Goal: Task Accomplishment & Management: Complete application form

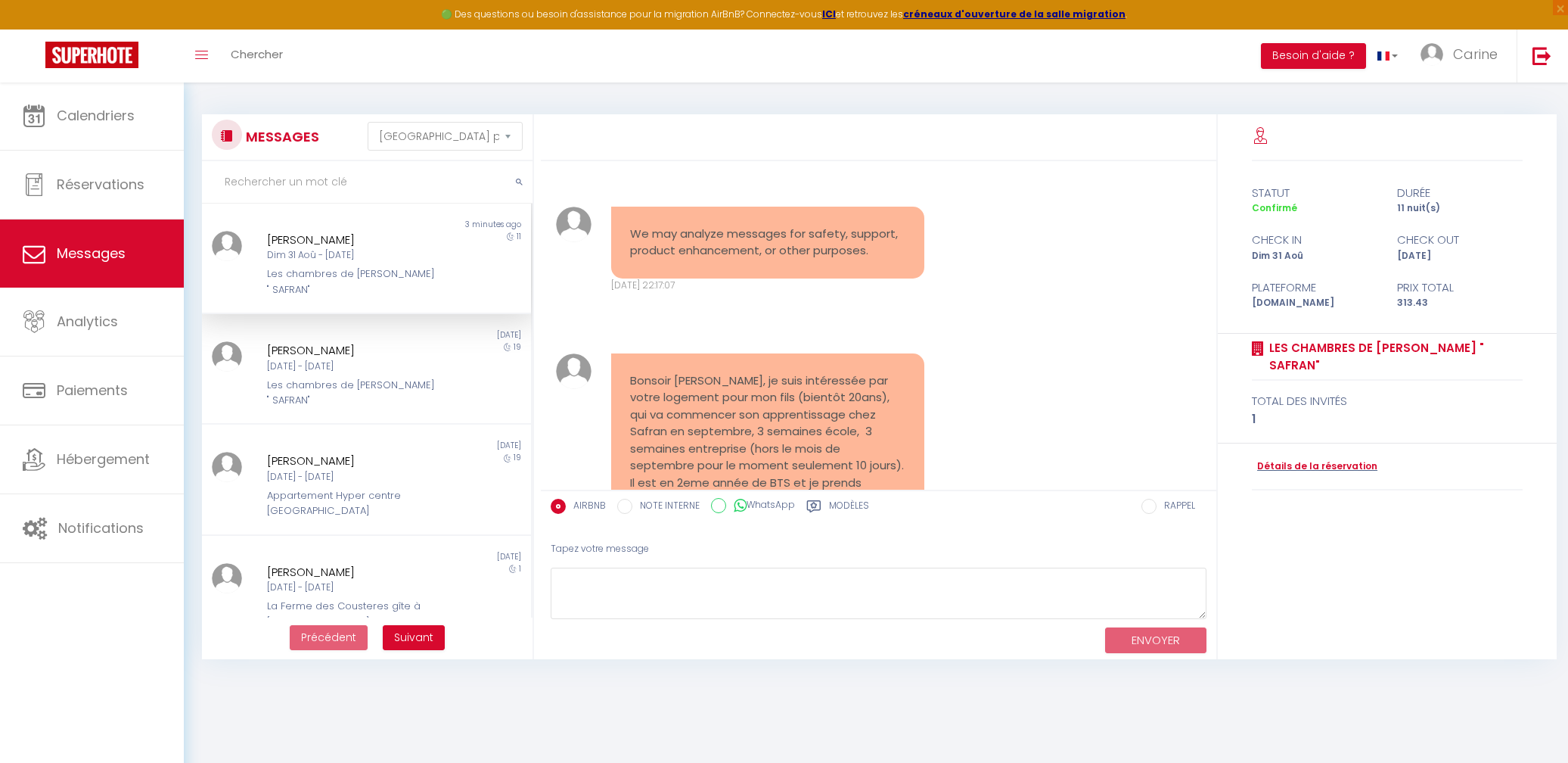
select select "message"
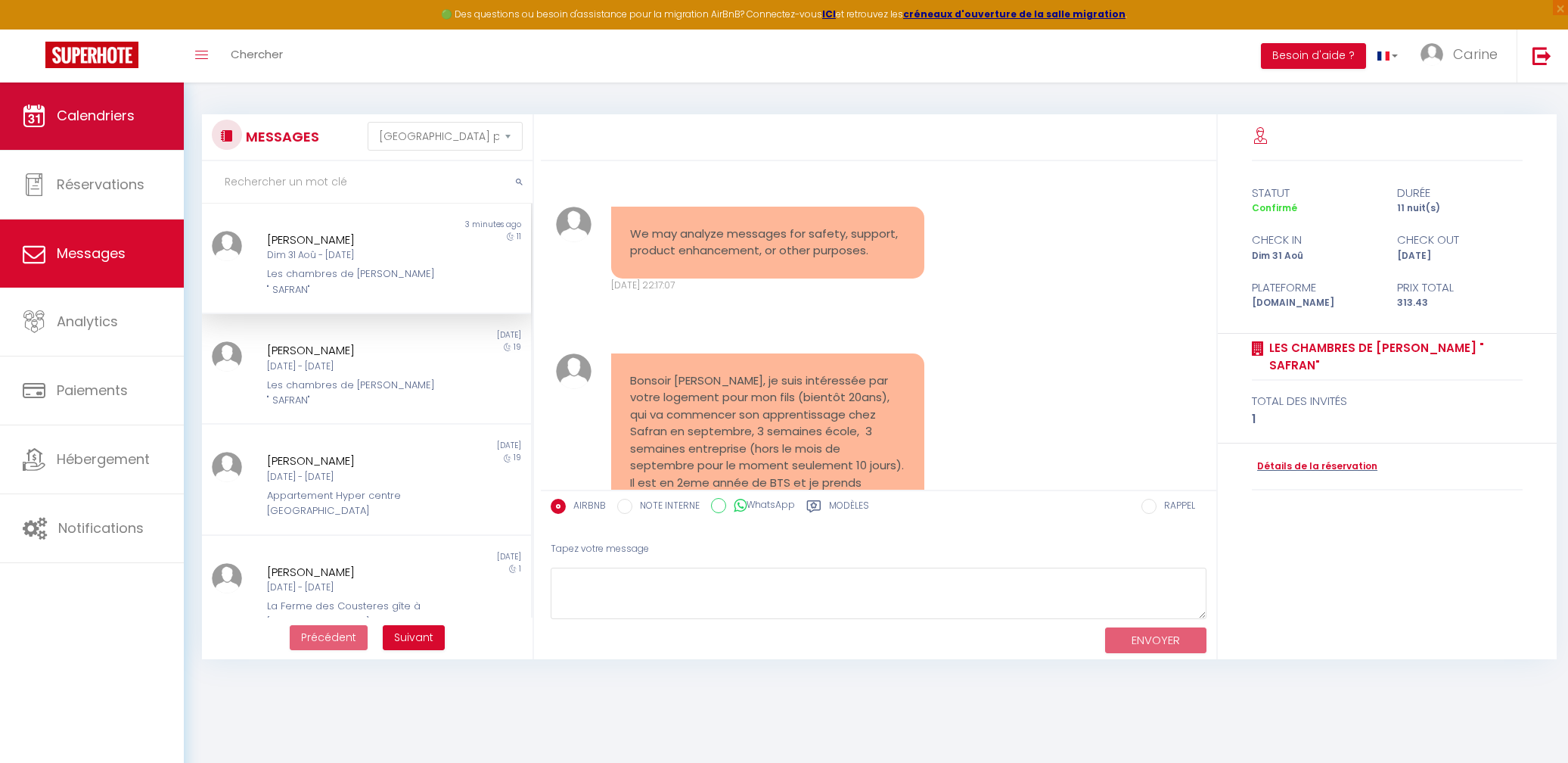
scroll to position [10591, 0]
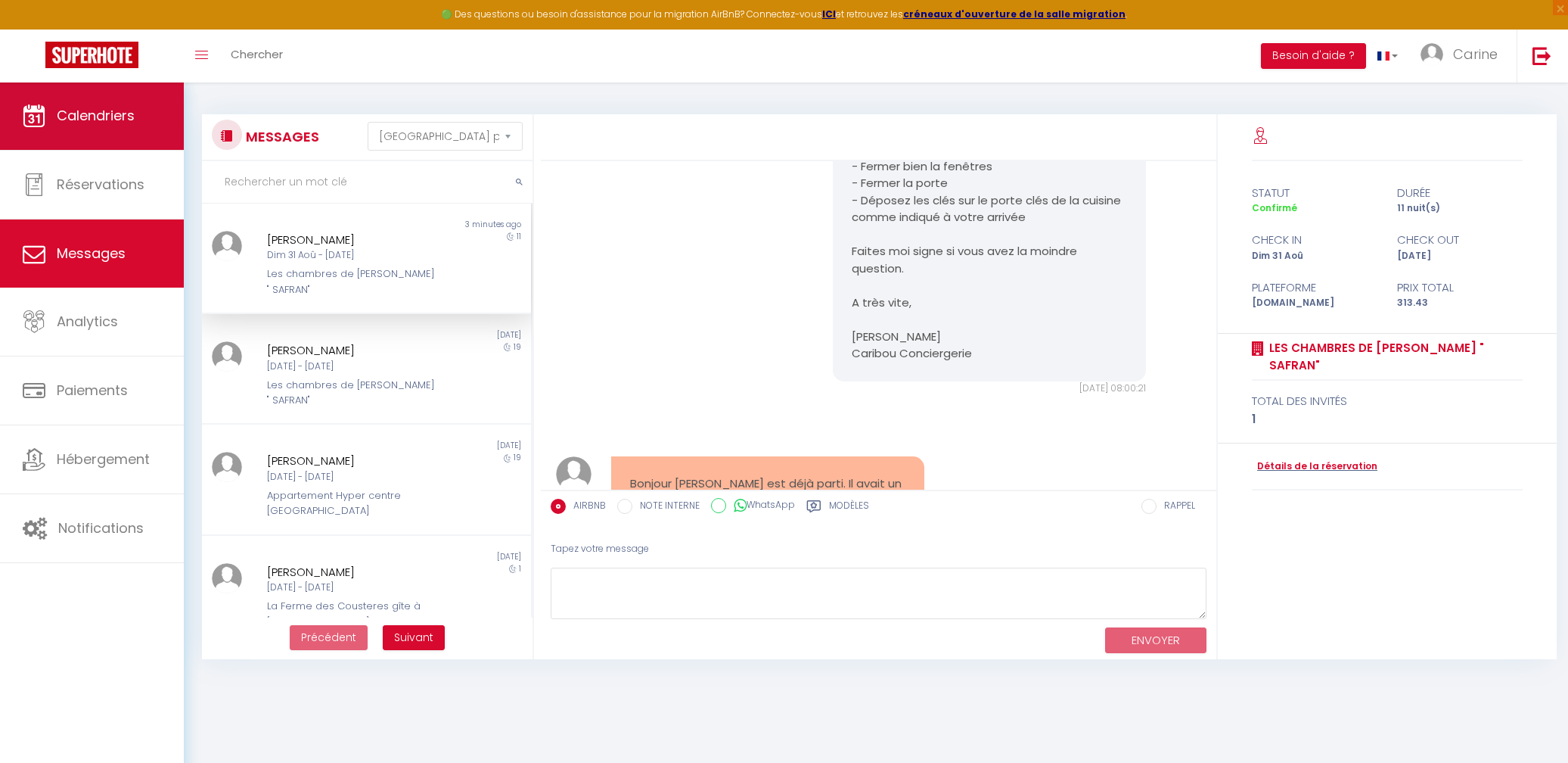
click at [82, 126] on link "Calendriers" at bounding box center [92, 116] width 184 height 68
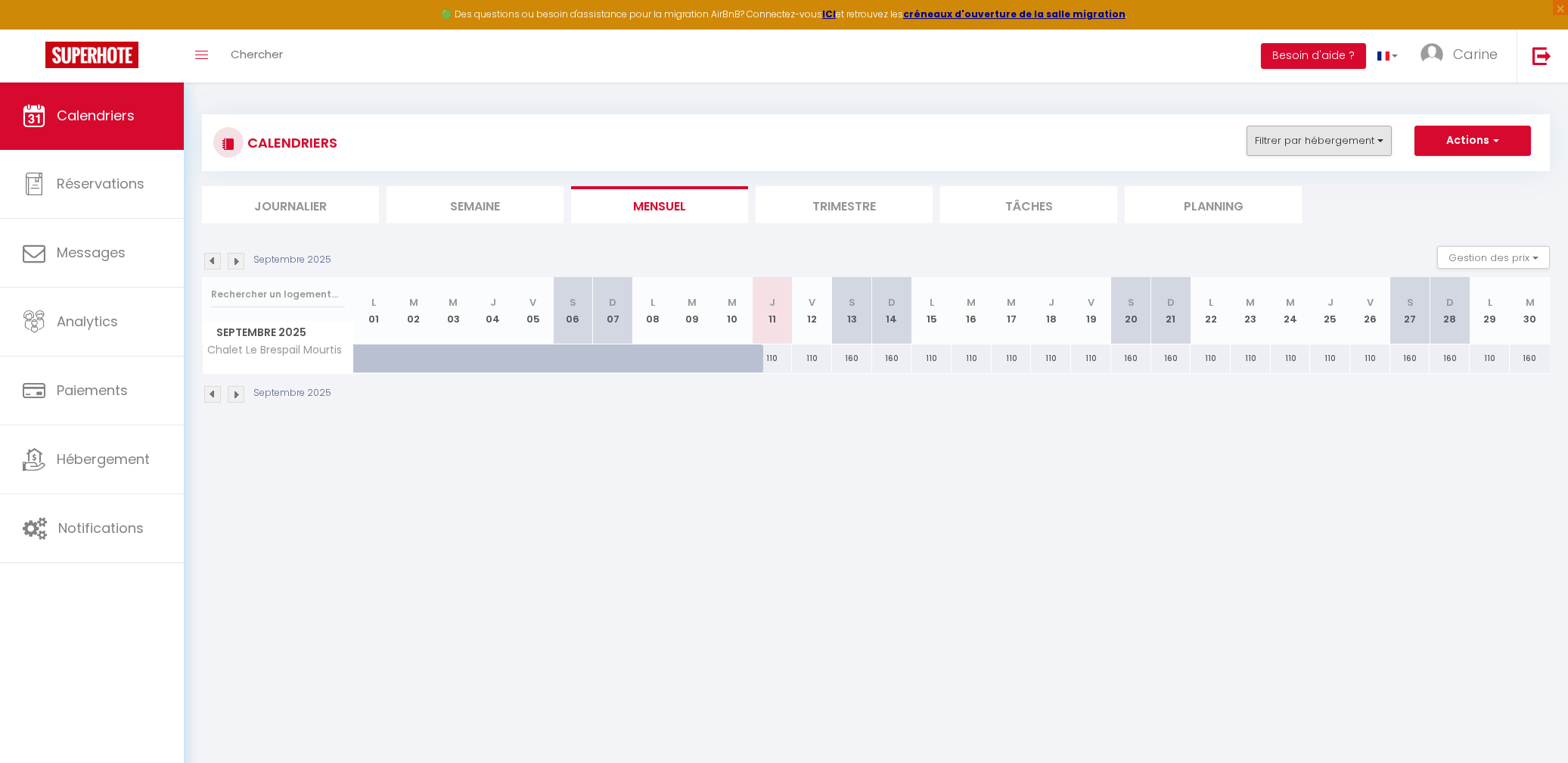
click at [1363, 144] on button "Filtrer par hébergement" at bounding box center [1319, 141] width 145 height 30
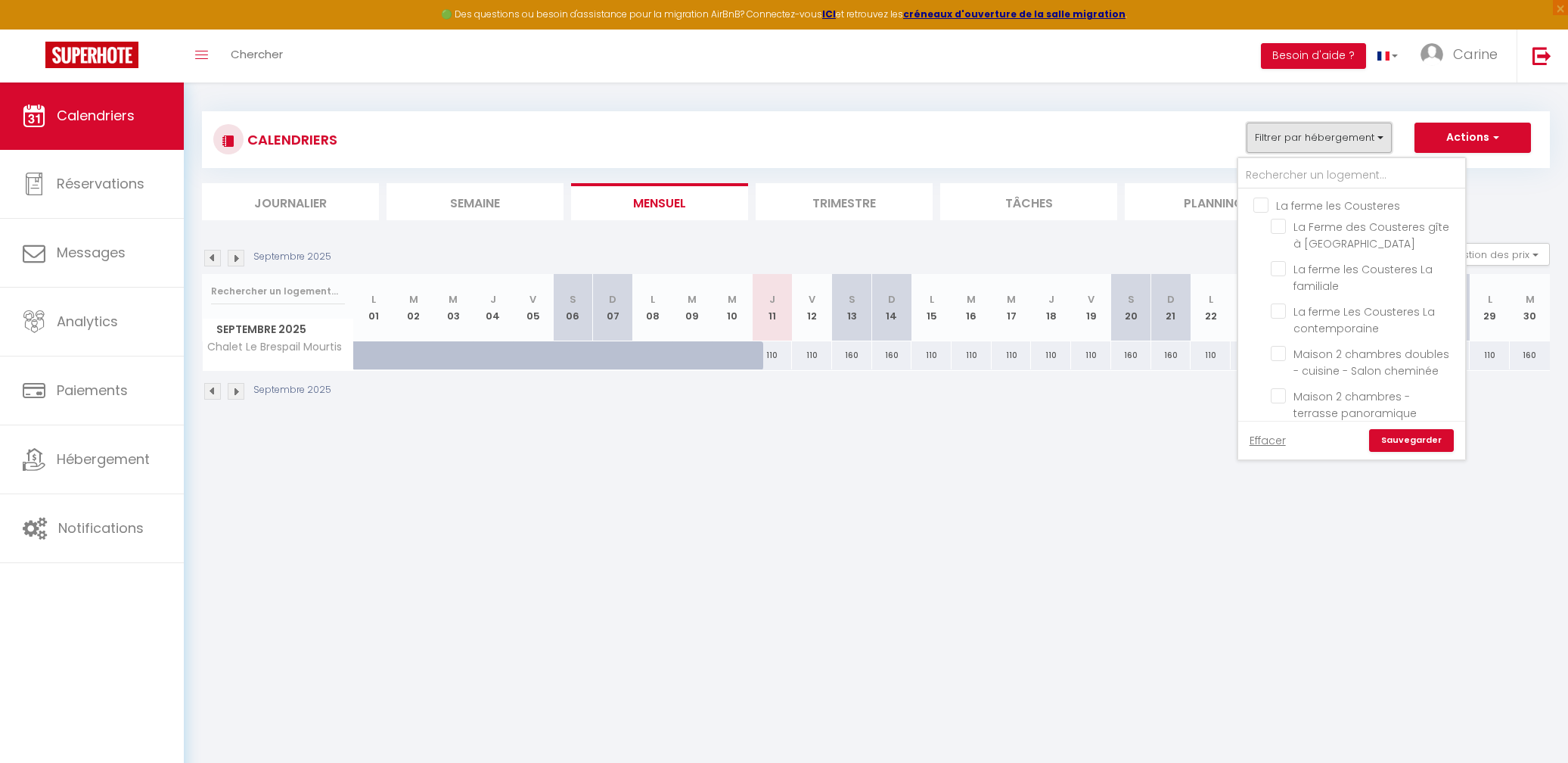
scroll to position [3, 0]
click at [1268, 204] on input "La ferme les Cousteres" at bounding box center [1366, 204] width 227 height 15
checkbox input "true"
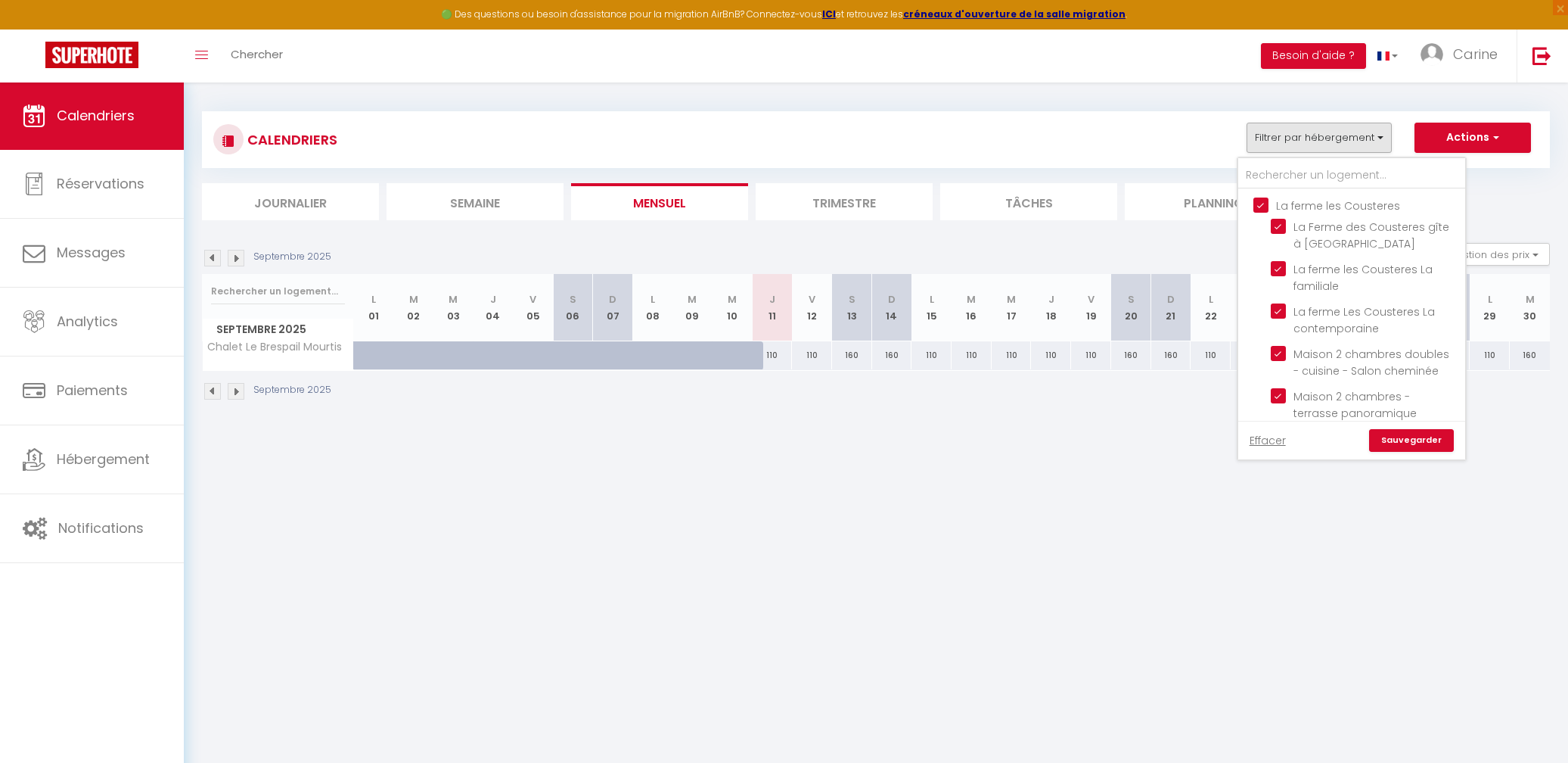
checkbox input "true"
checkbox input "false"
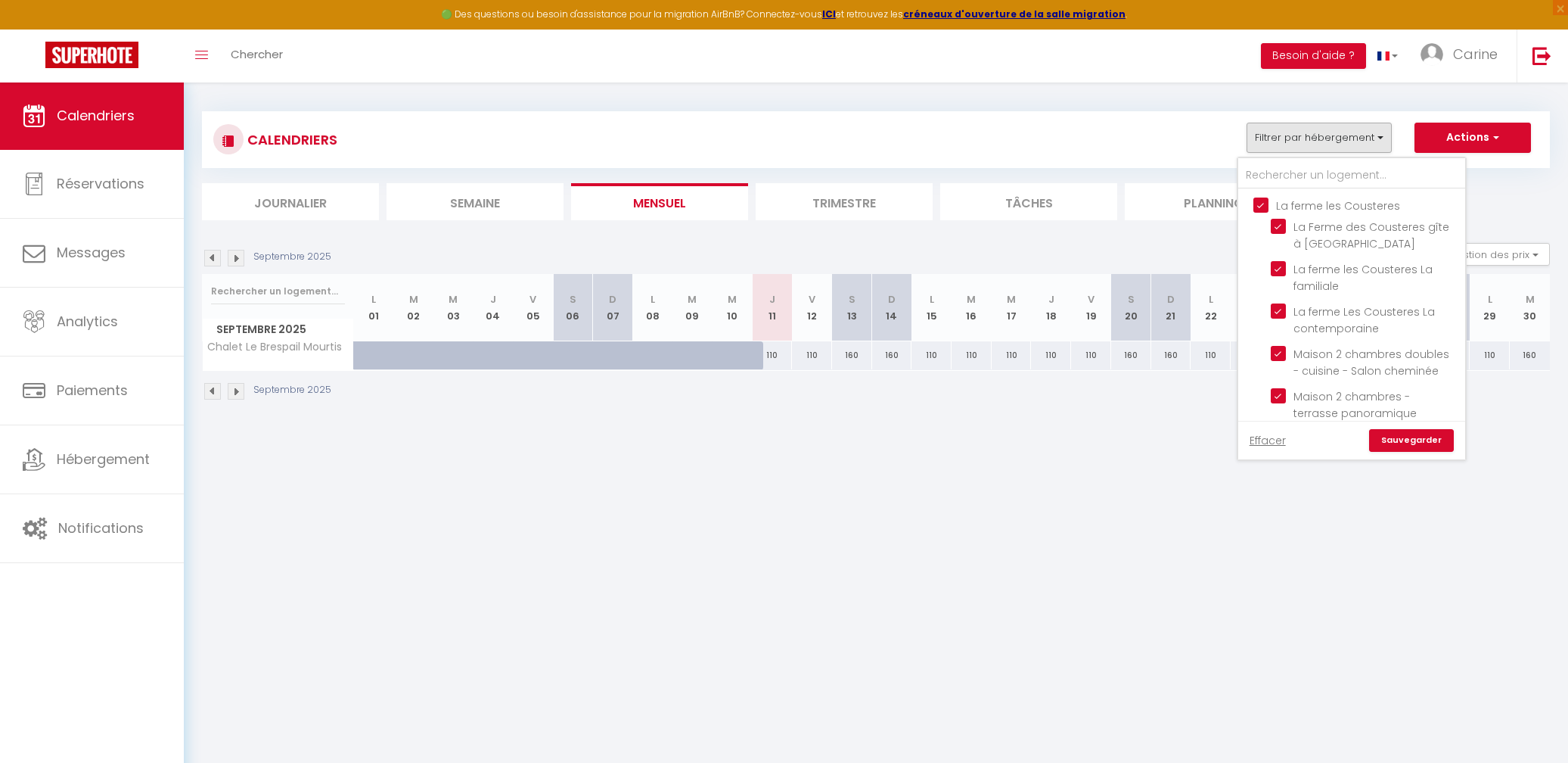
checkbox input "false"
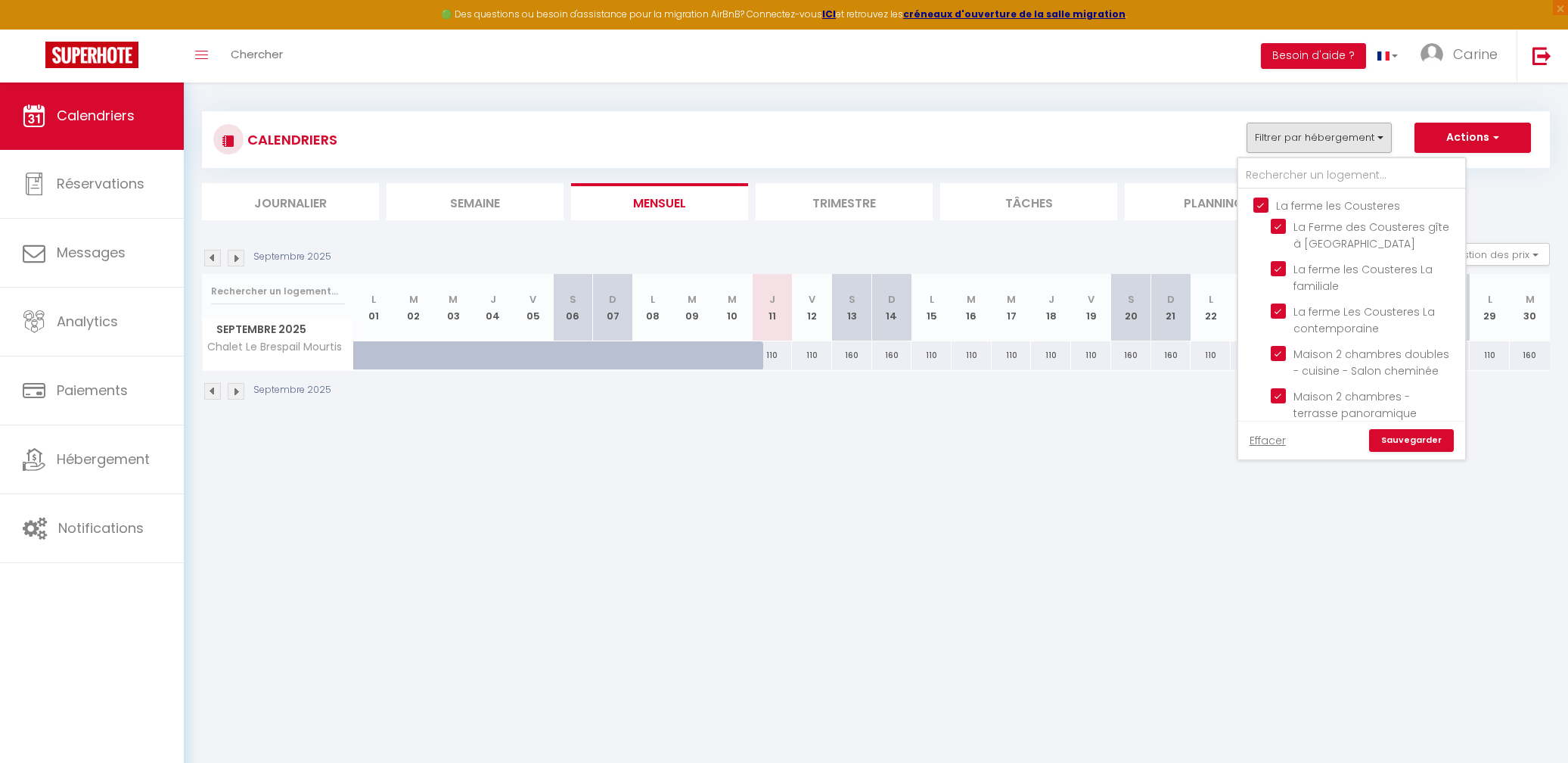
checkbox input "false"
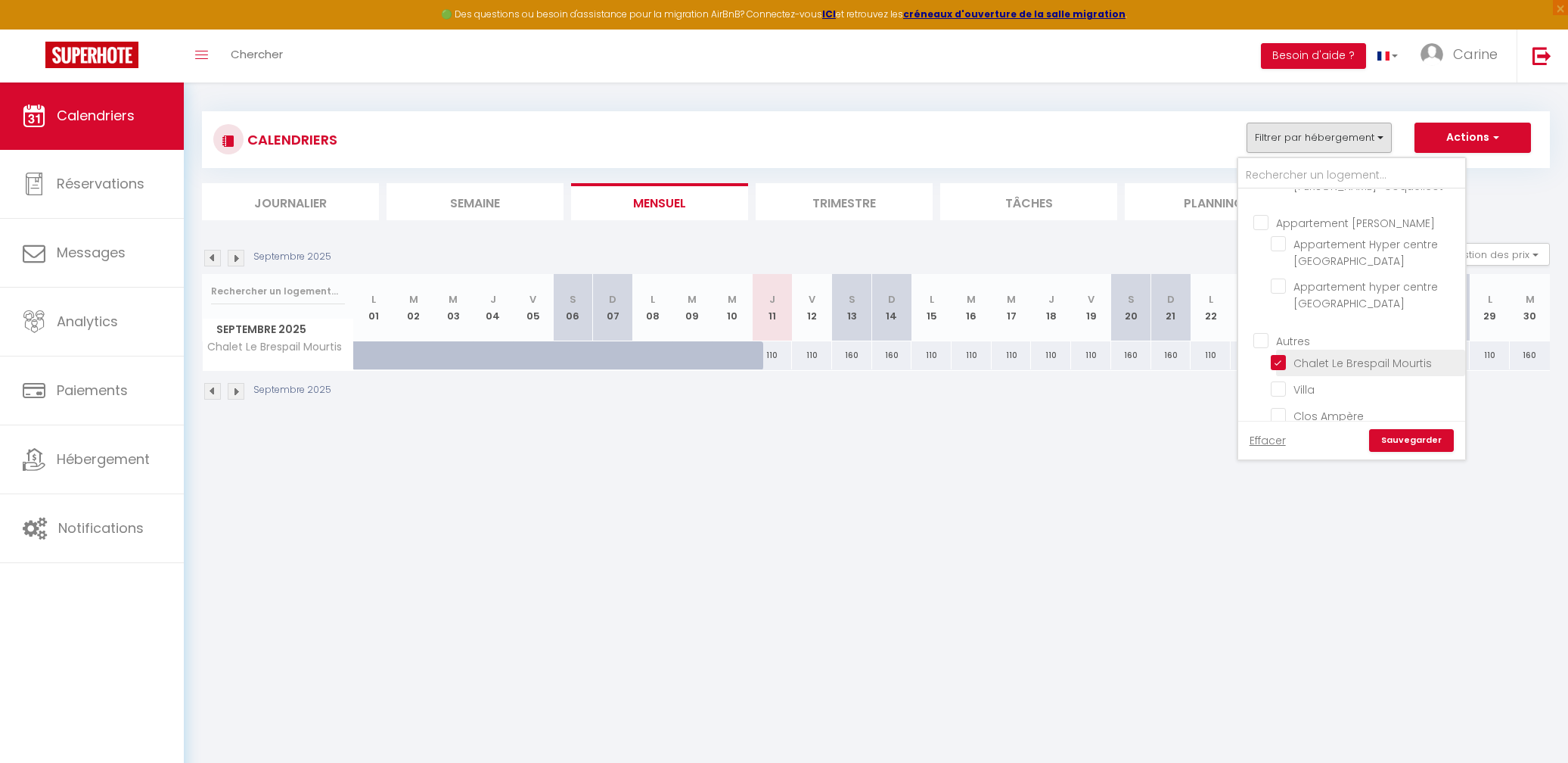
scroll to position [428, 0]
click at [1283, 355] on input "Chalet Le Brespail Mourtis" at bounding box center [1365, 363] width 189 height 15
checkbox input "false"
click at [1425, 443] on link "Sauvegarder" at bounding box center [1411, 440] width 85 height 23
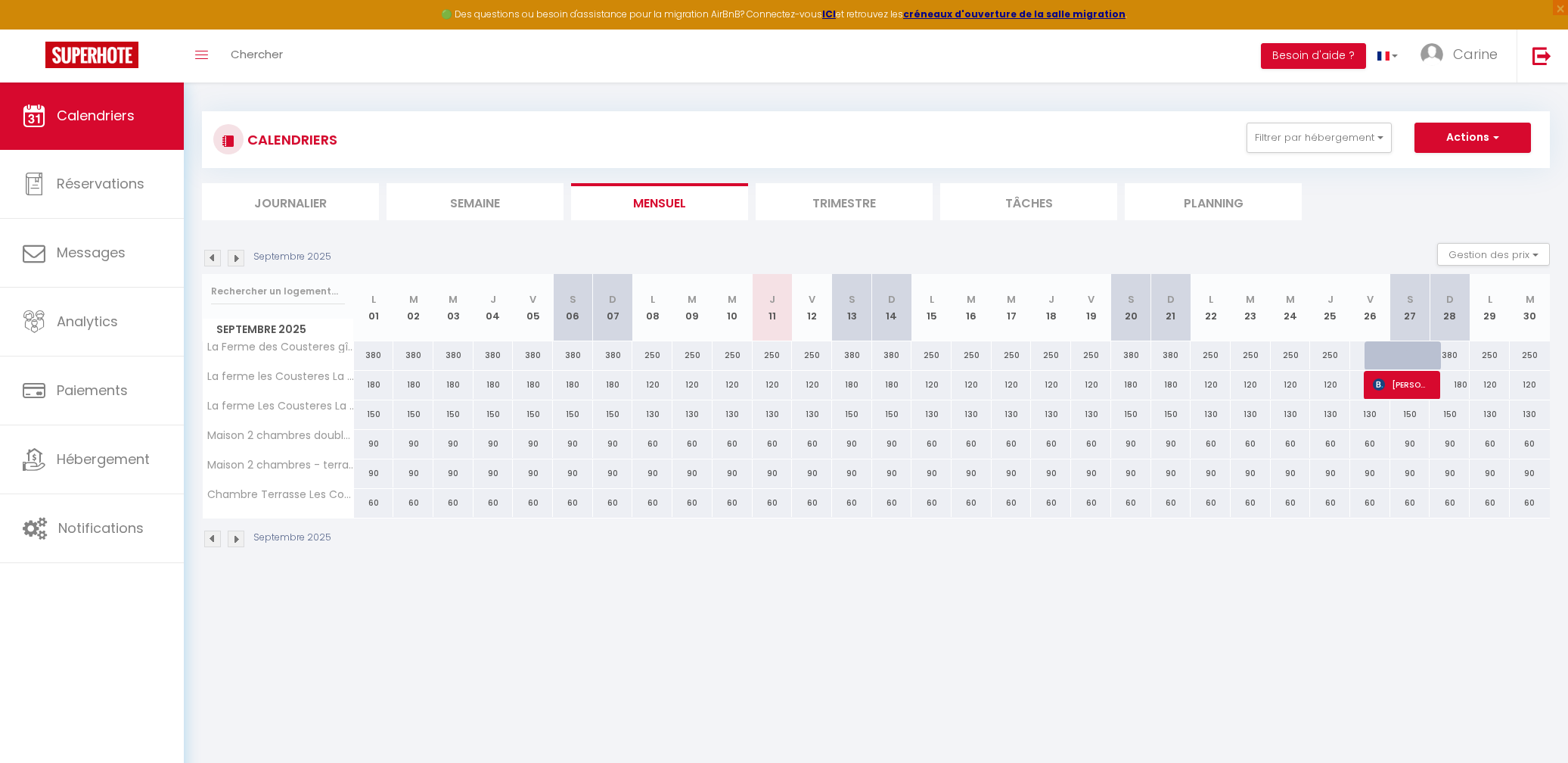
click at [234, 259] on img at bounding box center [236, 258] width 17 height 17
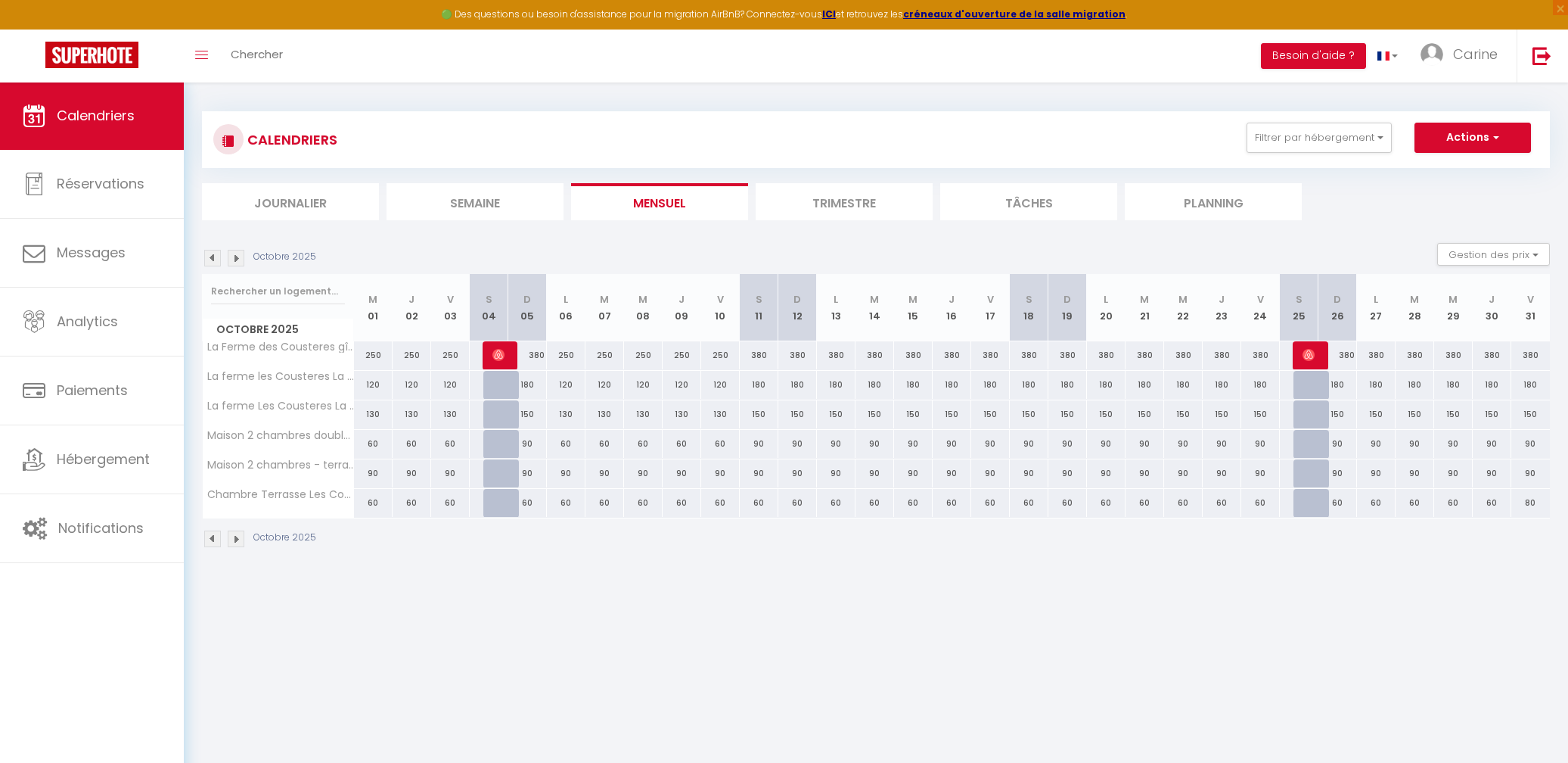
click at [233, 258] on img at bounding box center [236, 258] width 17 height 17
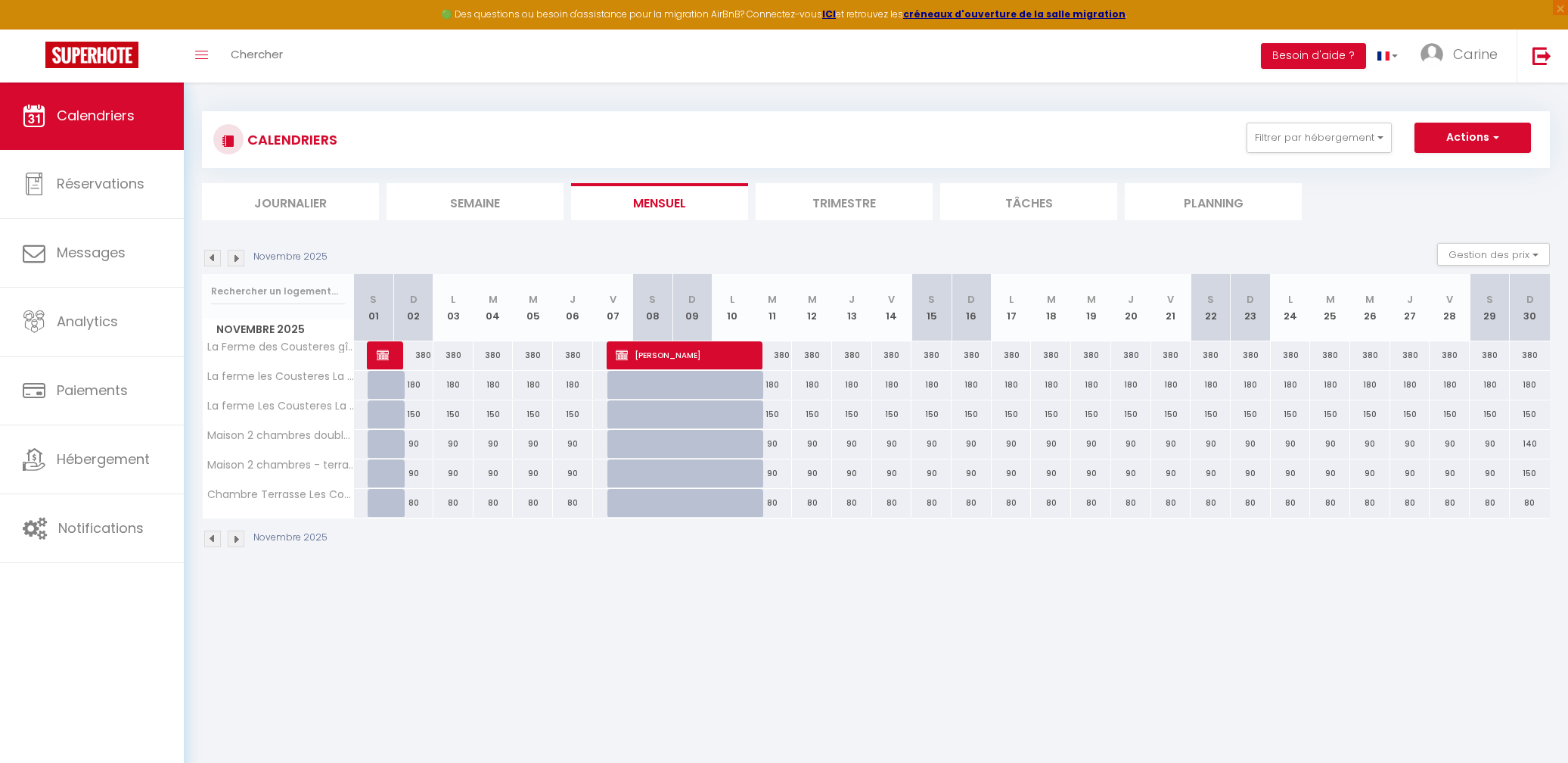
click at [233, 258] on img at bounding box center [236, 258] width 17 height 17
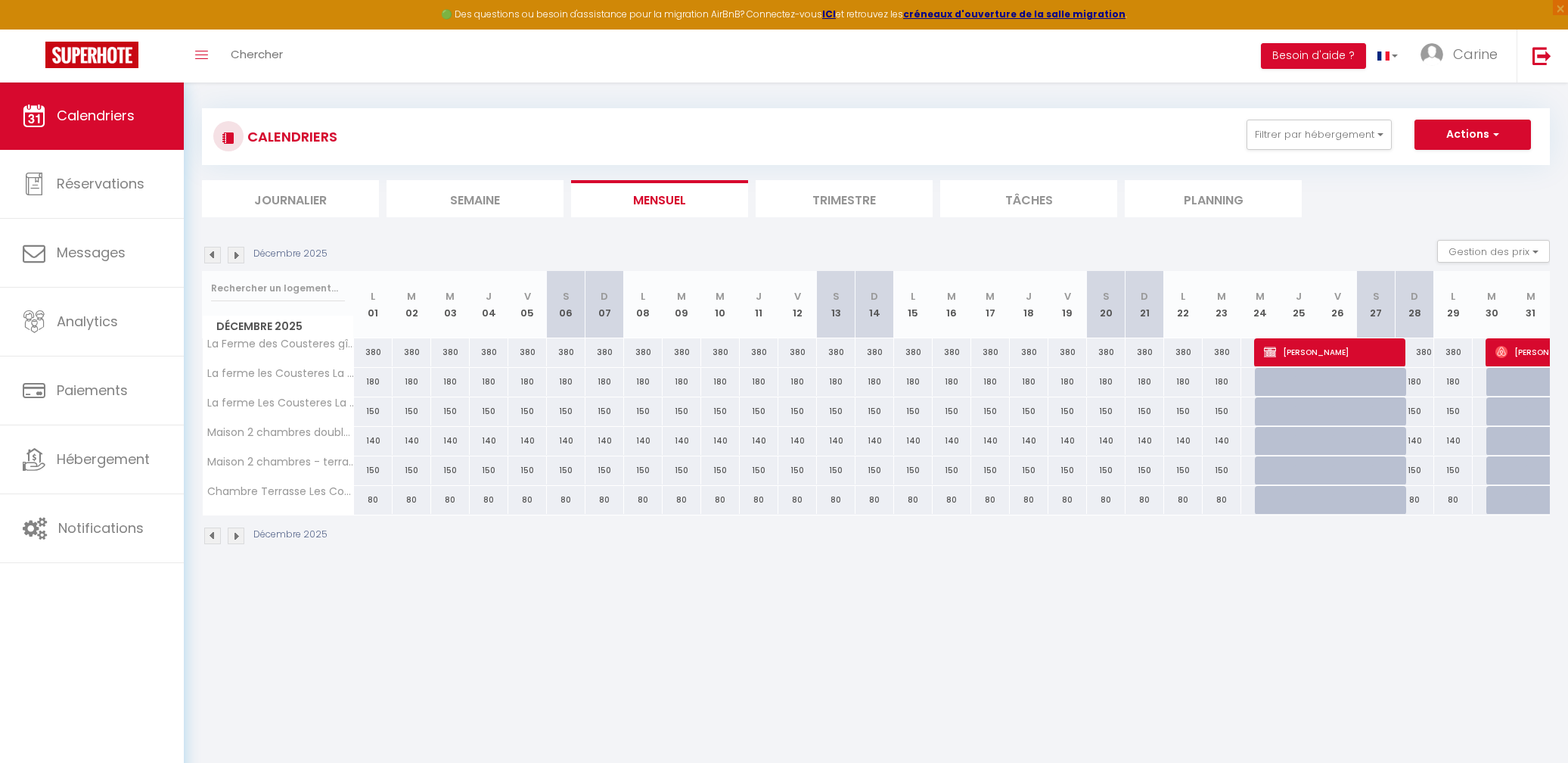
scroll to position [4, 0]
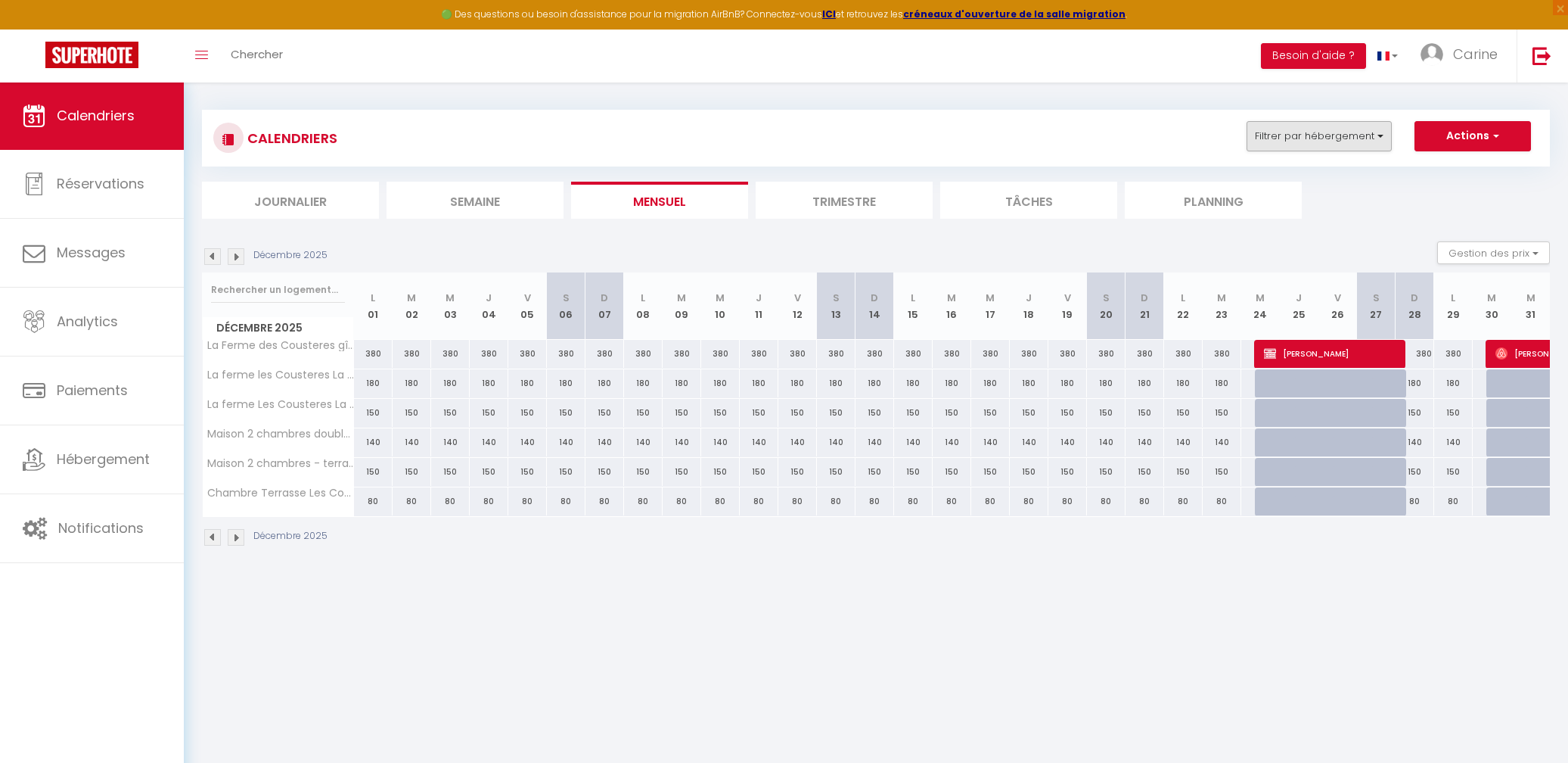
click at [1349, 134] on button "Filtrer par hébergement" at bounding box center [1319, 137] width 145 height 30
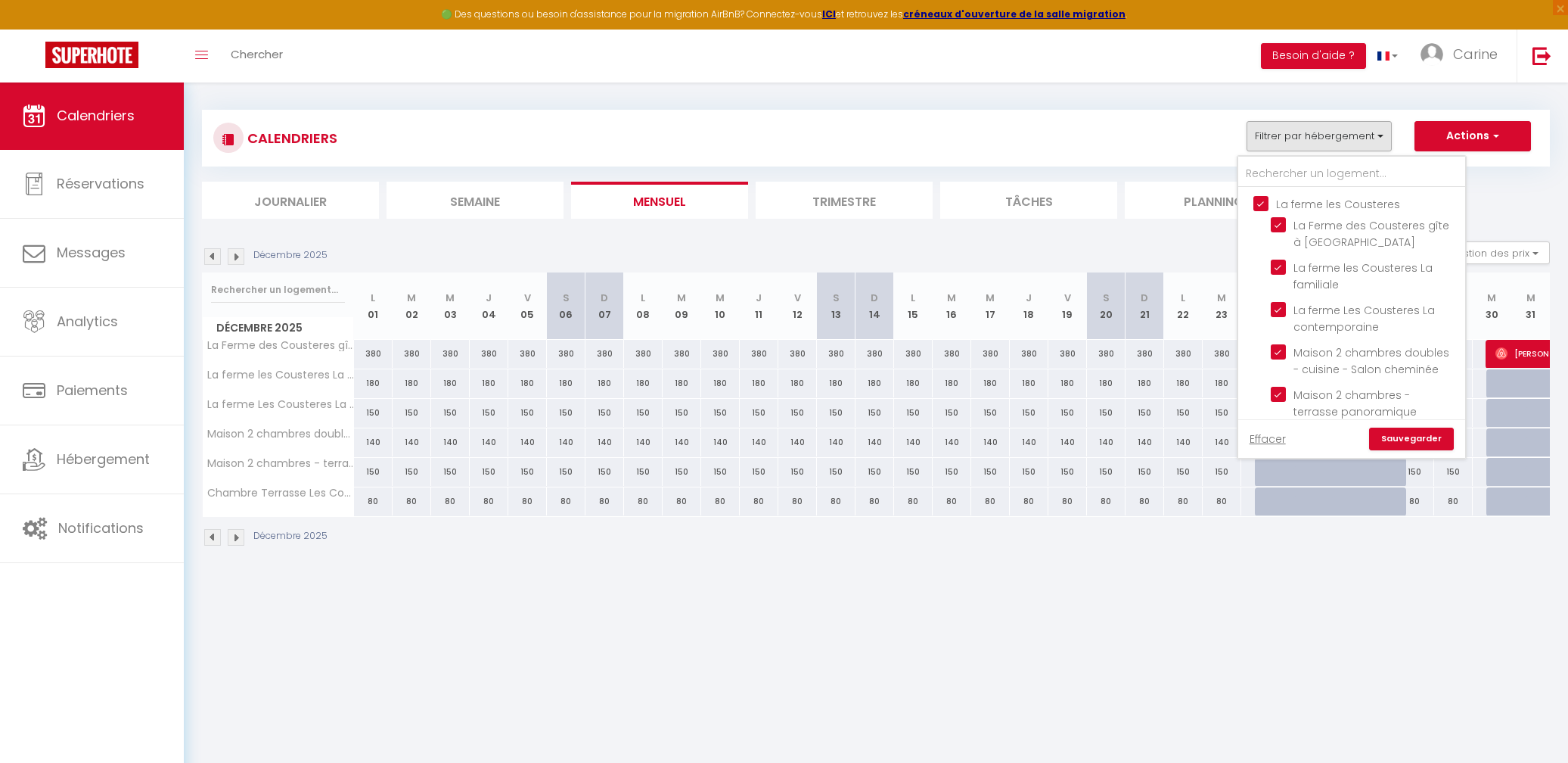
drag, startPoint x: 1254, startPoint y: 196, endPoint x: 1279, endPoint y: 199, distance: 25.2
click at [1258, 196] on input "La ferme les Cousteres" at bounding box center [1366, 203] width 227 height 15
checkbox input "false"
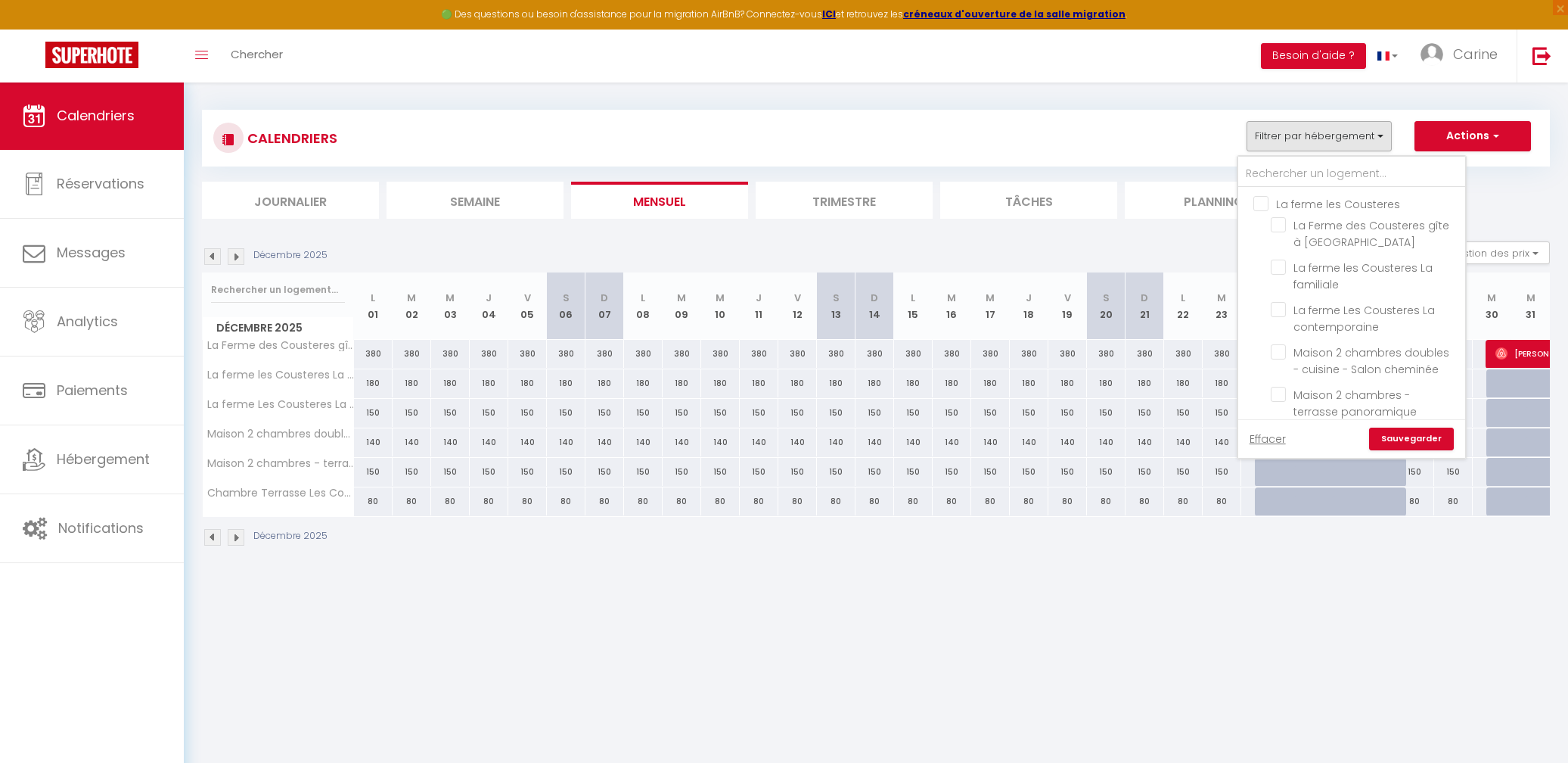
checkbox input "false"
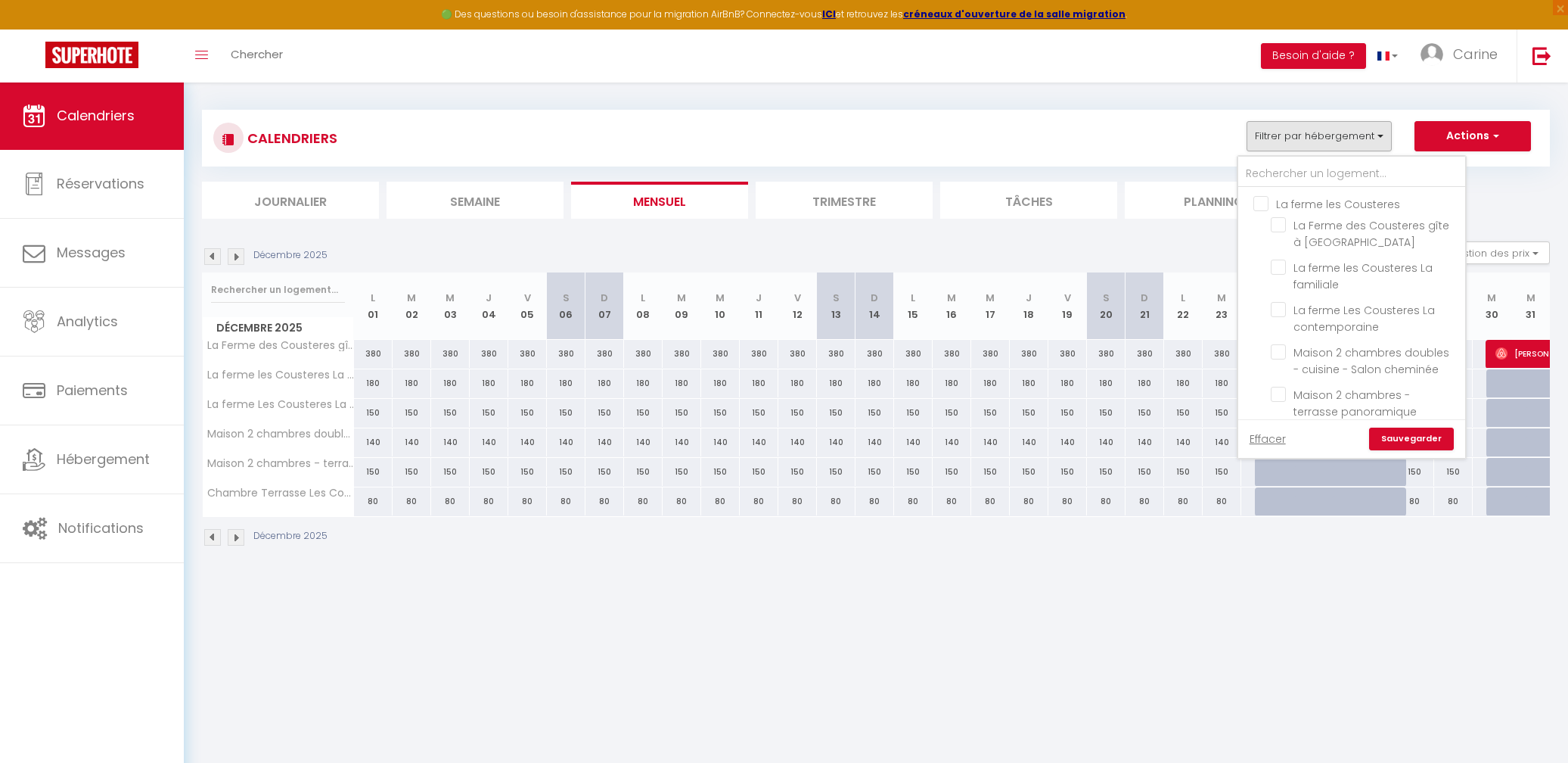
checkbox input "false"
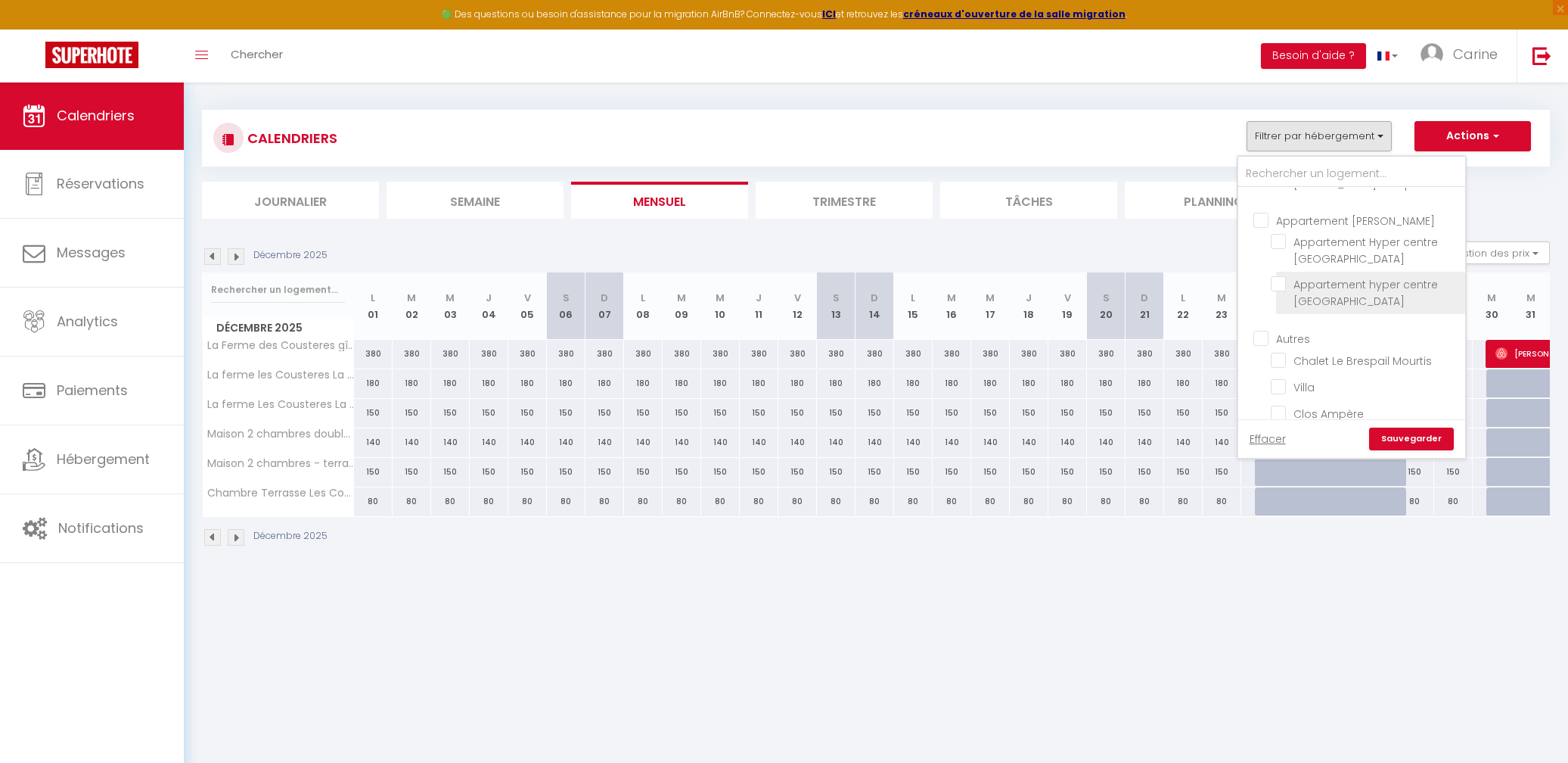
scroll to position [428, 0]
click at [1283, 406] on input "Clos Ampère" at bounding box center [1365, 414] width 189 height 15
checkbox input "true"
checkbox input "false"
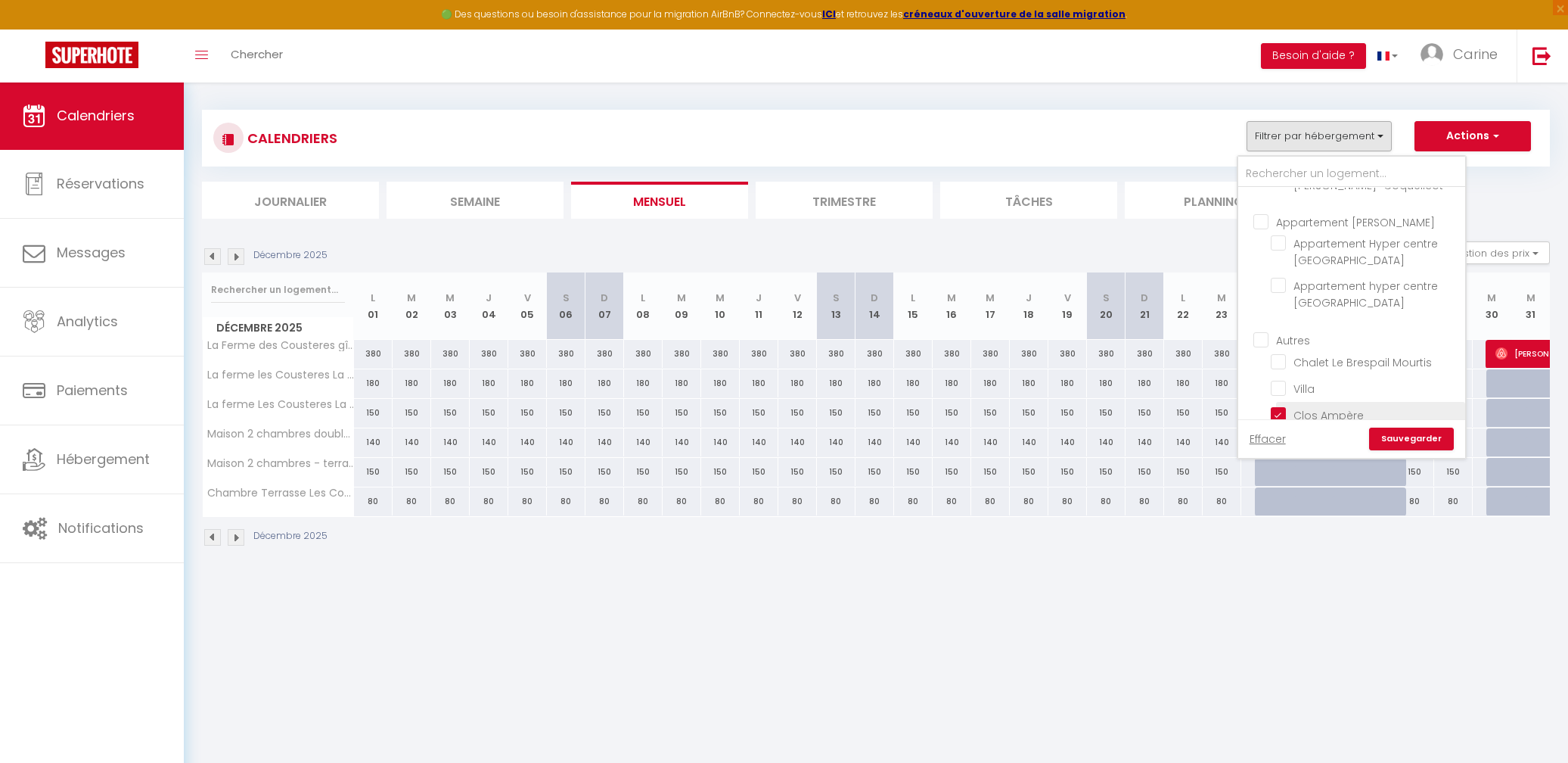
checkbox input "false"
click at [1411, 433] on link "Sauvegarder" at bounding box center [1411, 438] width 85 height 23
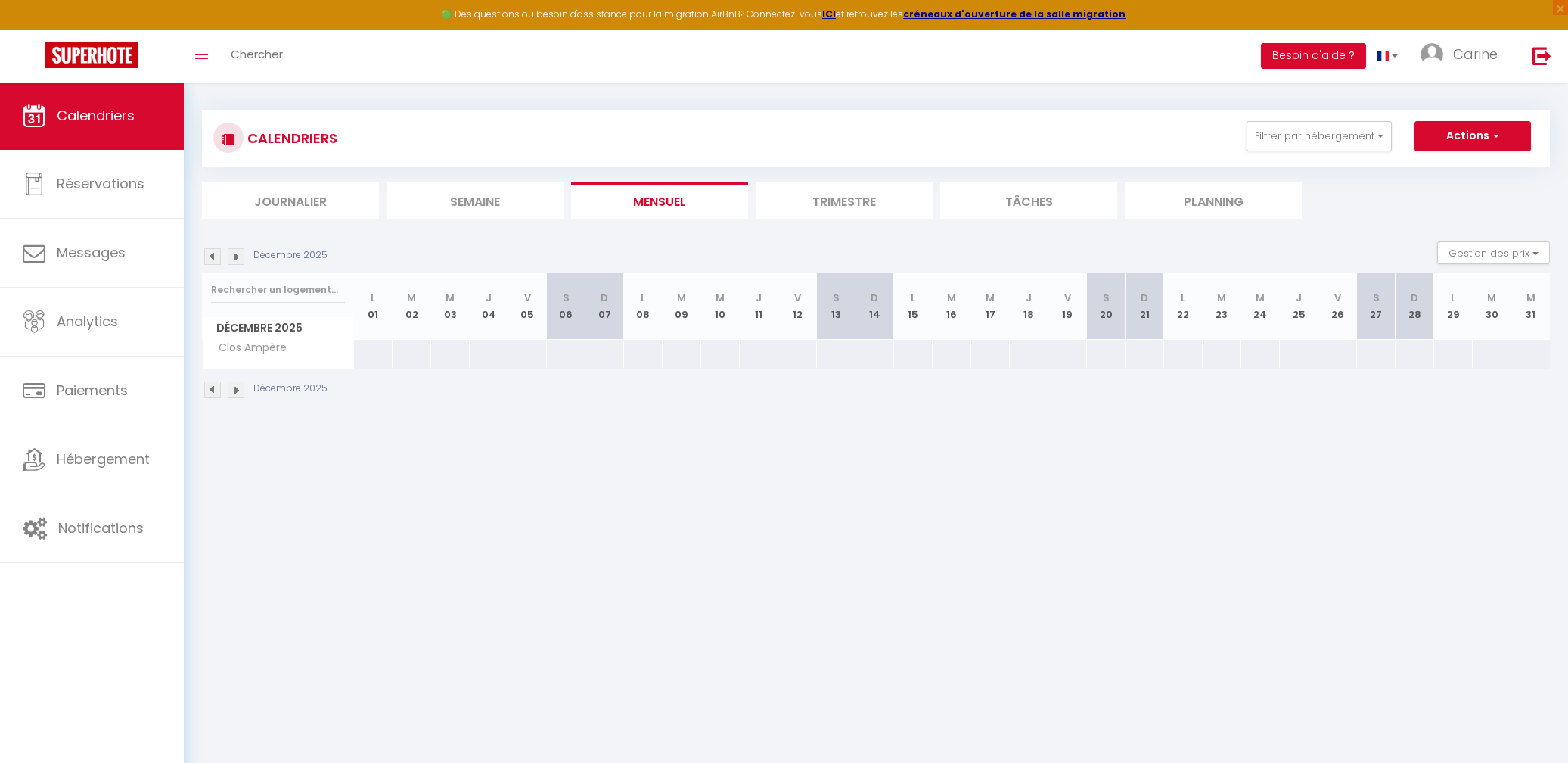
click at [209, 261] on img at bounding box center [212, 256] width 17 height 17
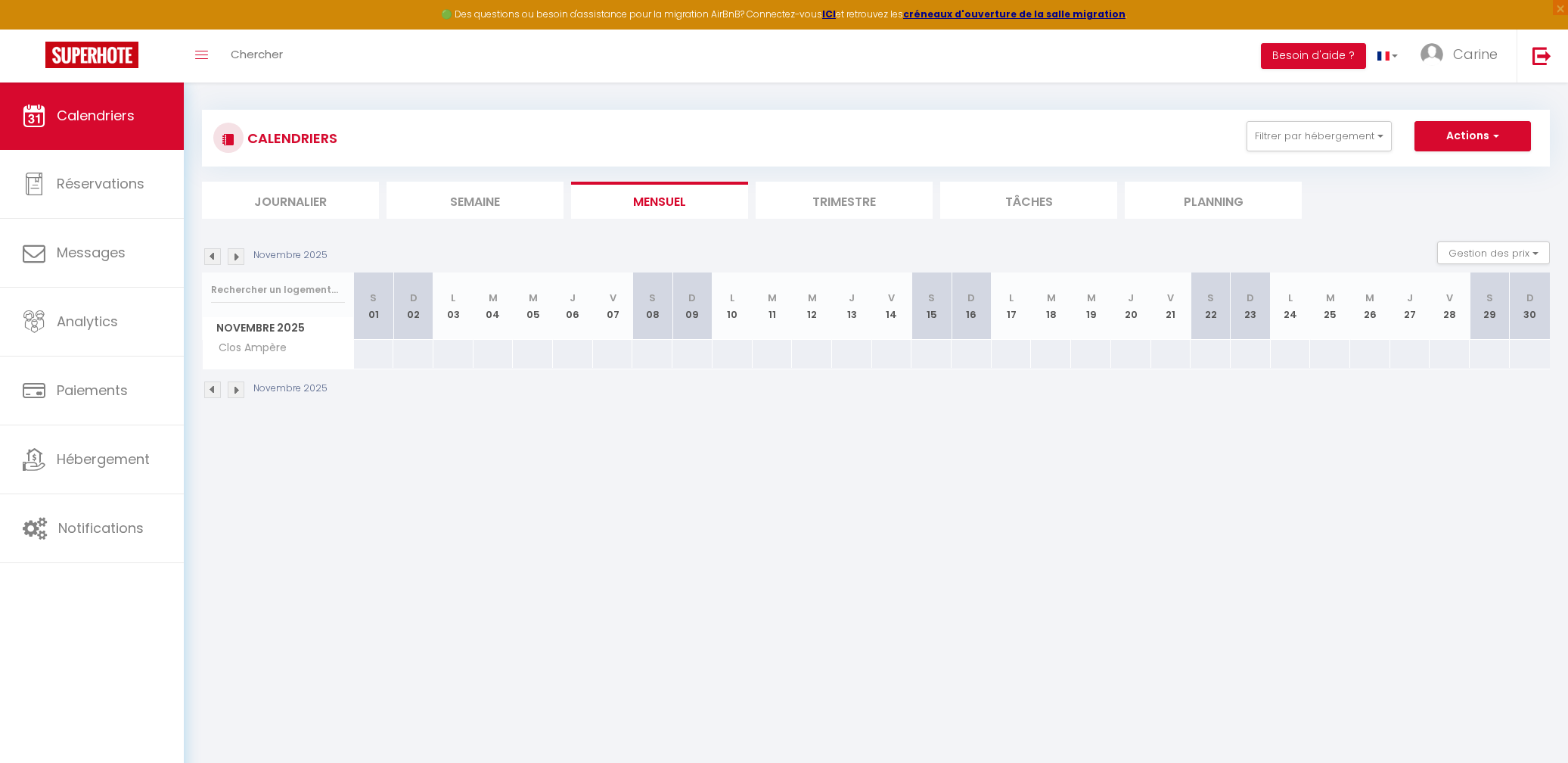
click at [209, 261] on img at bounding box center [212, 256] width 17 height 17
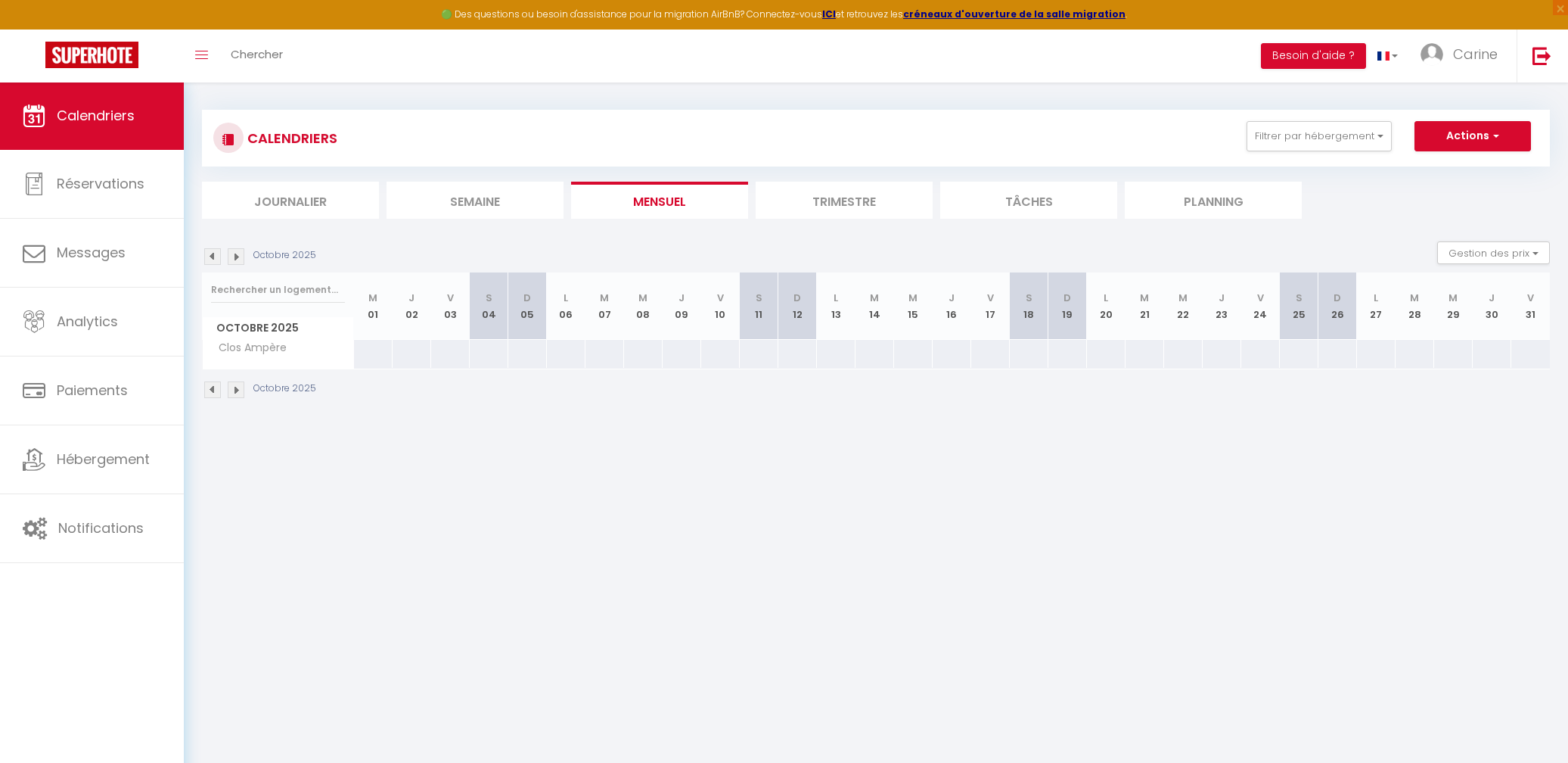
click at [209, 261] on img at bounding box center [212, 256] width 17 height 17
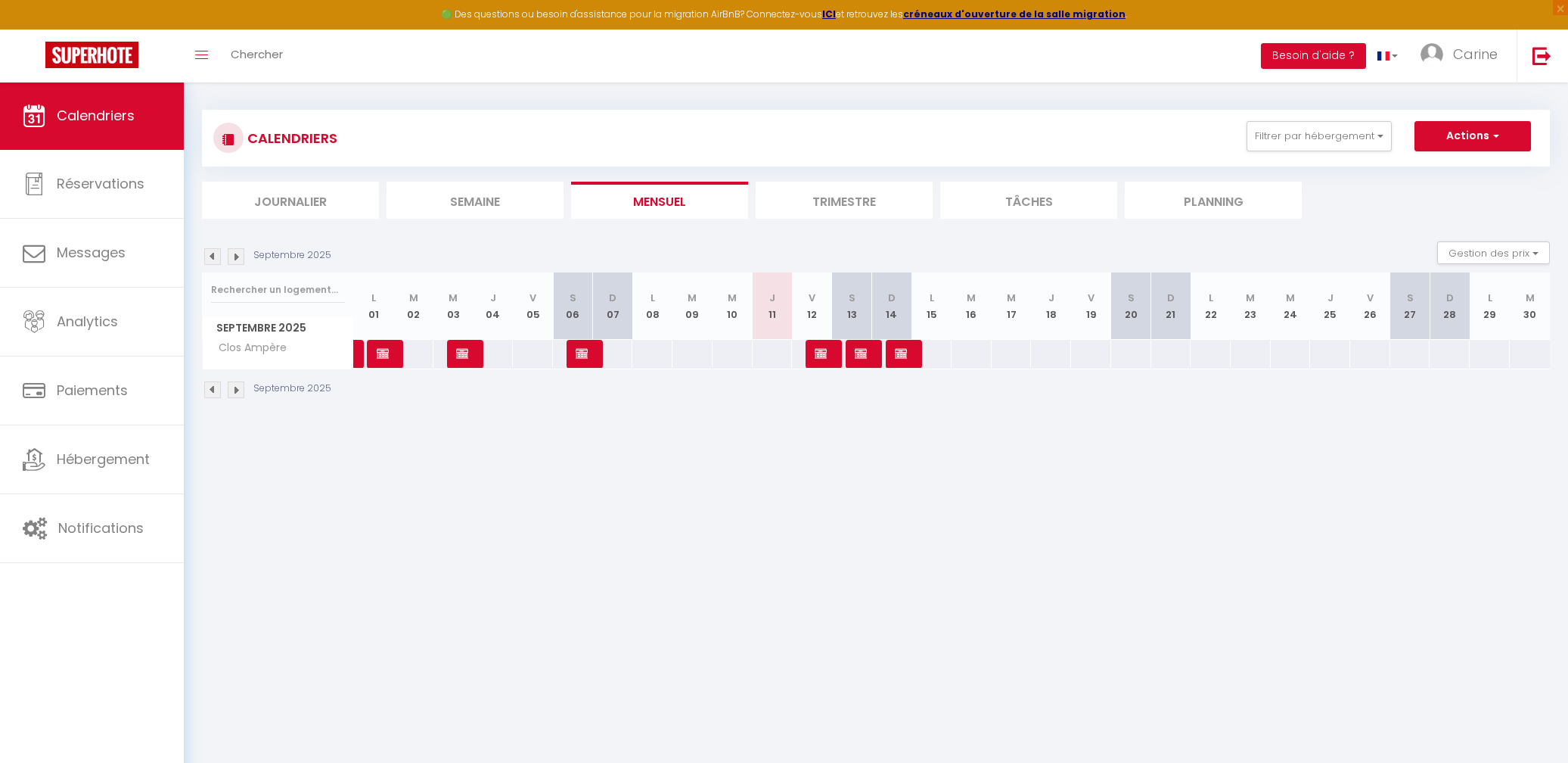
click at [644, 354] on div at bounding box center [652, 353] width 40 height 28
type input "Lun 08 Septembre 2025"
type input "[DATE]"
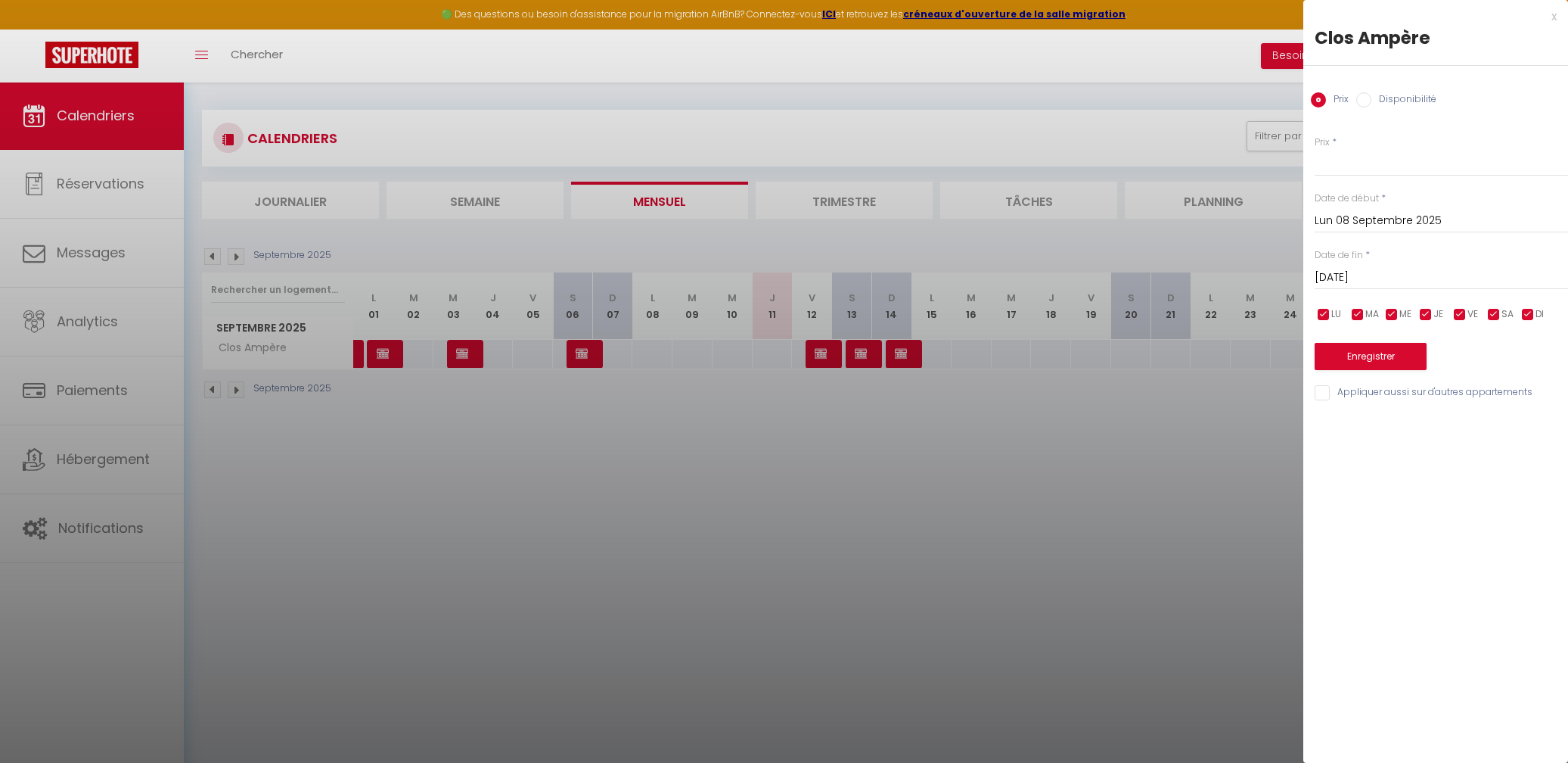
drag, startPoint x: 1201, startPoint y: 381, endPoint x: 1097, endPoint y: 364, distance: 105.4
click at [1201, 380] on div at bounding box center [784, 381] width 1568 height 763
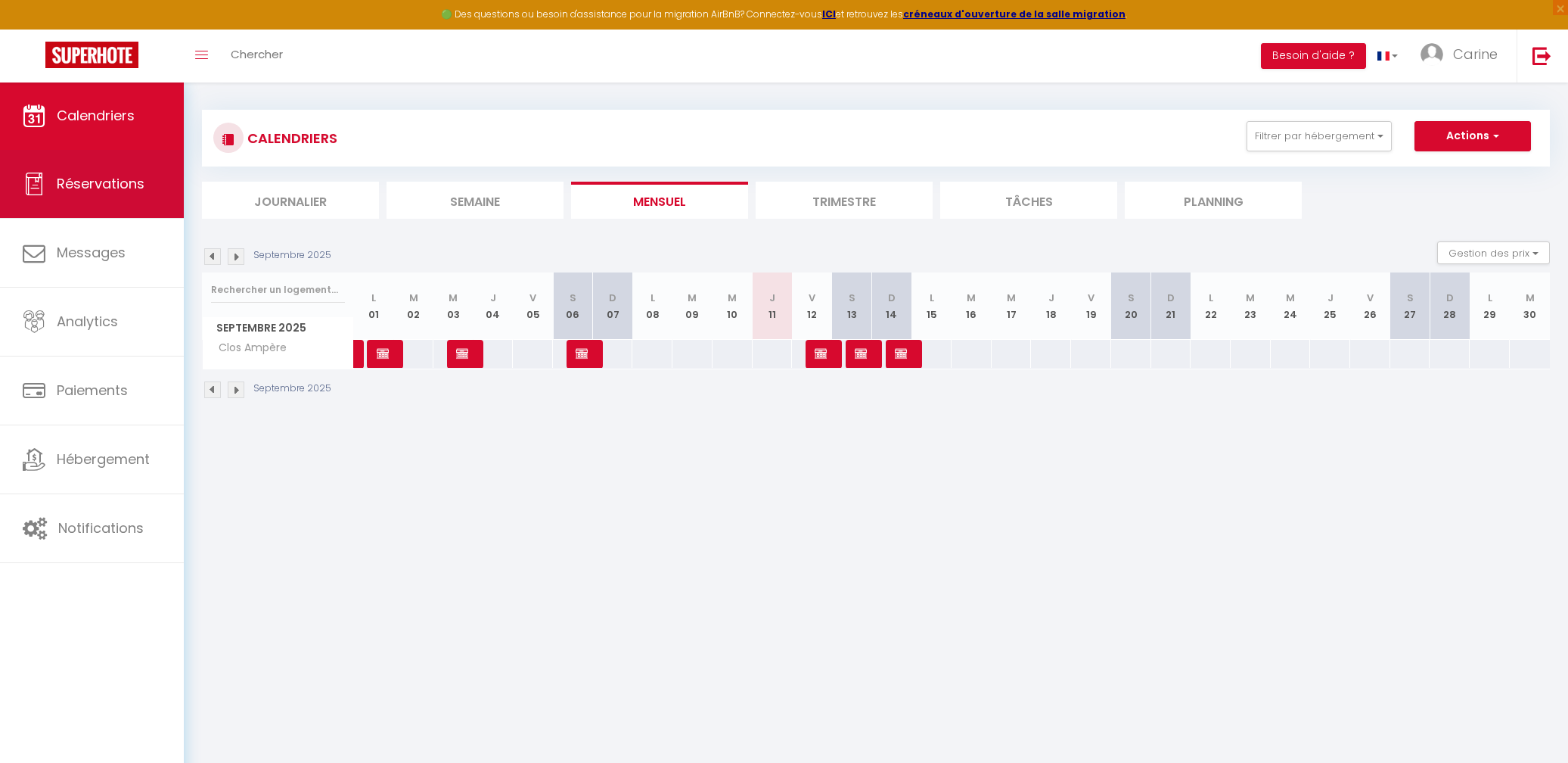
click at [152, 191] on link "Réservations" at bounding box center [92, 184] width 184 height 68
select select "not_cancelled"
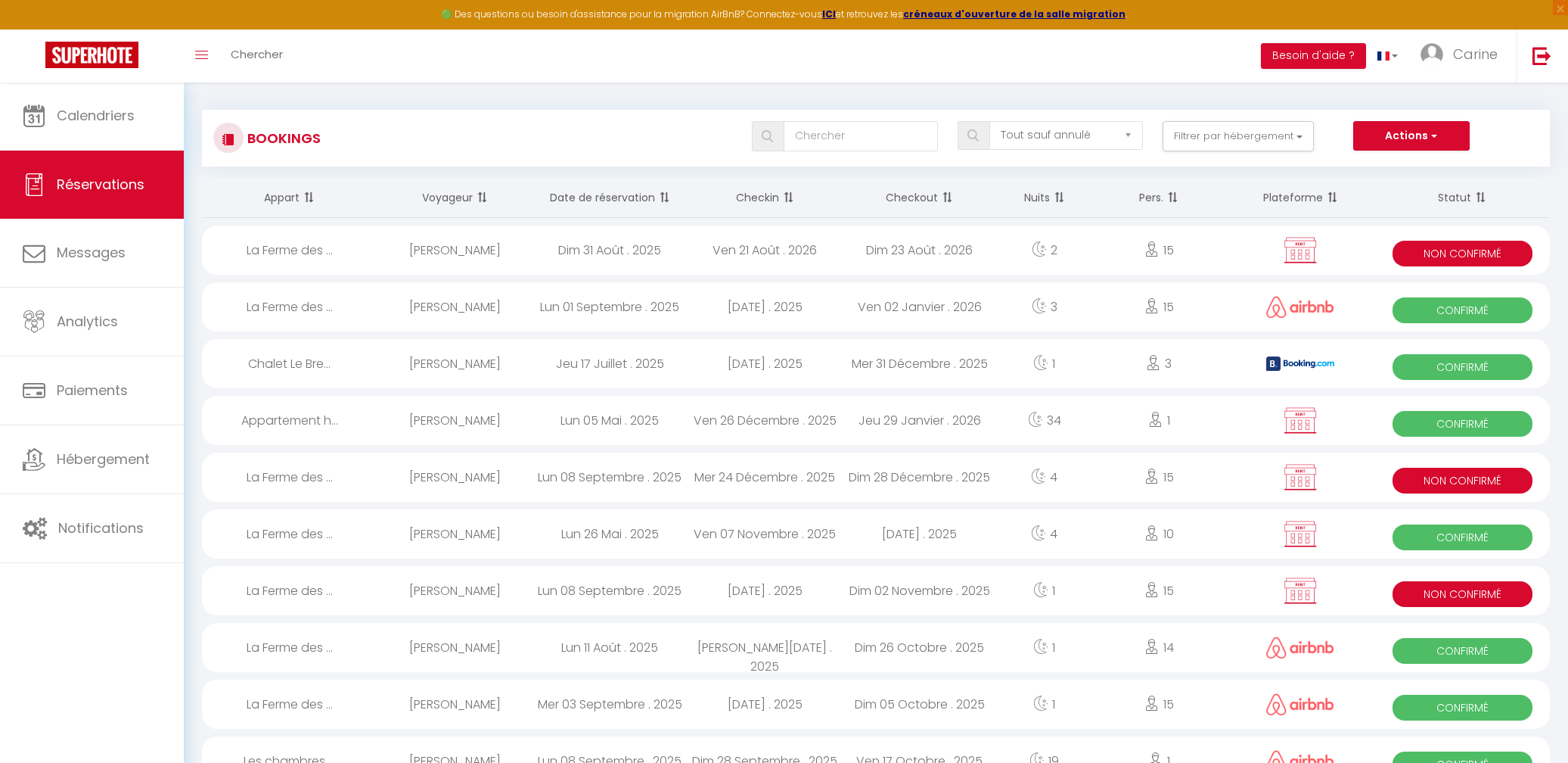
click at [1405, 135] on button "Actions" at bounding box center [1411, 137] width 116 height 30
click at [1361, 167] on link "Nouvelle Réservation" at bounding box center [1388, 169] width 162 height 19
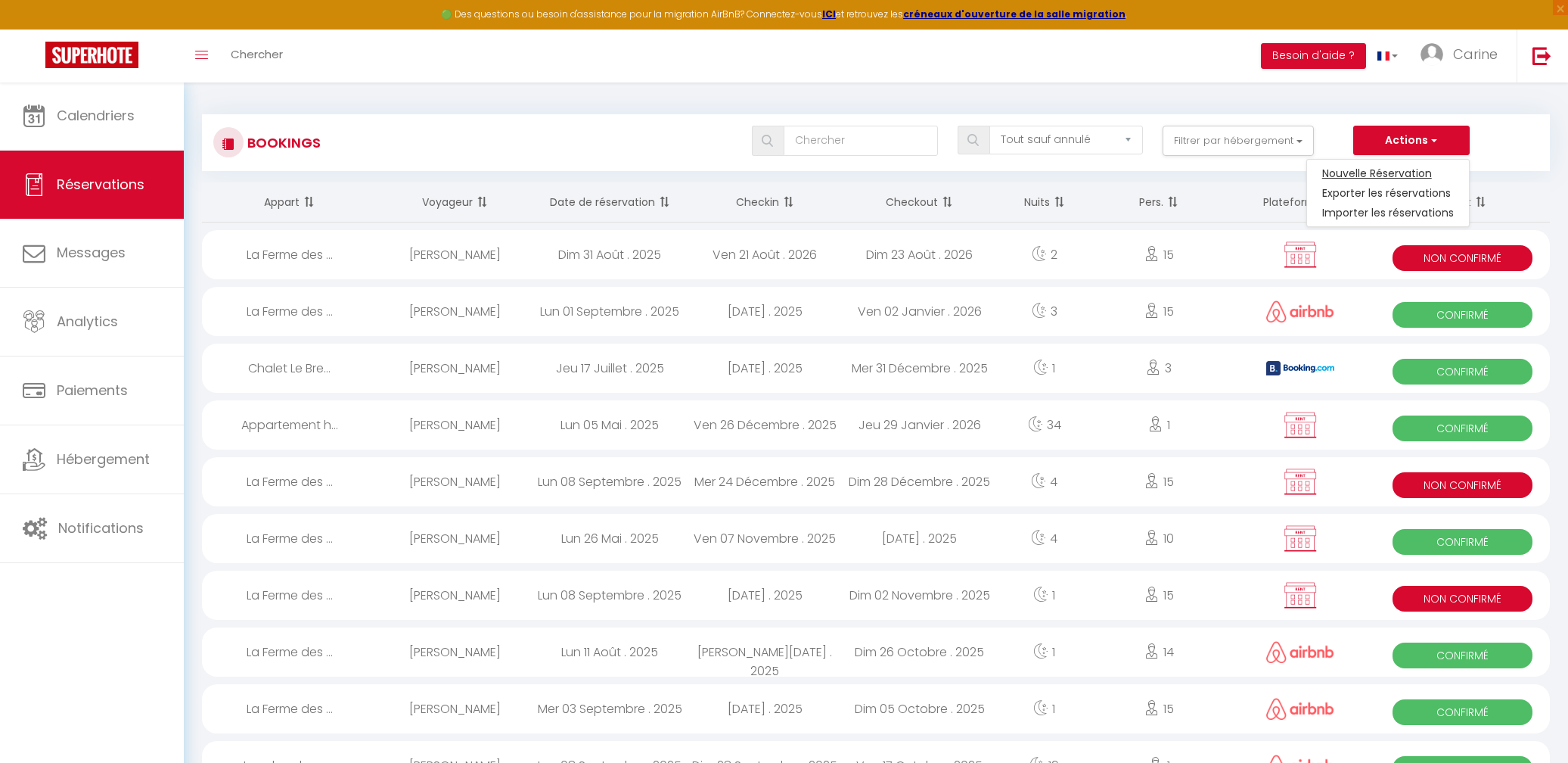
select select
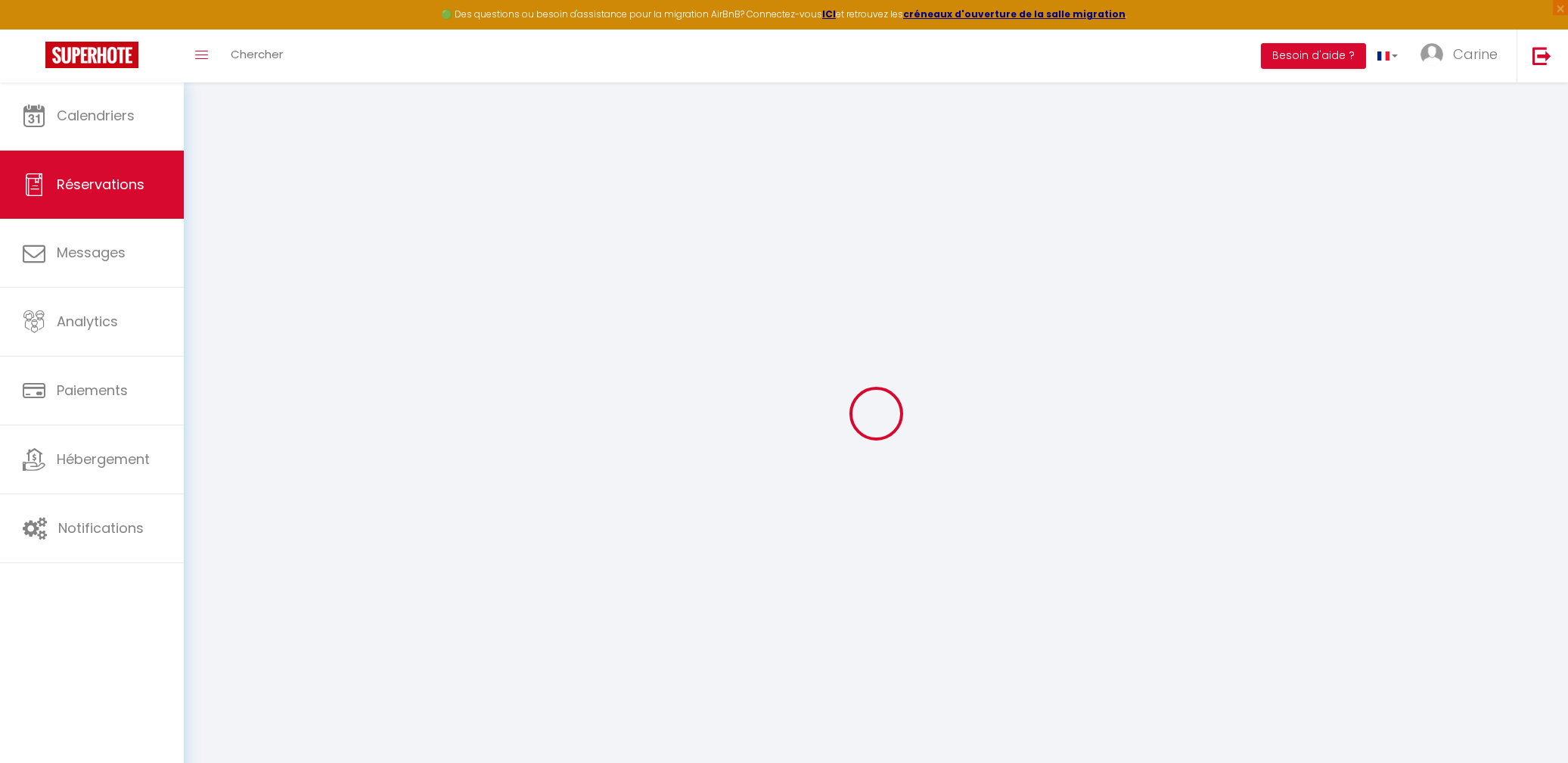
select select
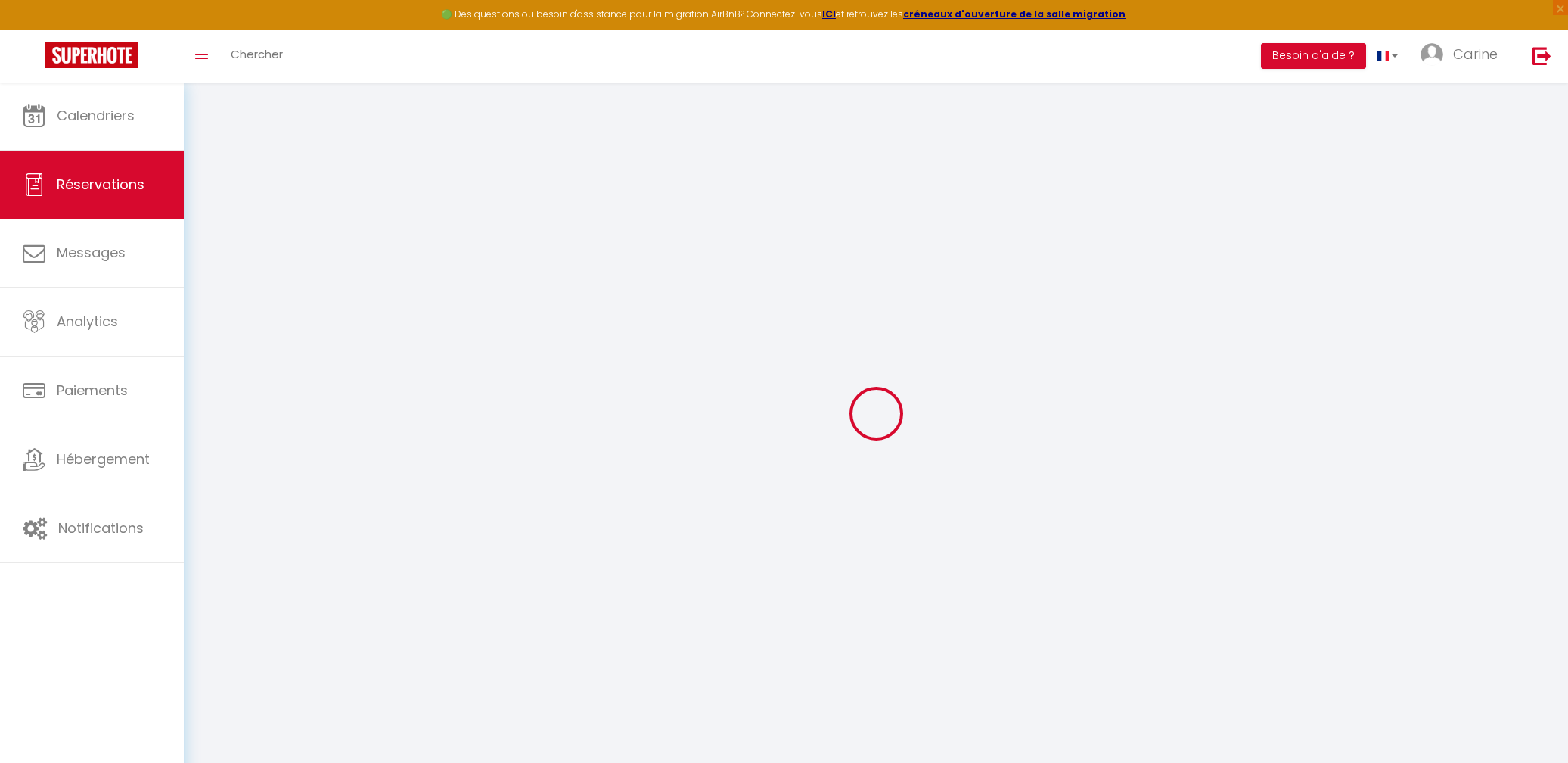
select select
checkbox input "false"
select select
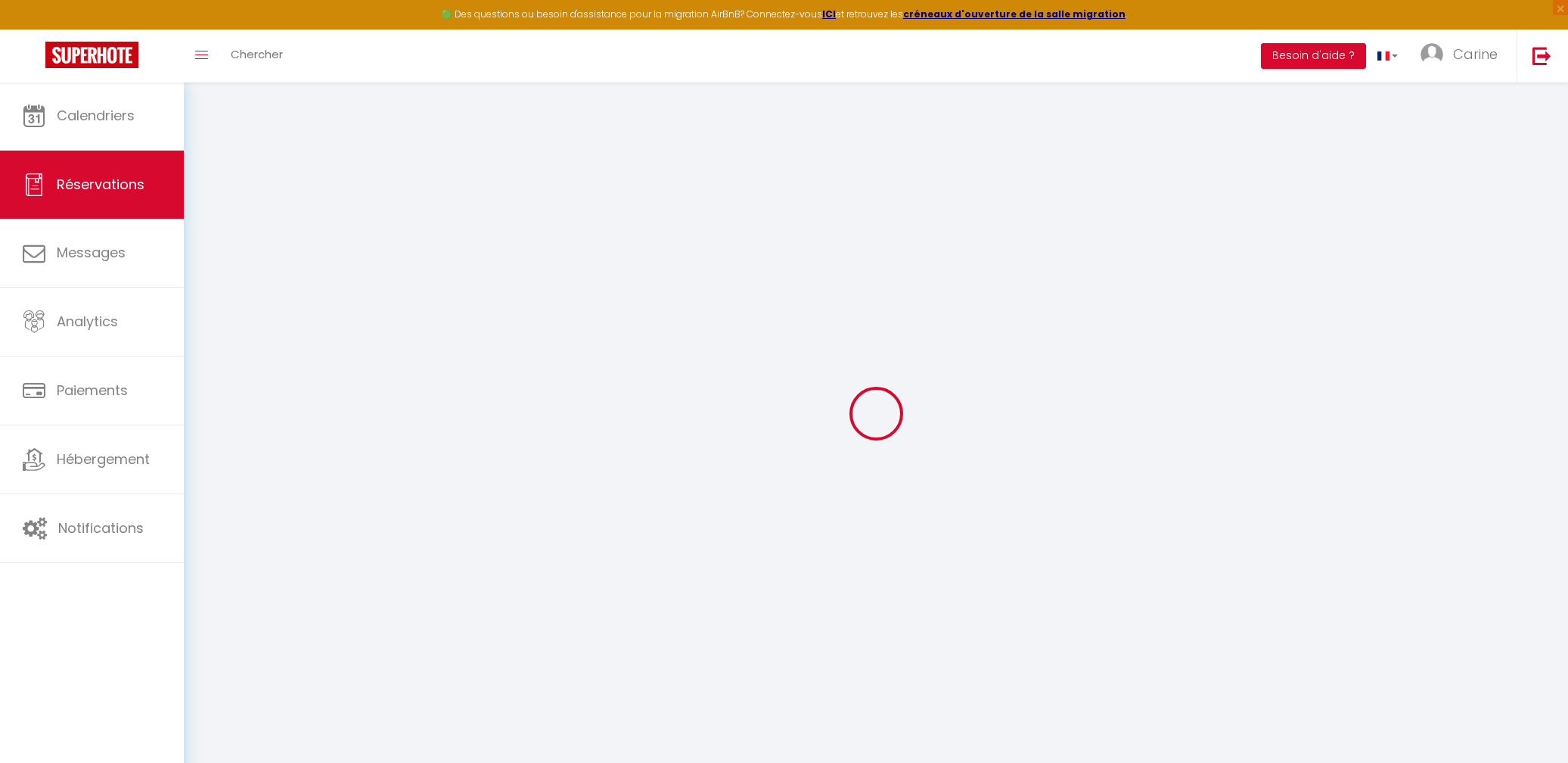
select select
checkbox input "false"
select select
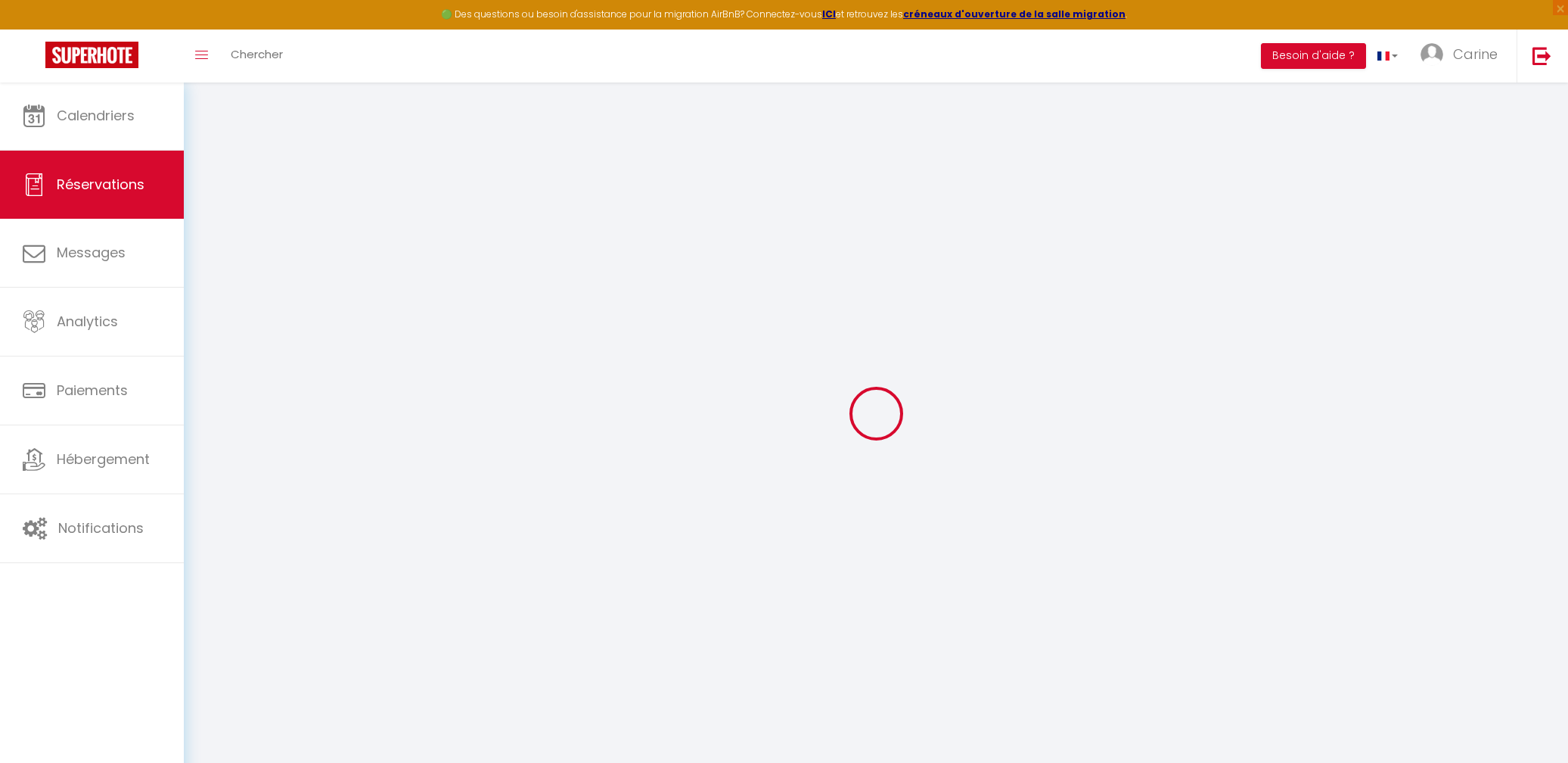
select select
checkbox input "false"
select select
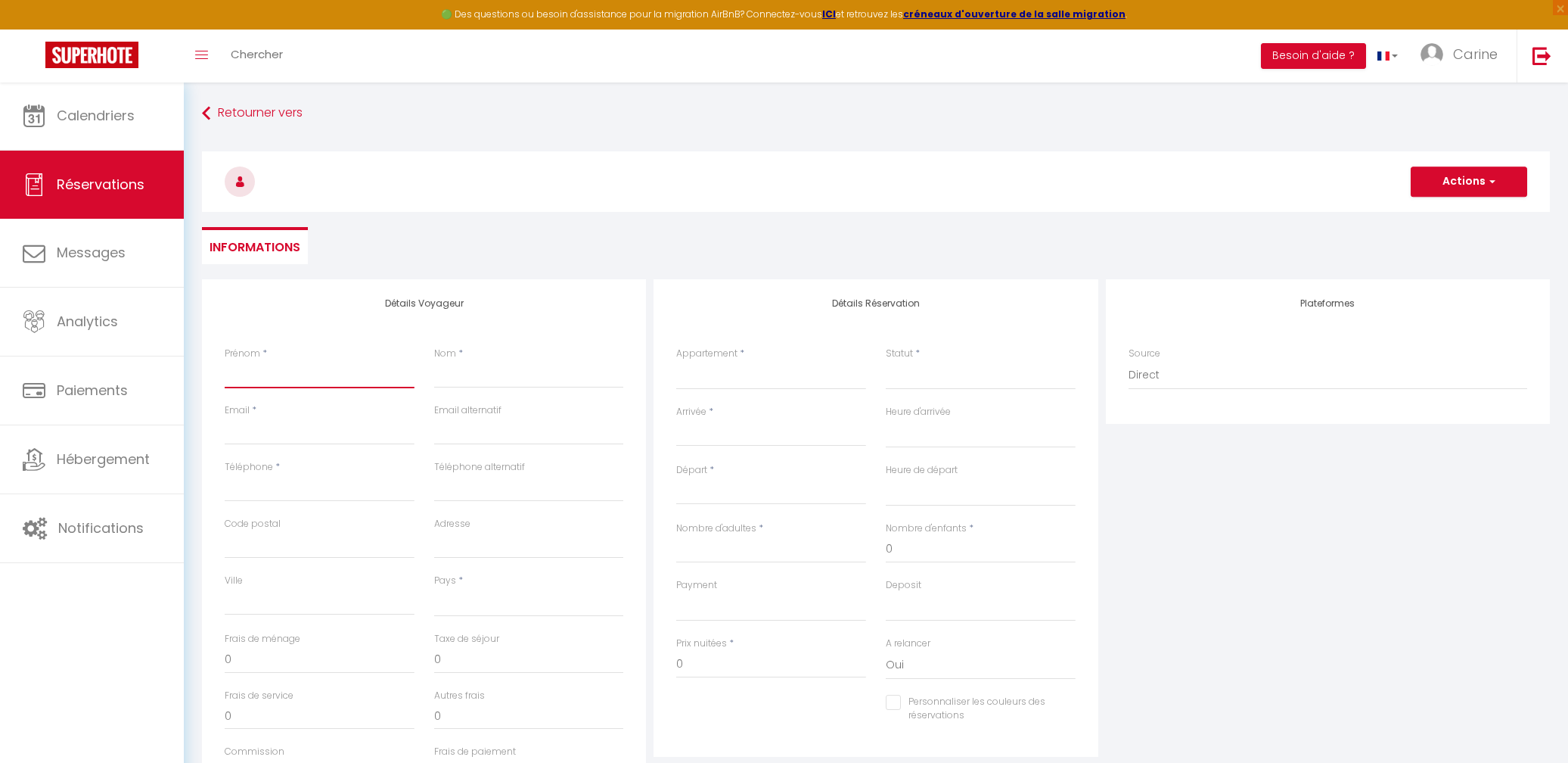
type input "S"
select select
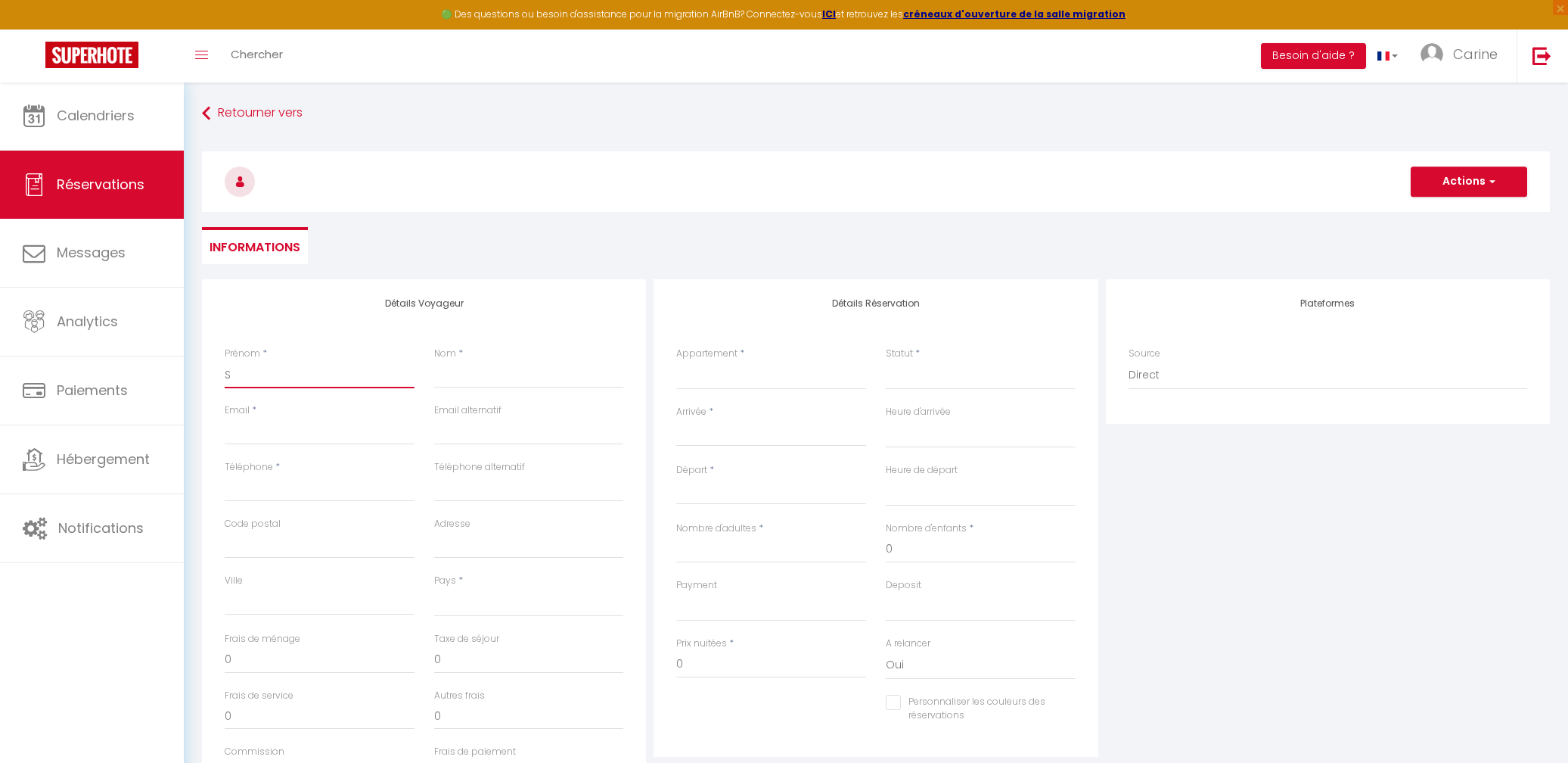
select select
checkbox input "false"
type input "Su"
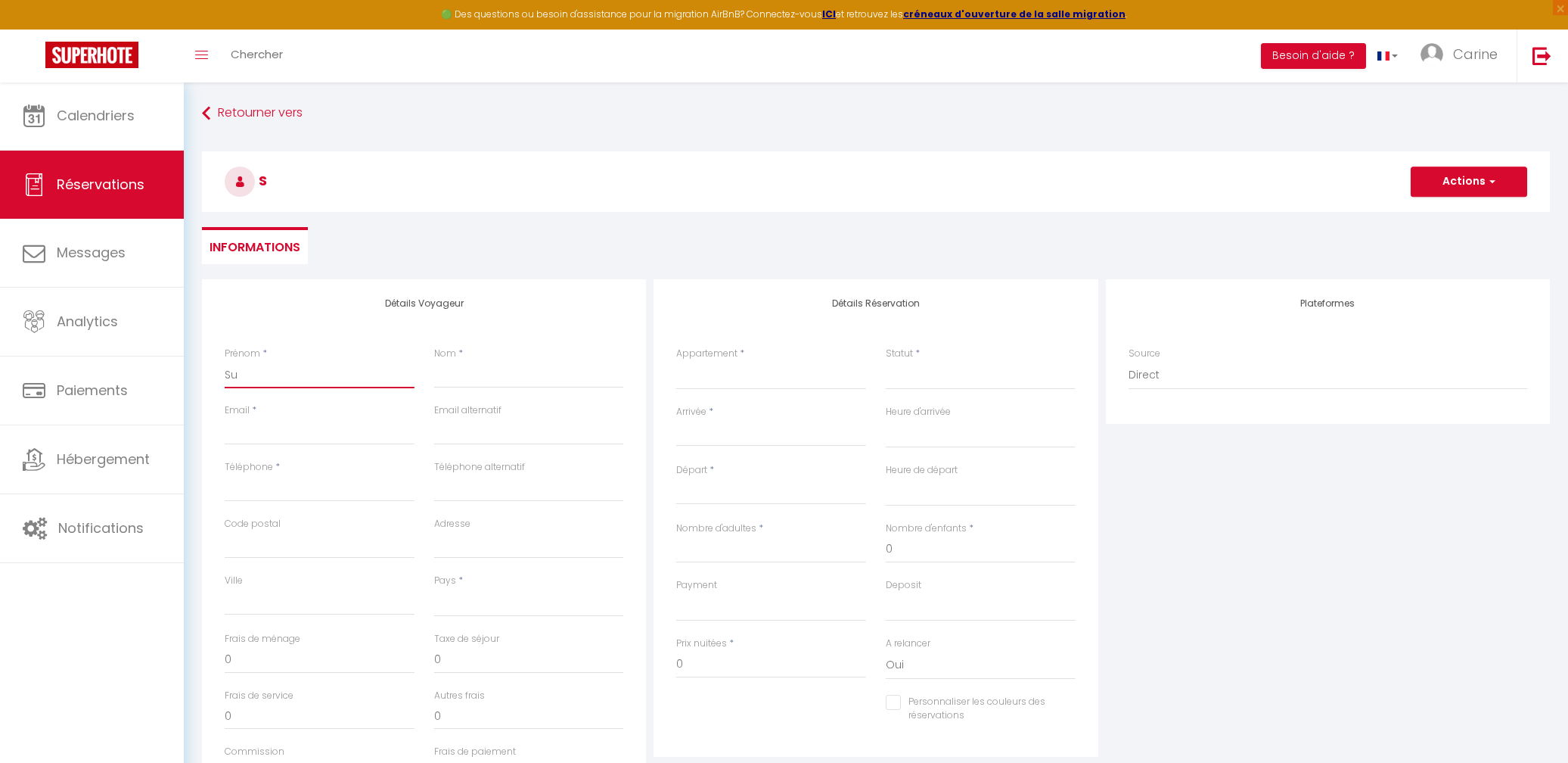
select select
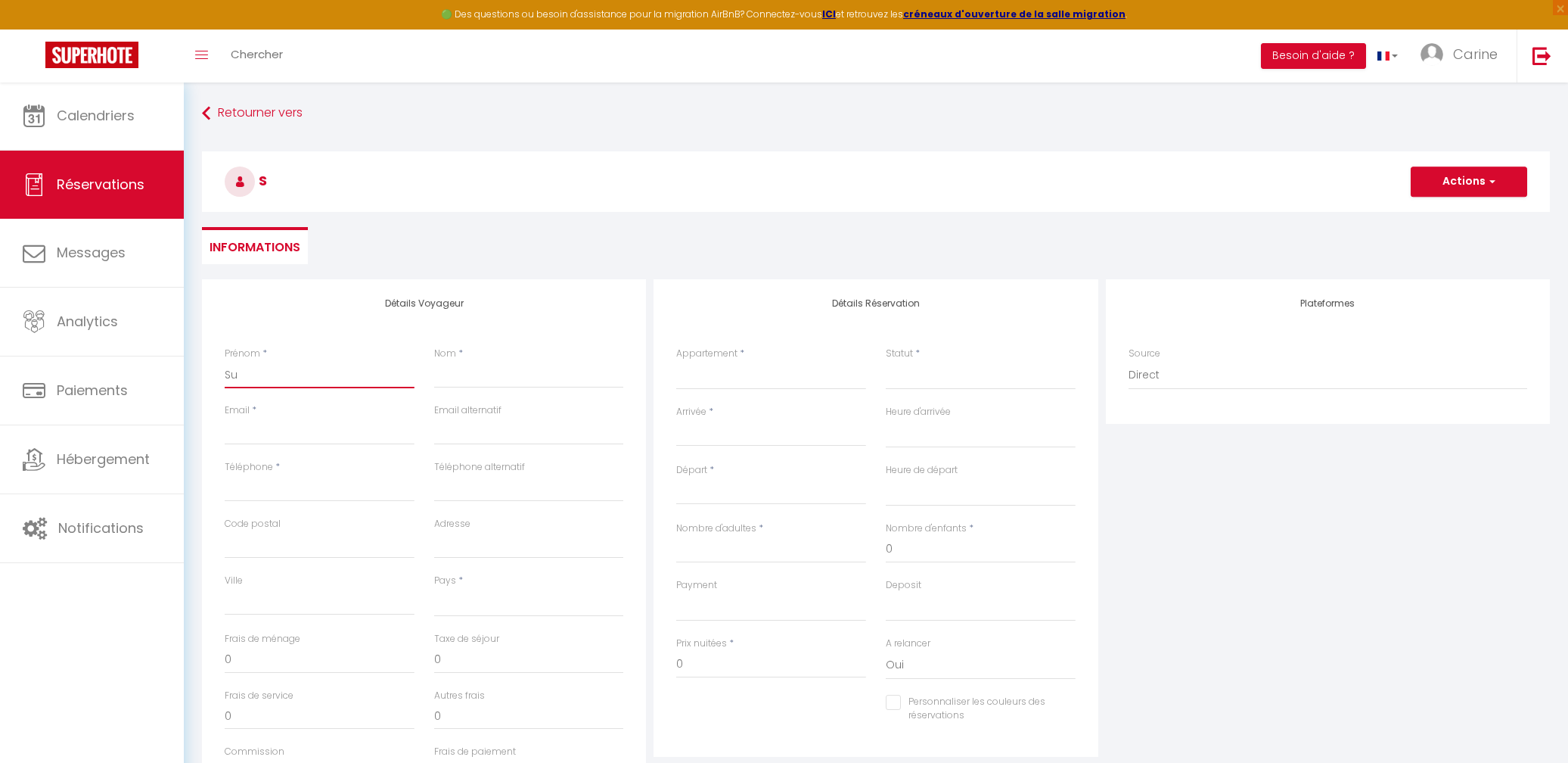
select select
checkbox input "false"
type input "Sun"
select select
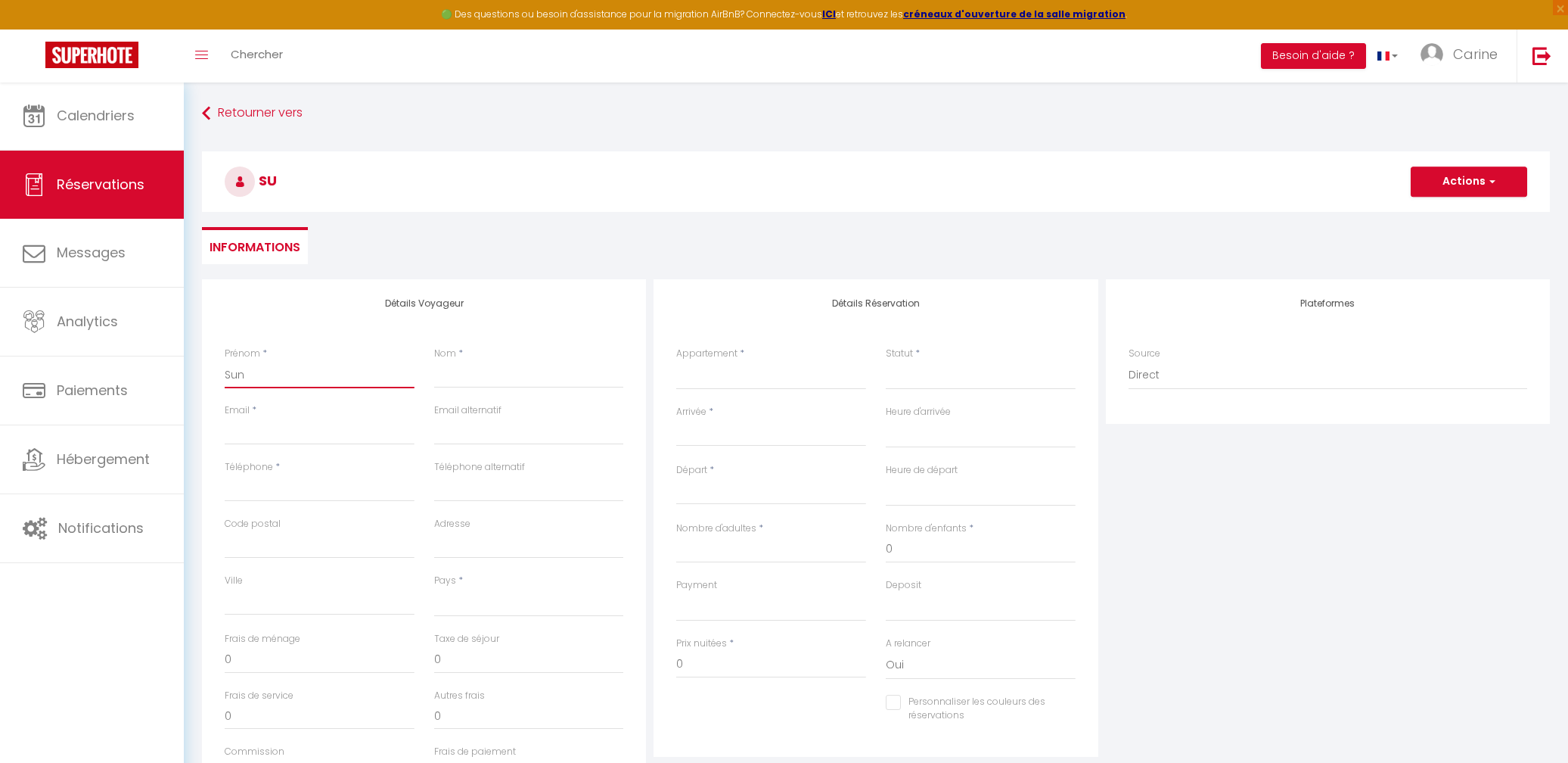
select select
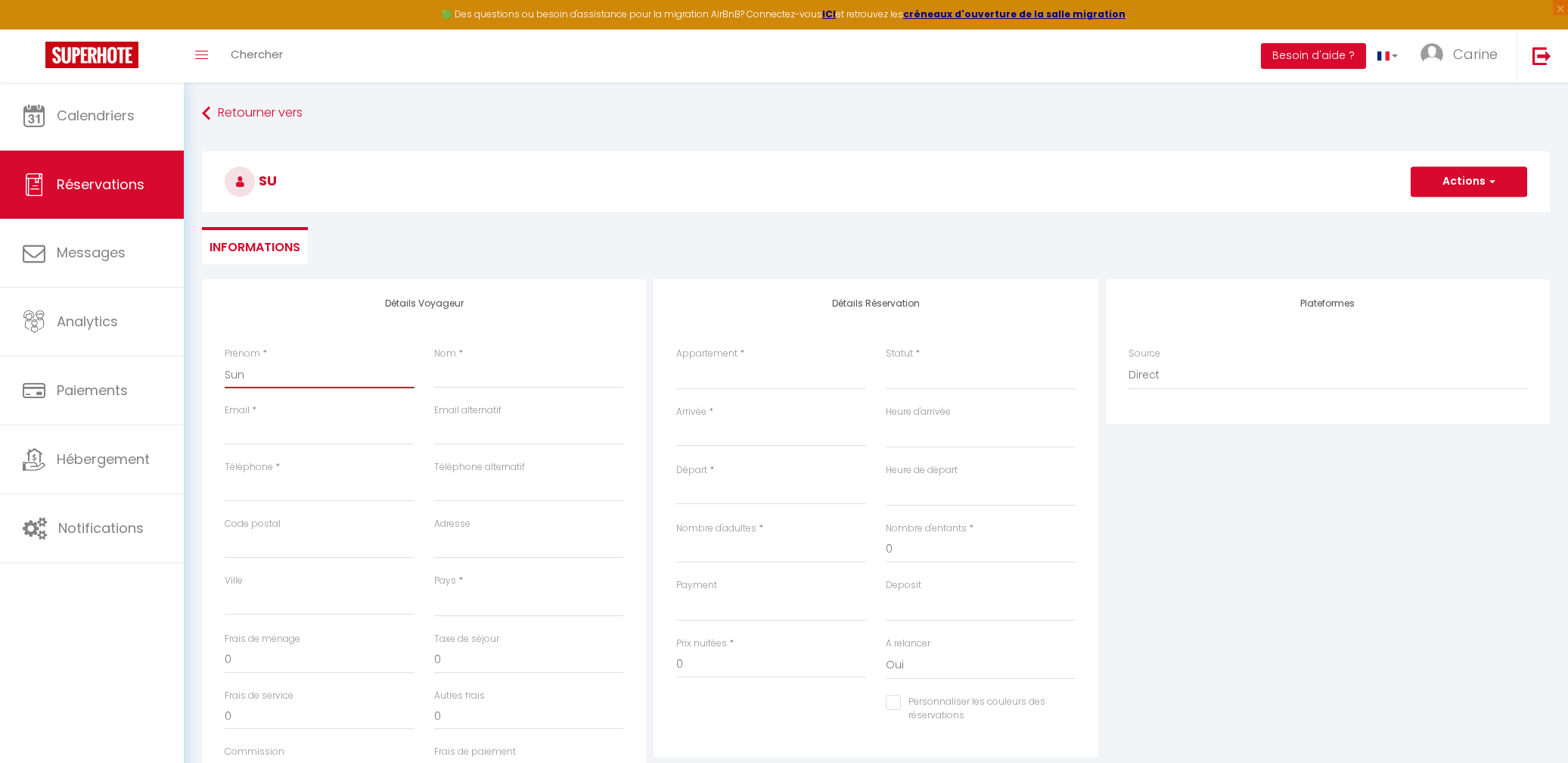
select select
checkbox input "false"
type input "Sunx"
select select
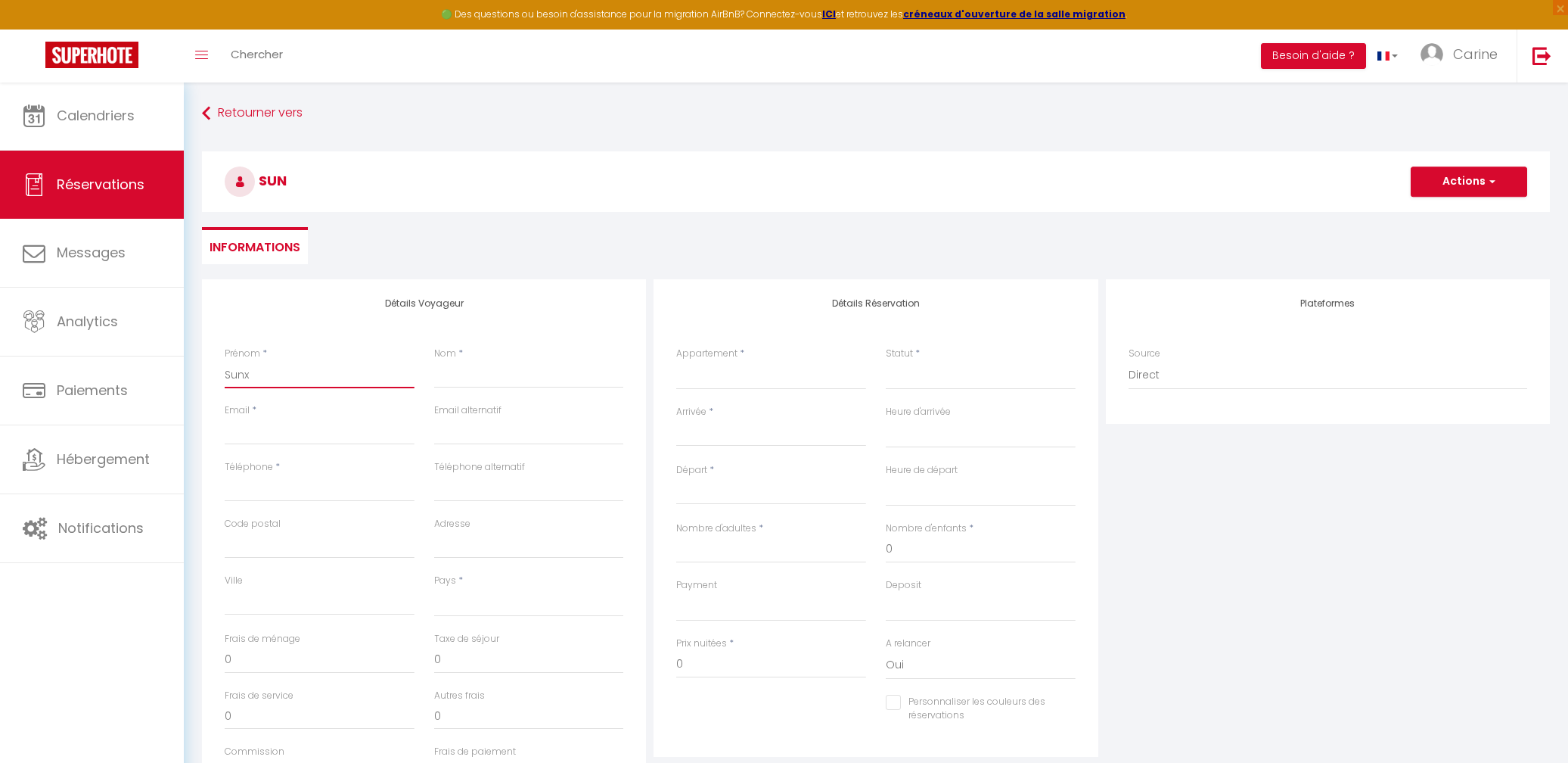
select select
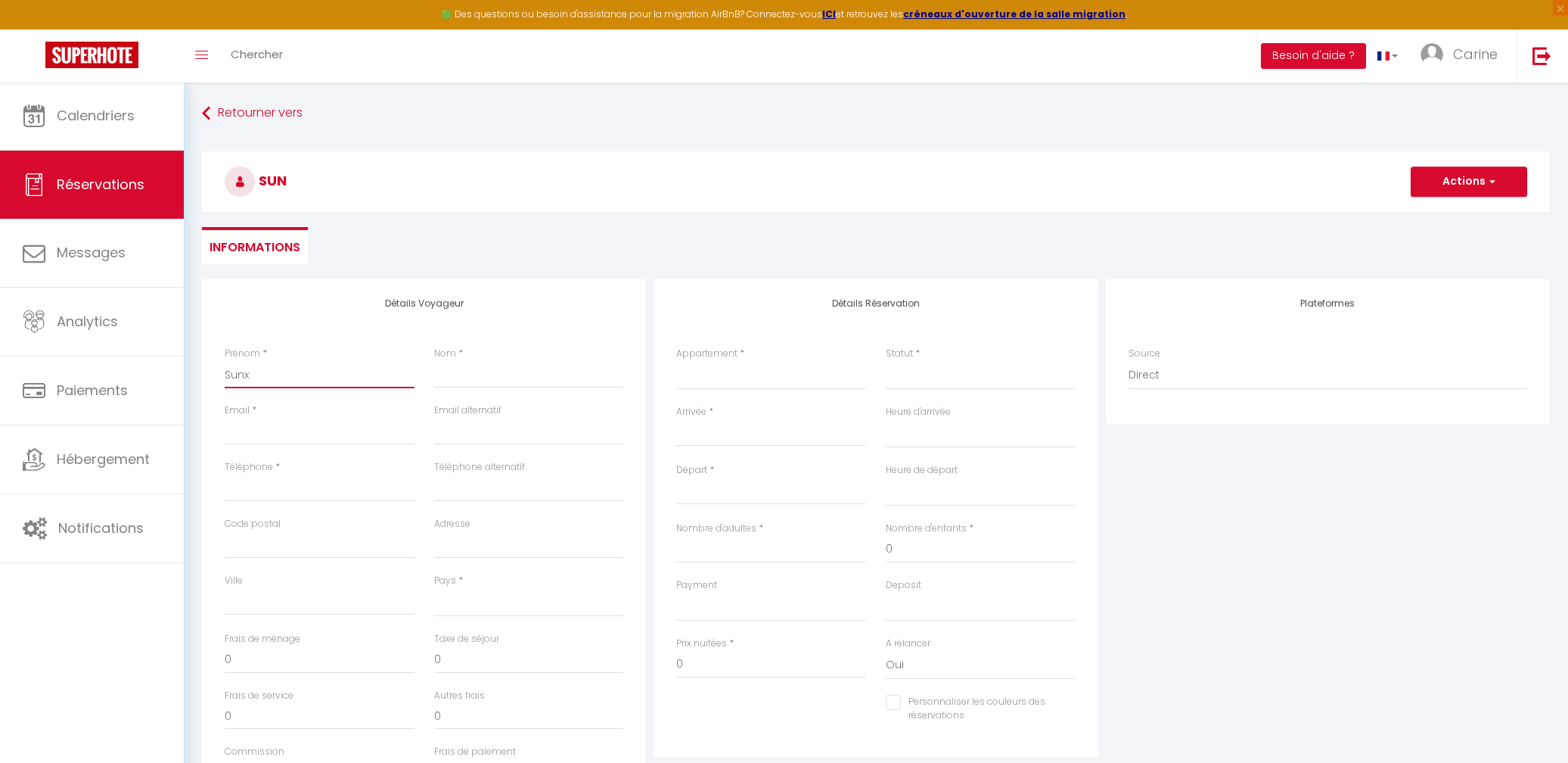
checkbox input "false"
type input "Sunxa"
select select
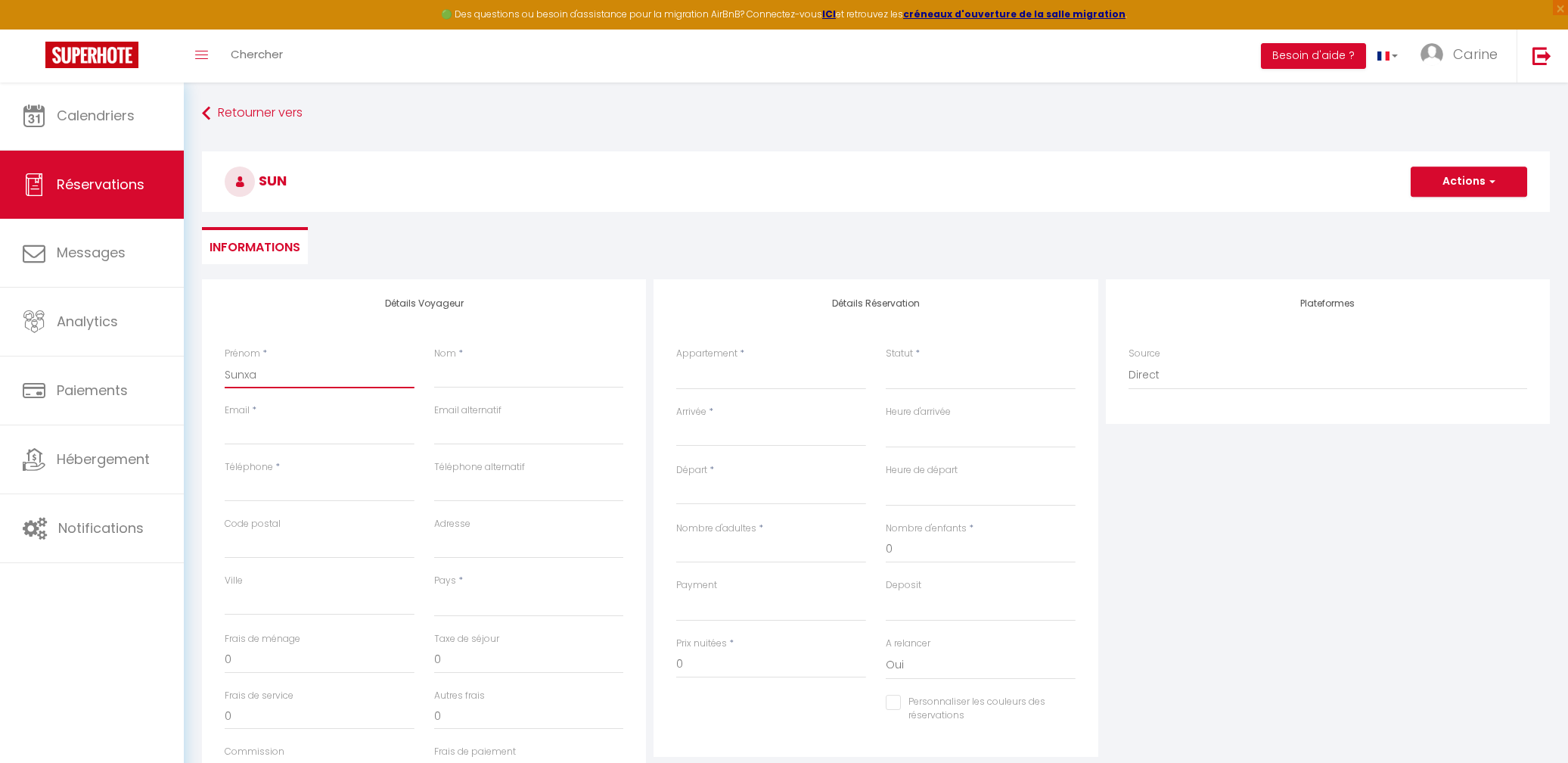
select select
checkbox input "false"
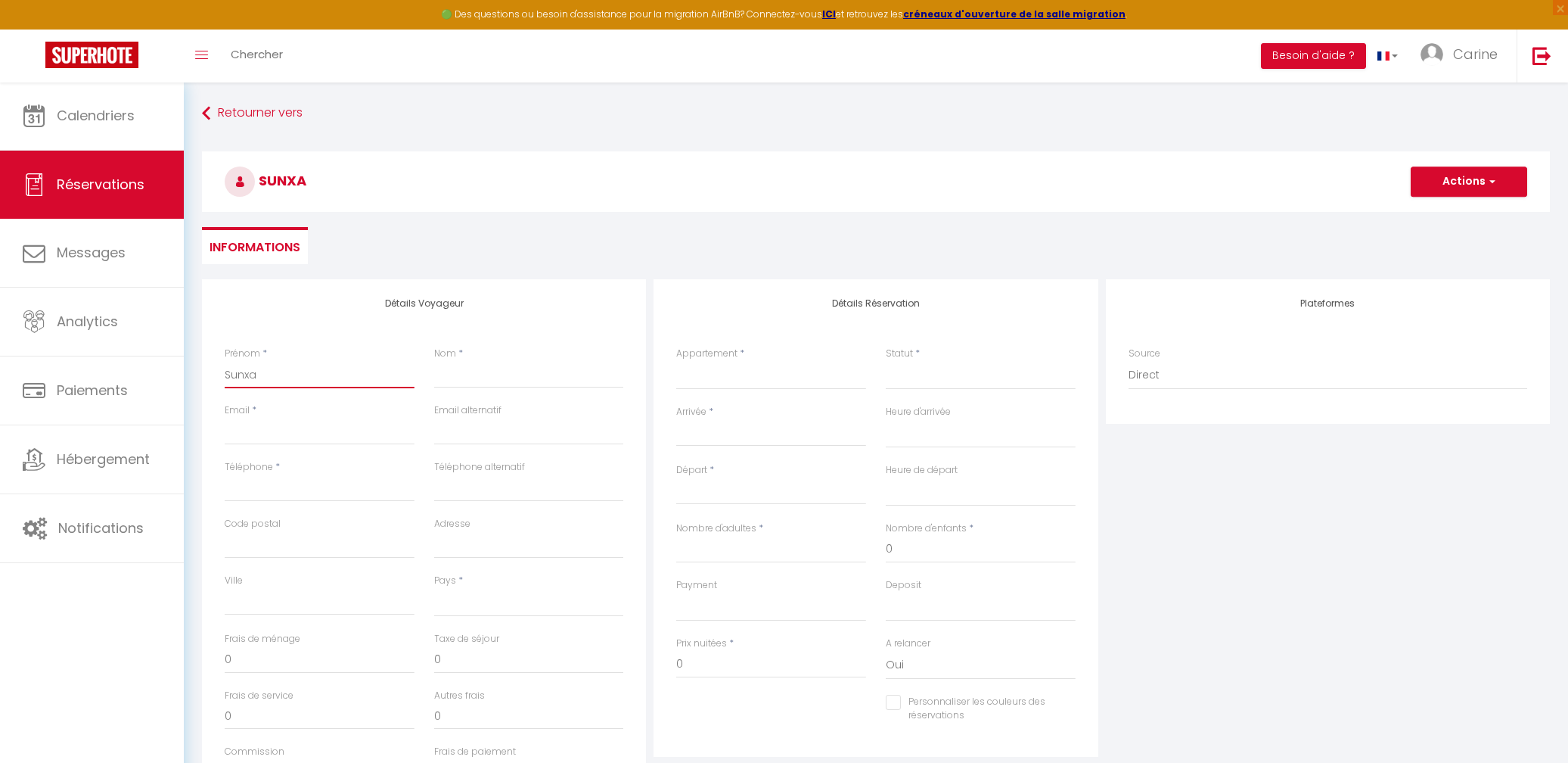
type input "Sunx"
select select
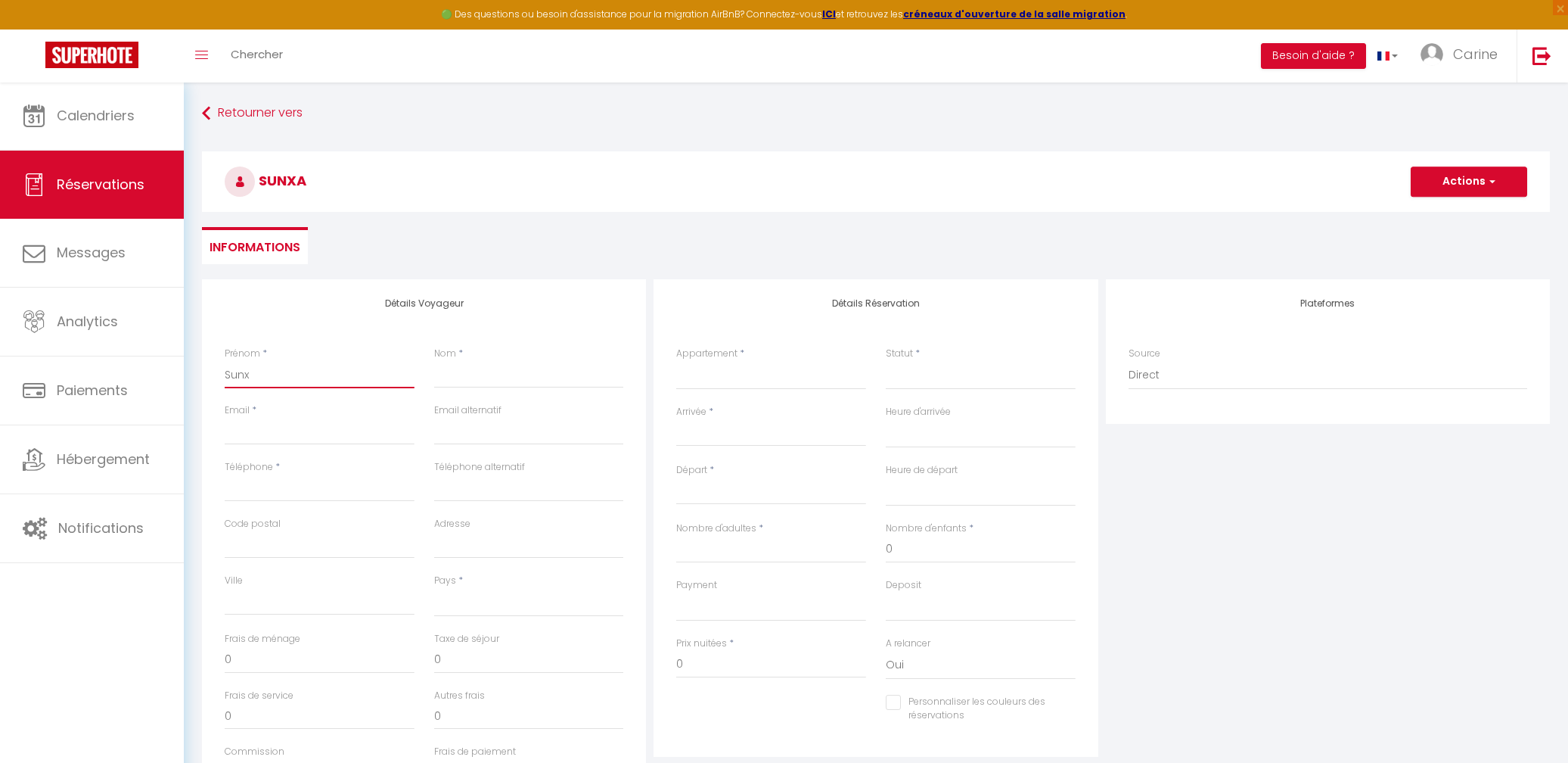
select select
checkbox input "false"
type input "Sunxw"
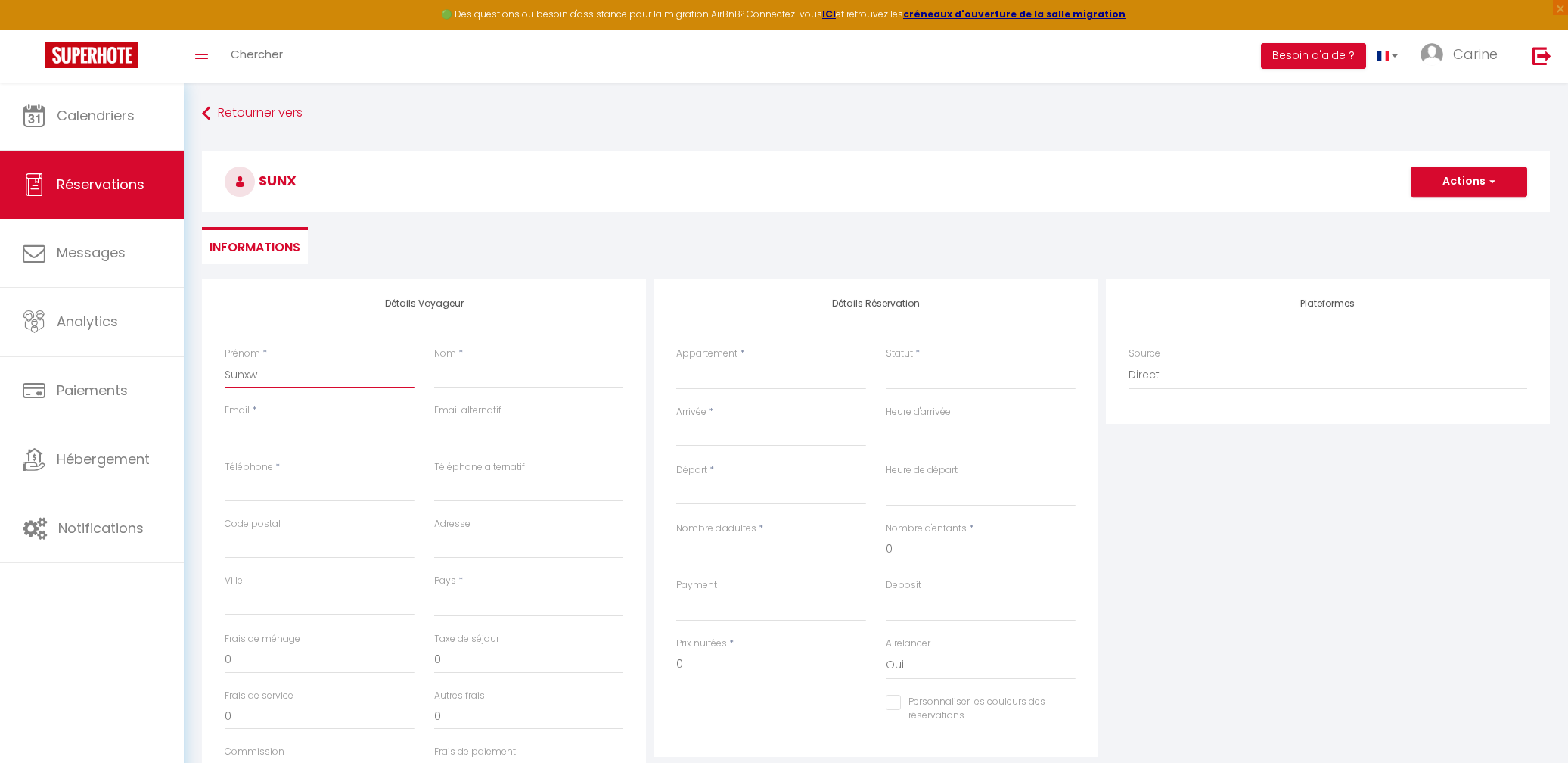
select select
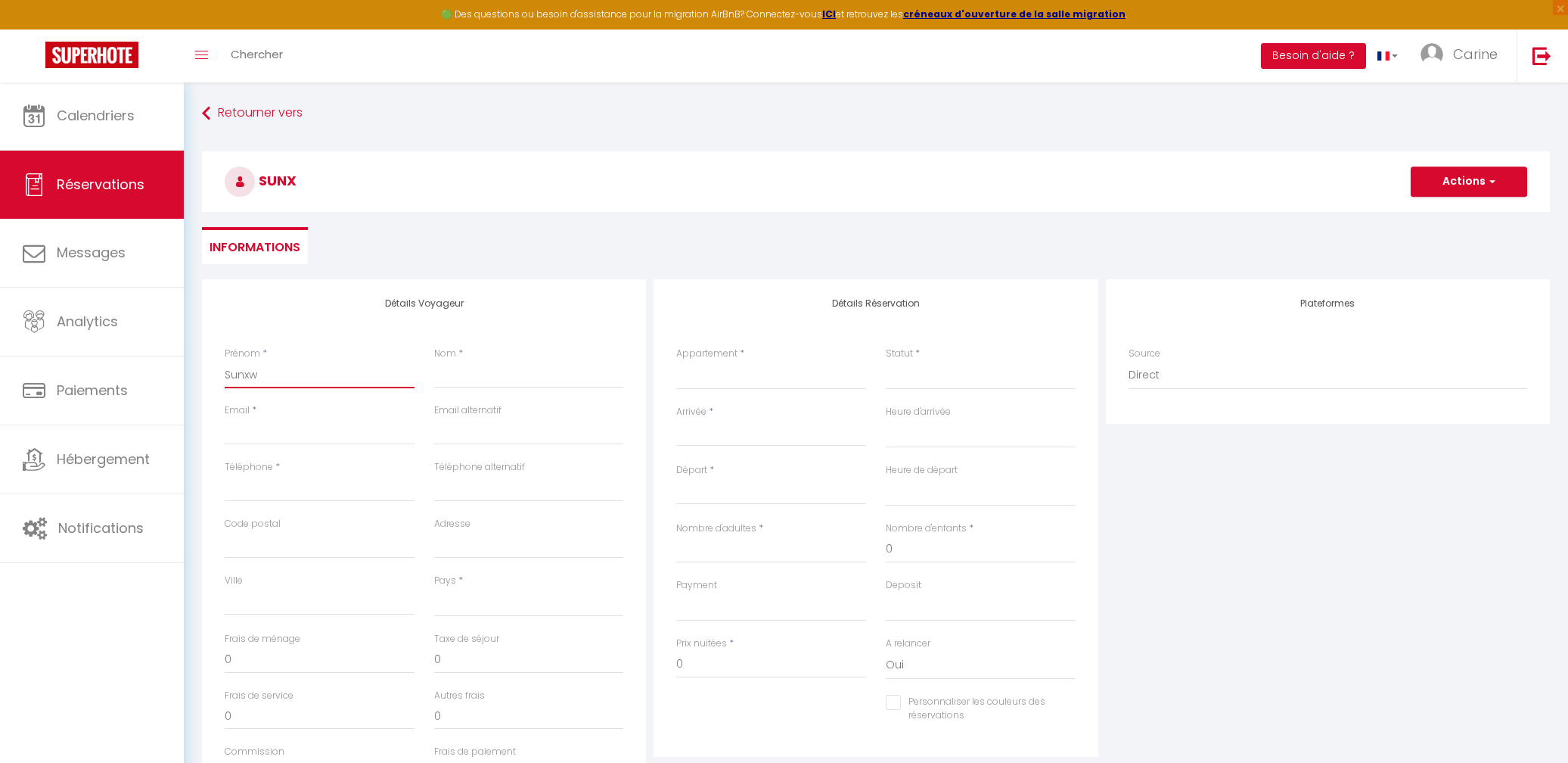
select select
checkbox input "false"
type input "Sunxwa"
select select
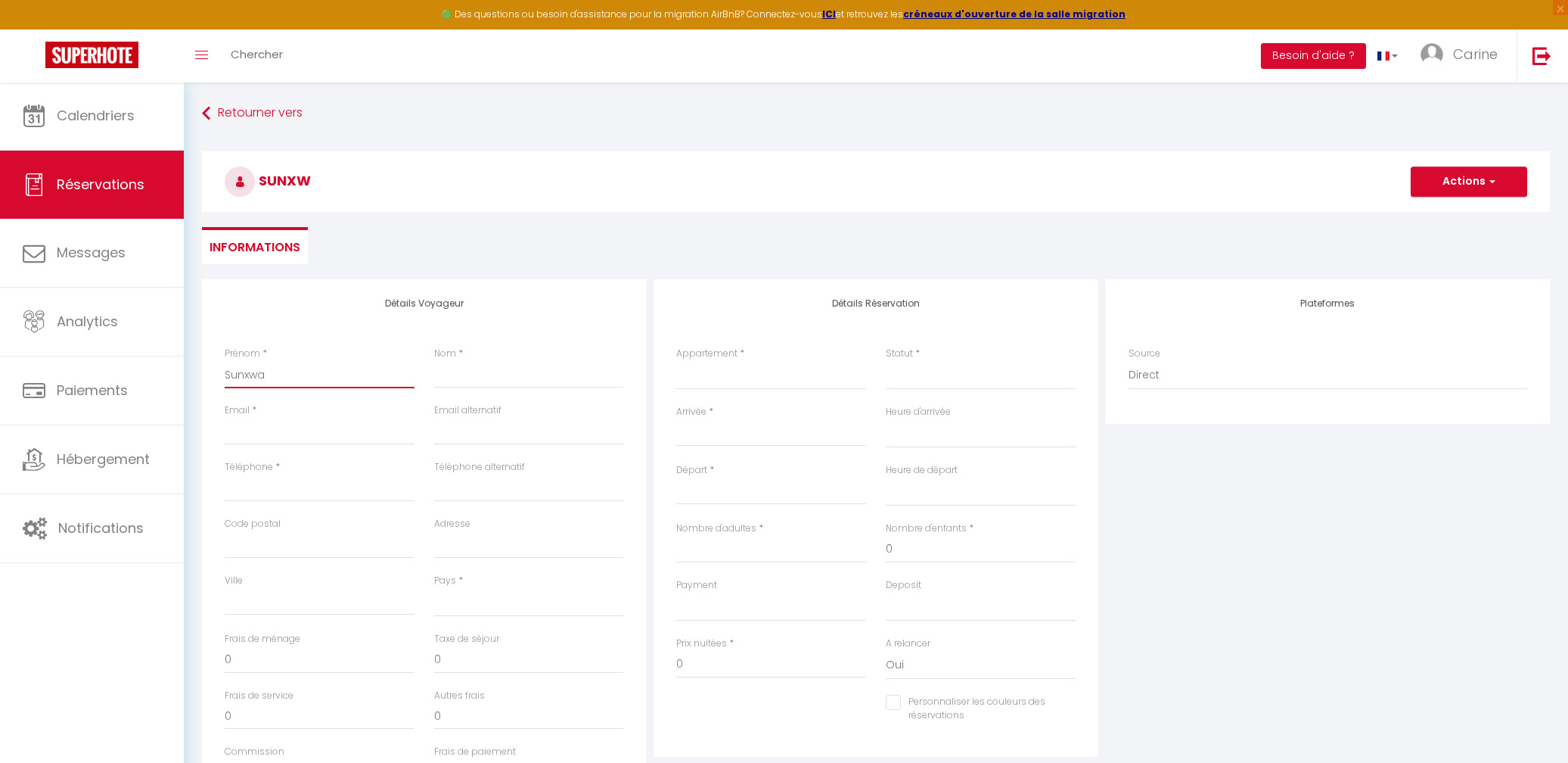
select select
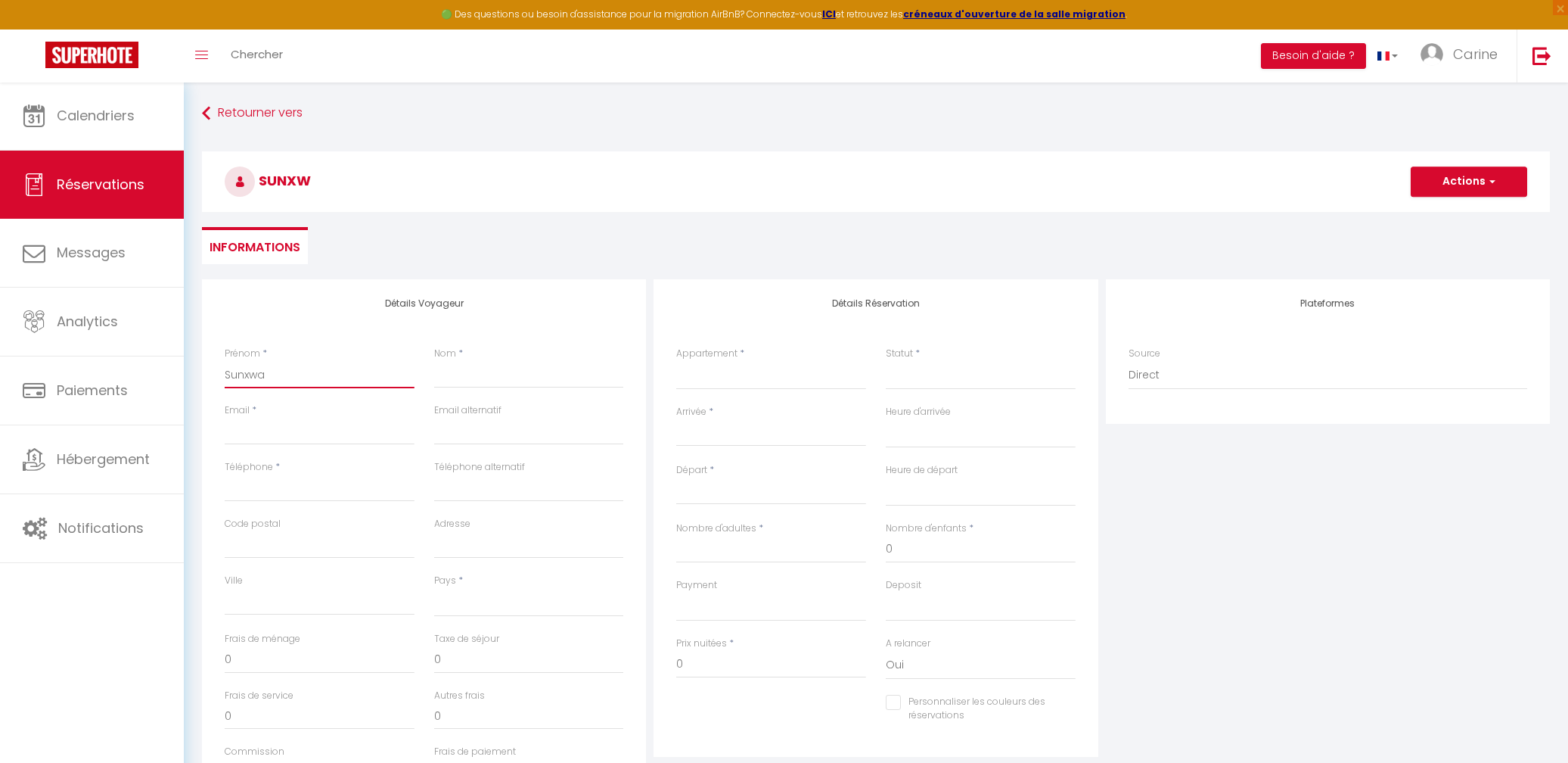
select select
checkbox input "false"
type input "Sunxwat"
select select
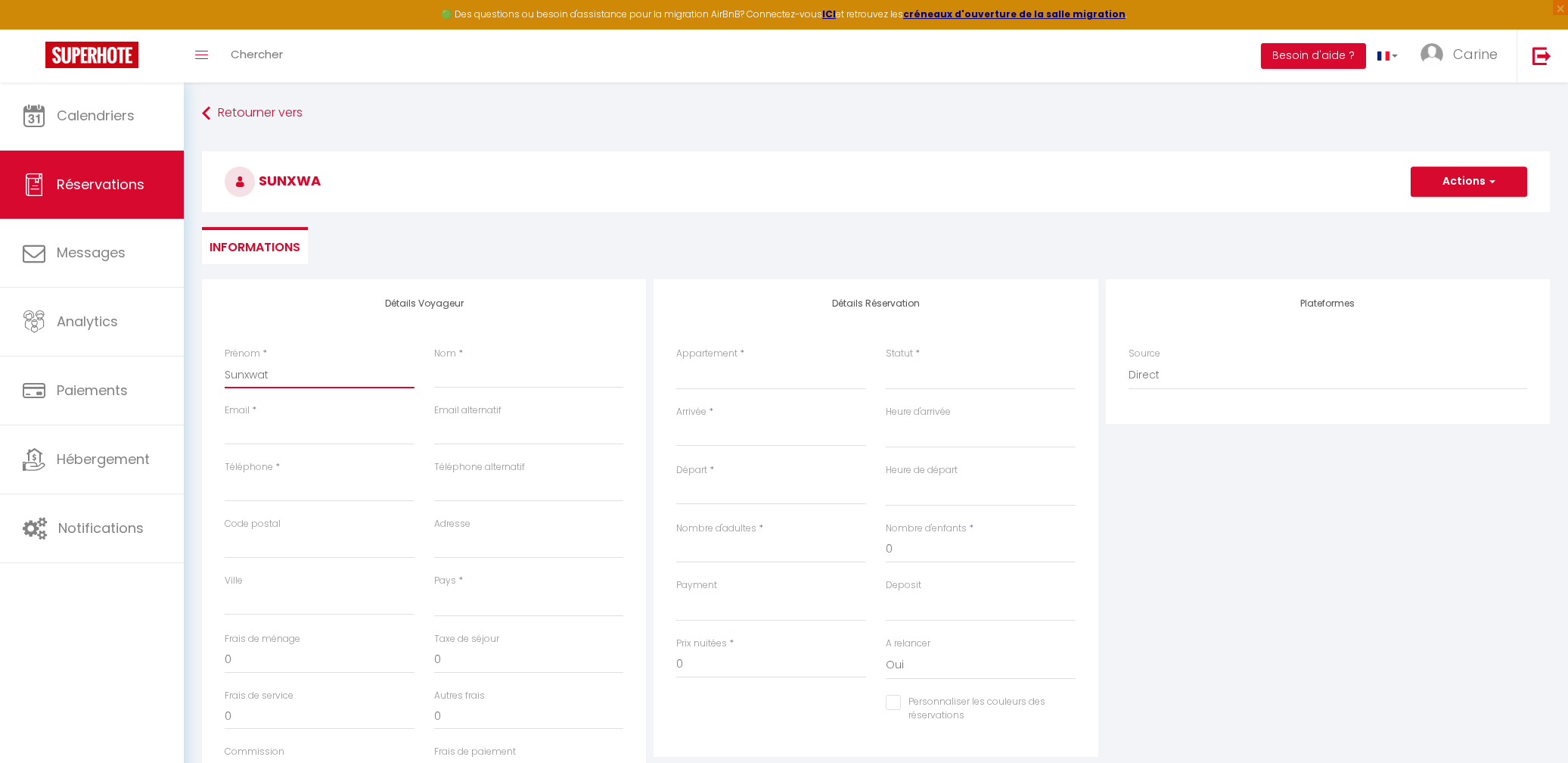
select select
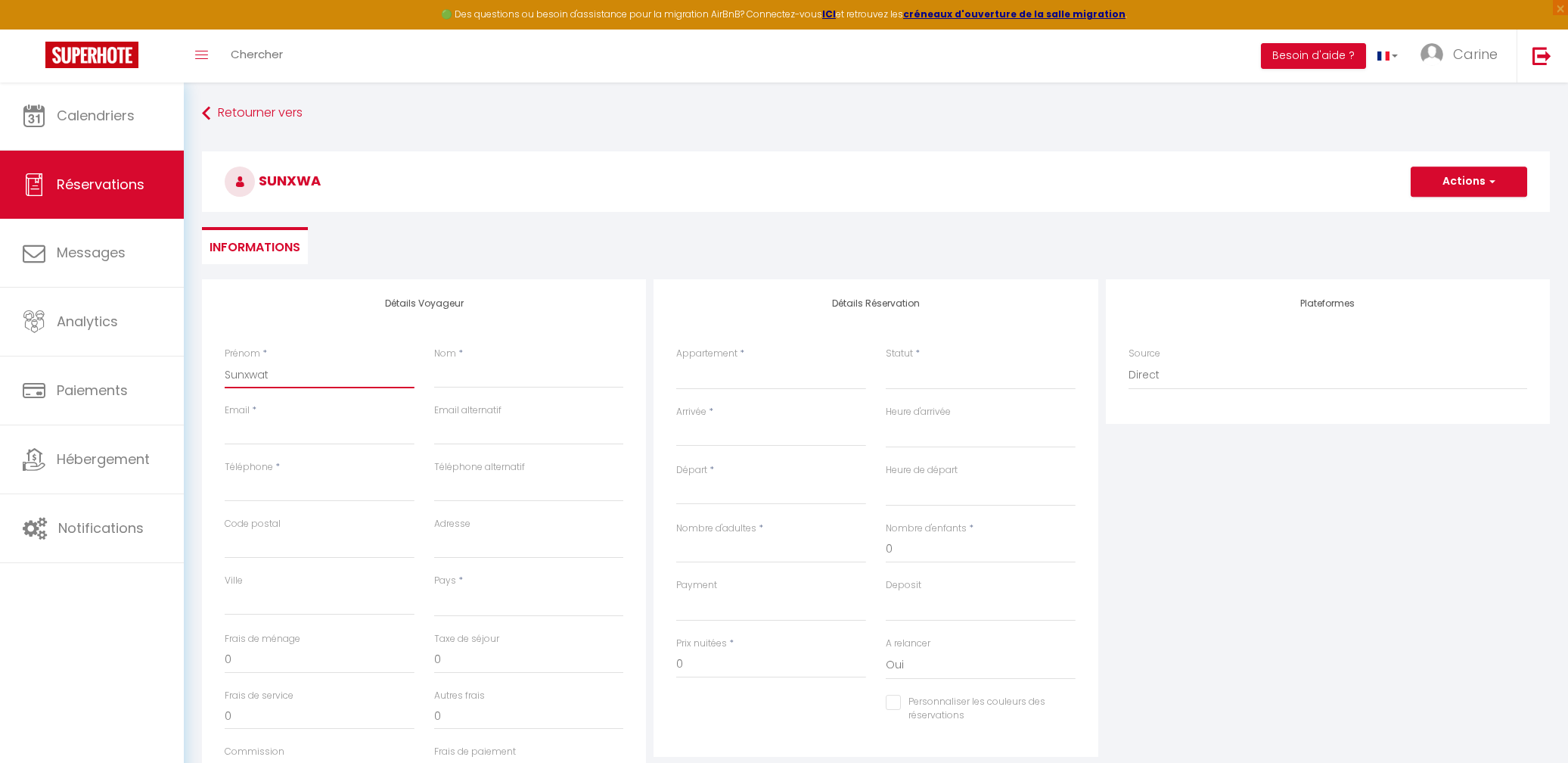
checkbox input "false"
type input "Sunxwatt"
select select
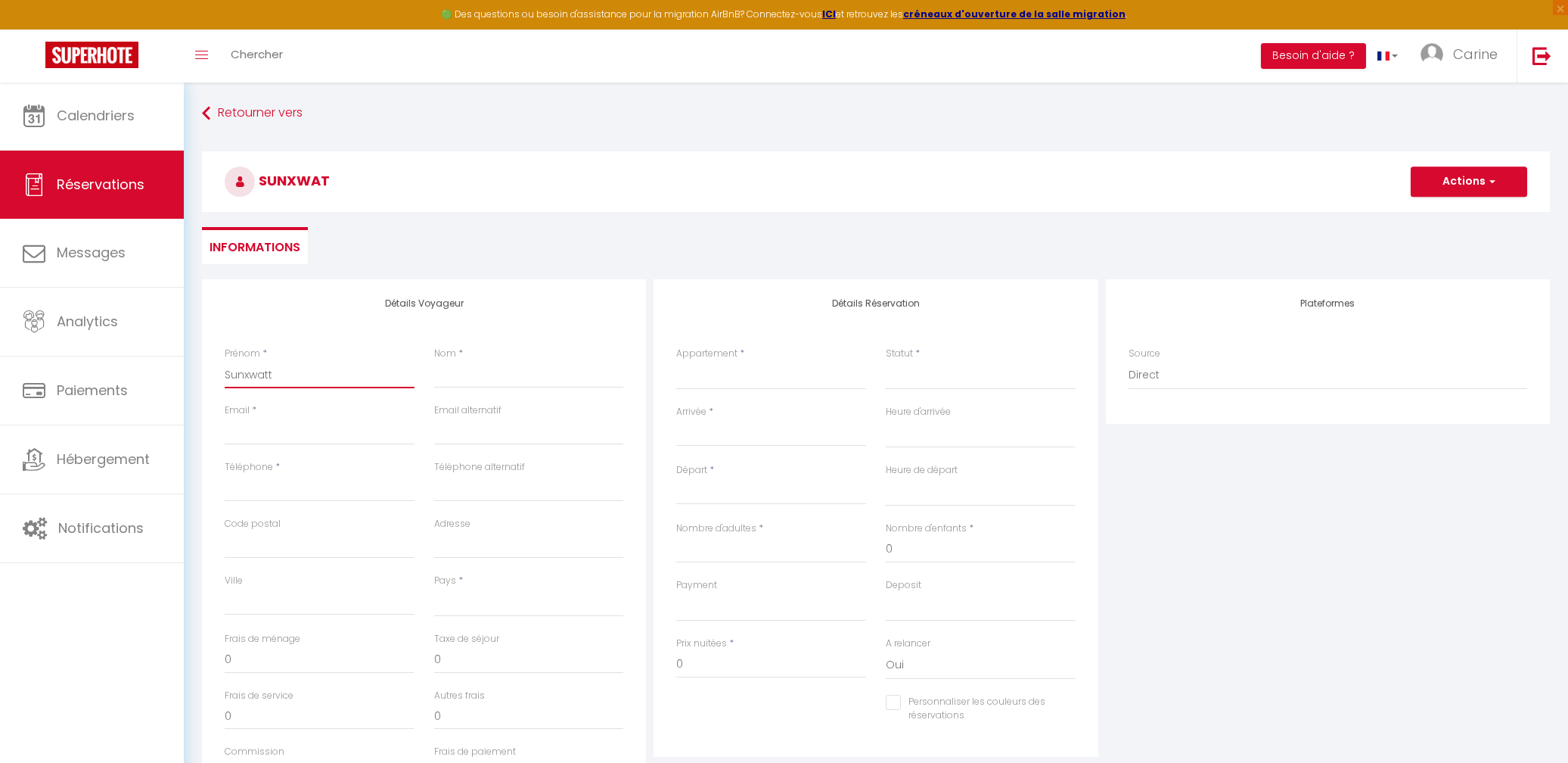
select select
checkbox input "false"
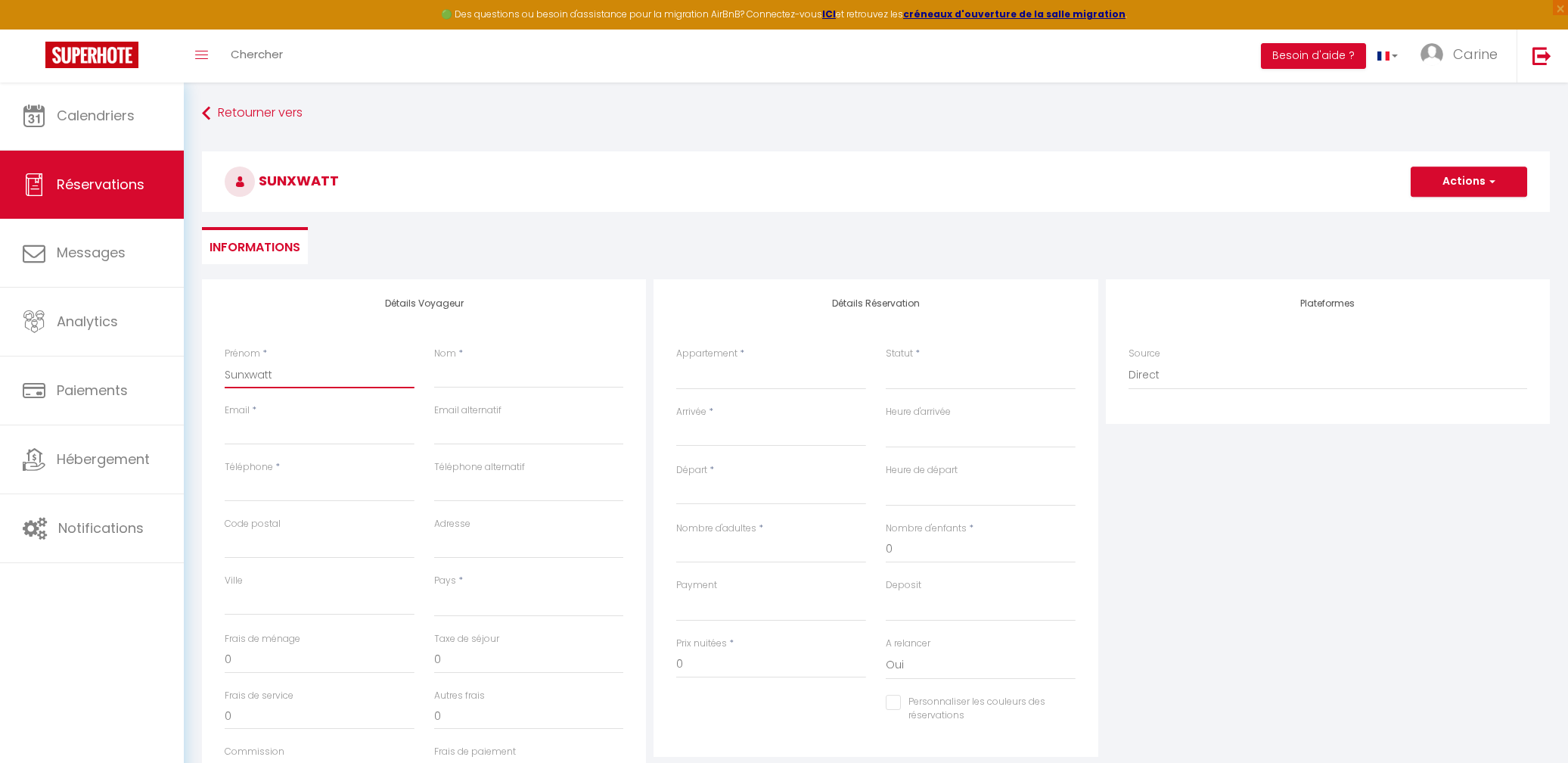
click at [250, 373] on input "Sunxwatt" at bounding box center [319, 374] width 190 height 27
type input "Sunwatt"
select select
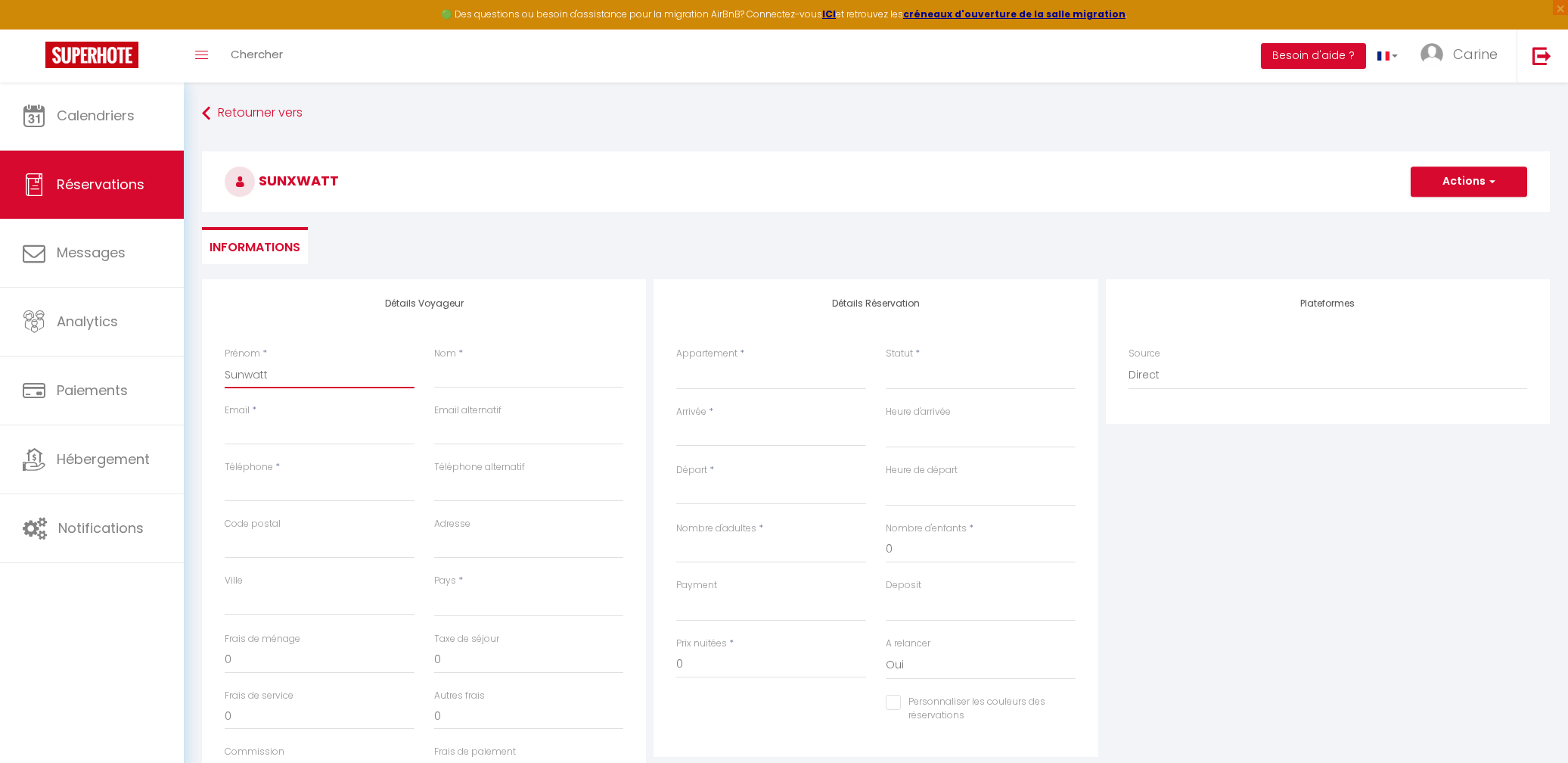
select select
checkbox input "false"
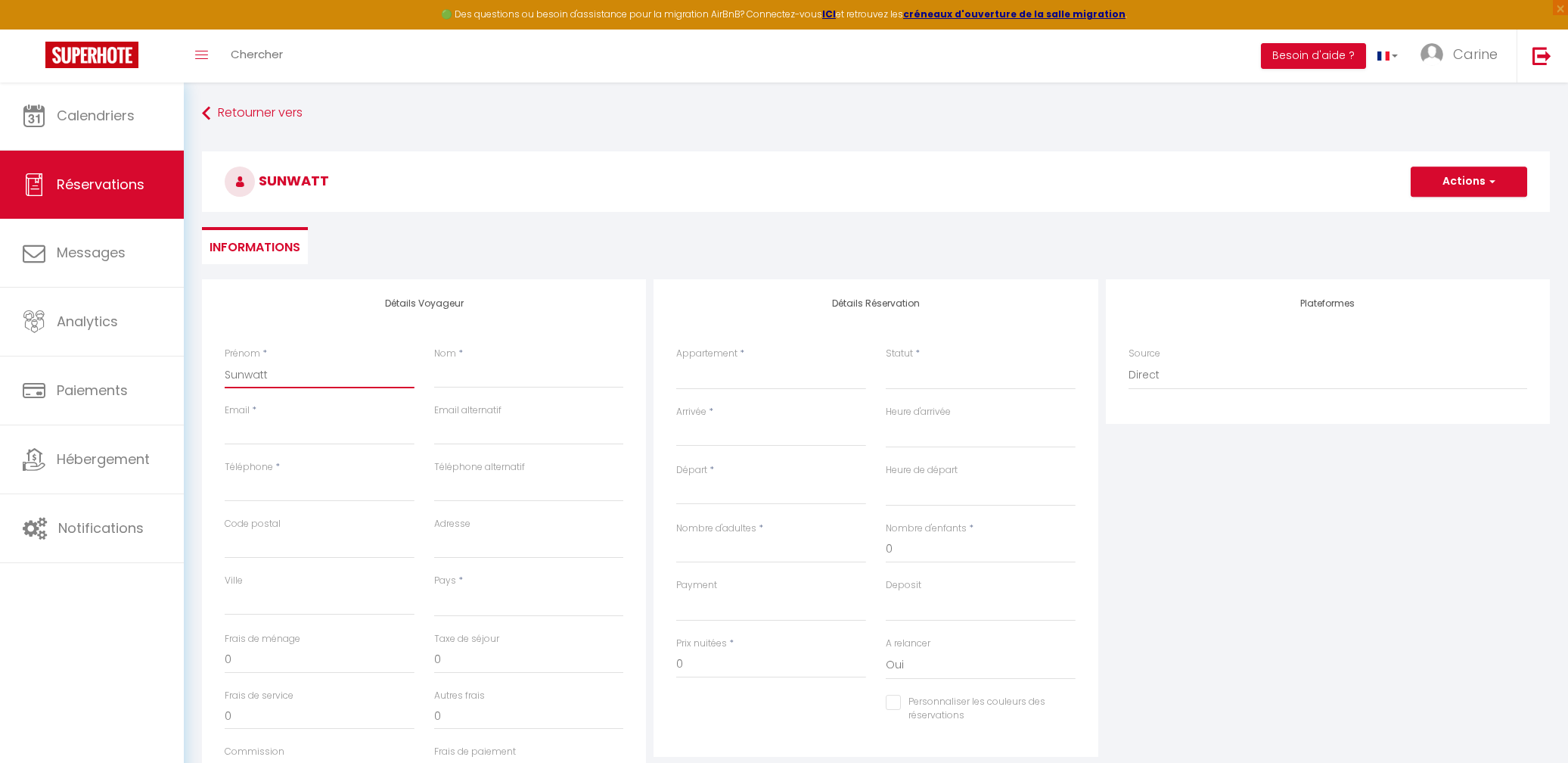
type input "Sunwatt"
type input "B"
select select
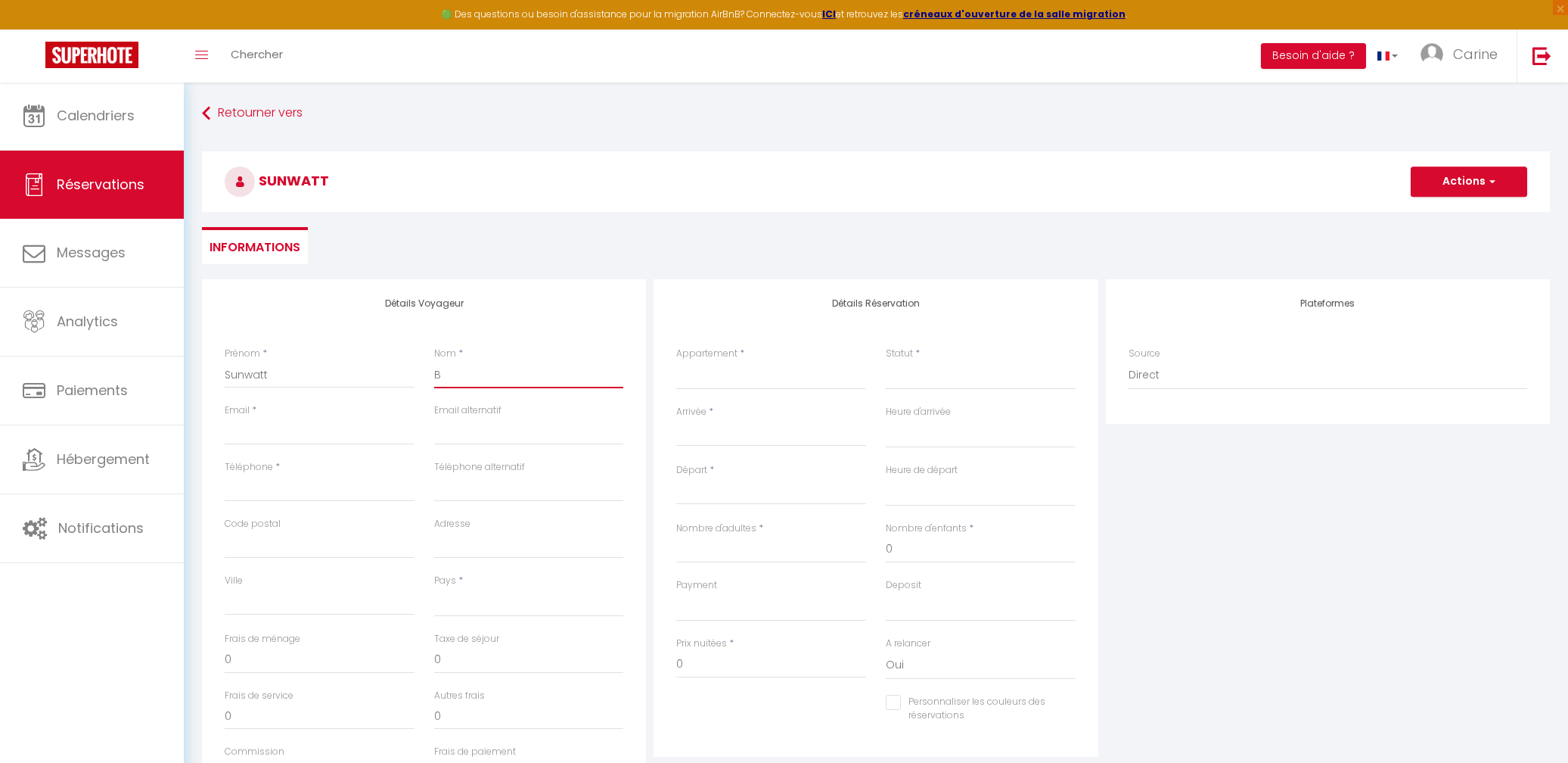
select select
checkbox input "false"
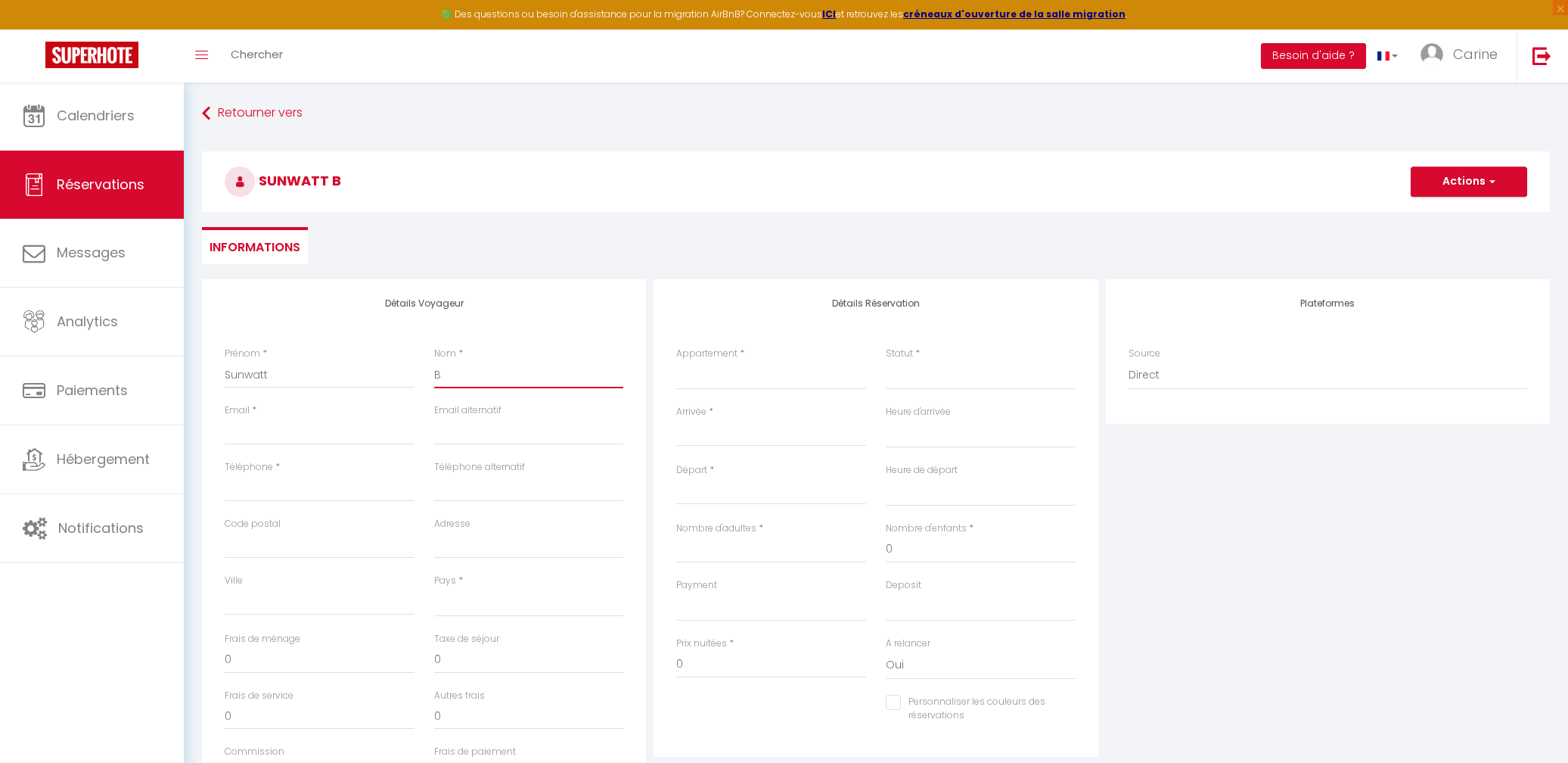
type input "Br"
select select
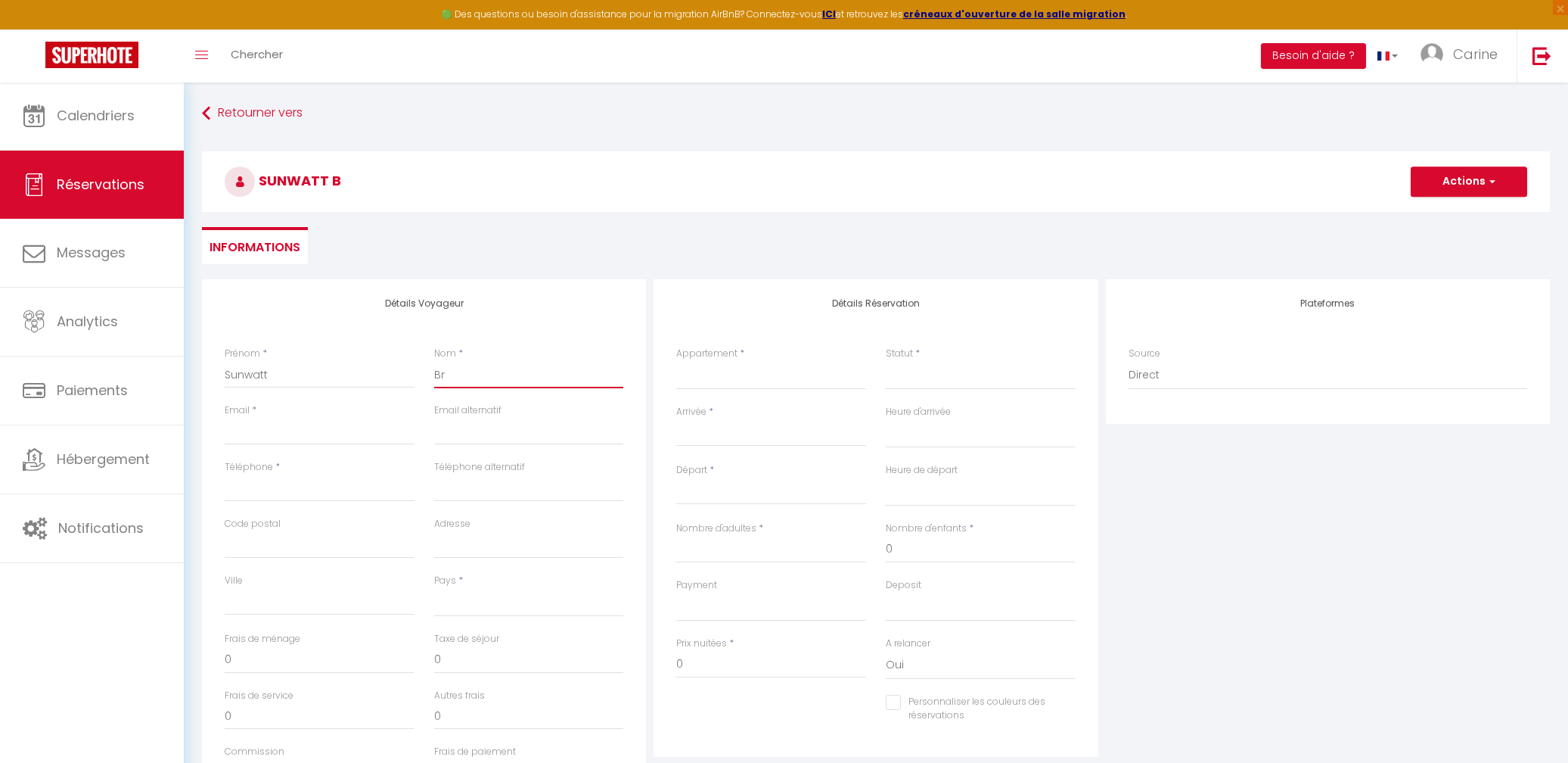
select select
checkbox input "false"
type input "Bri"
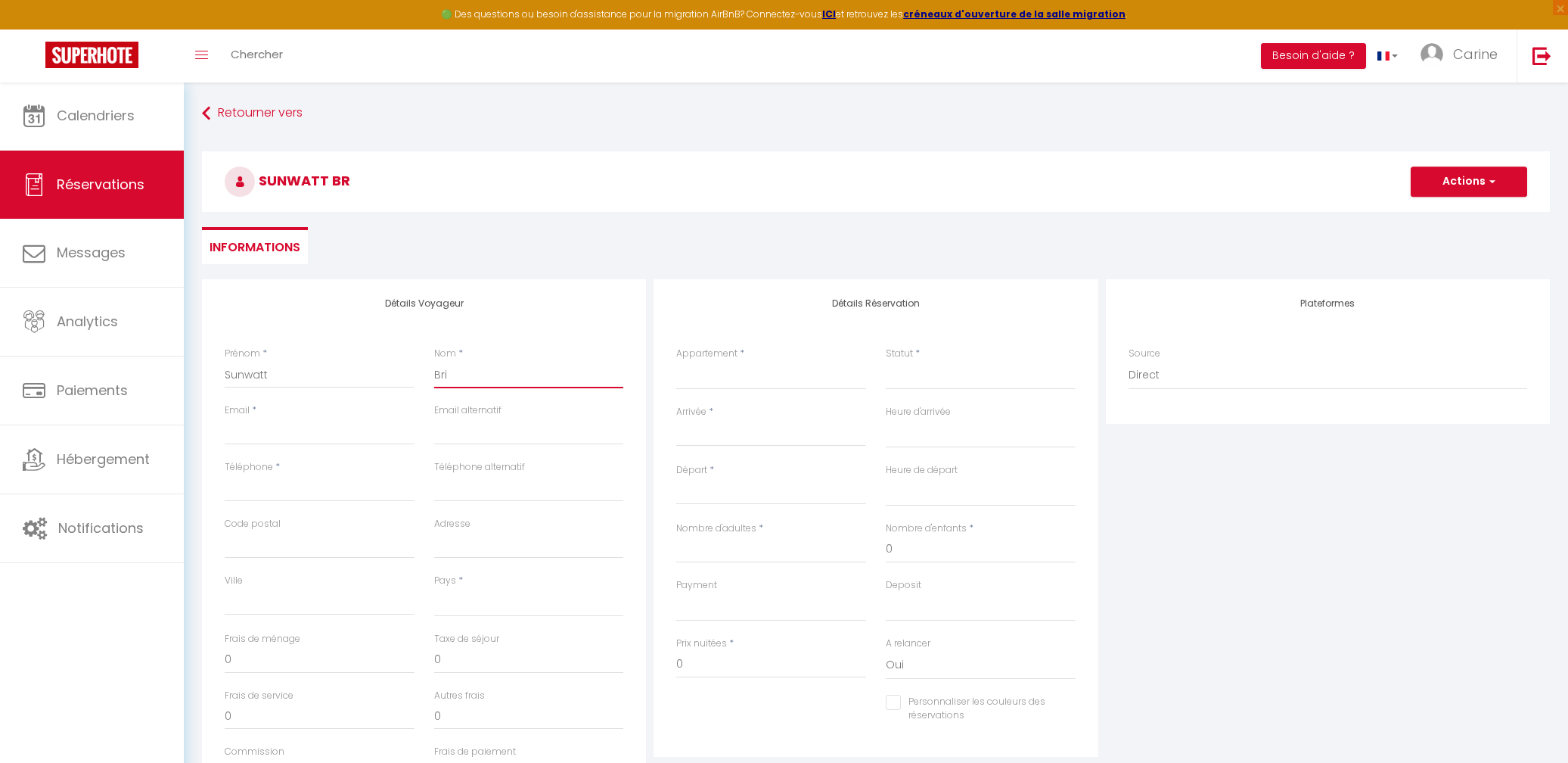
select select
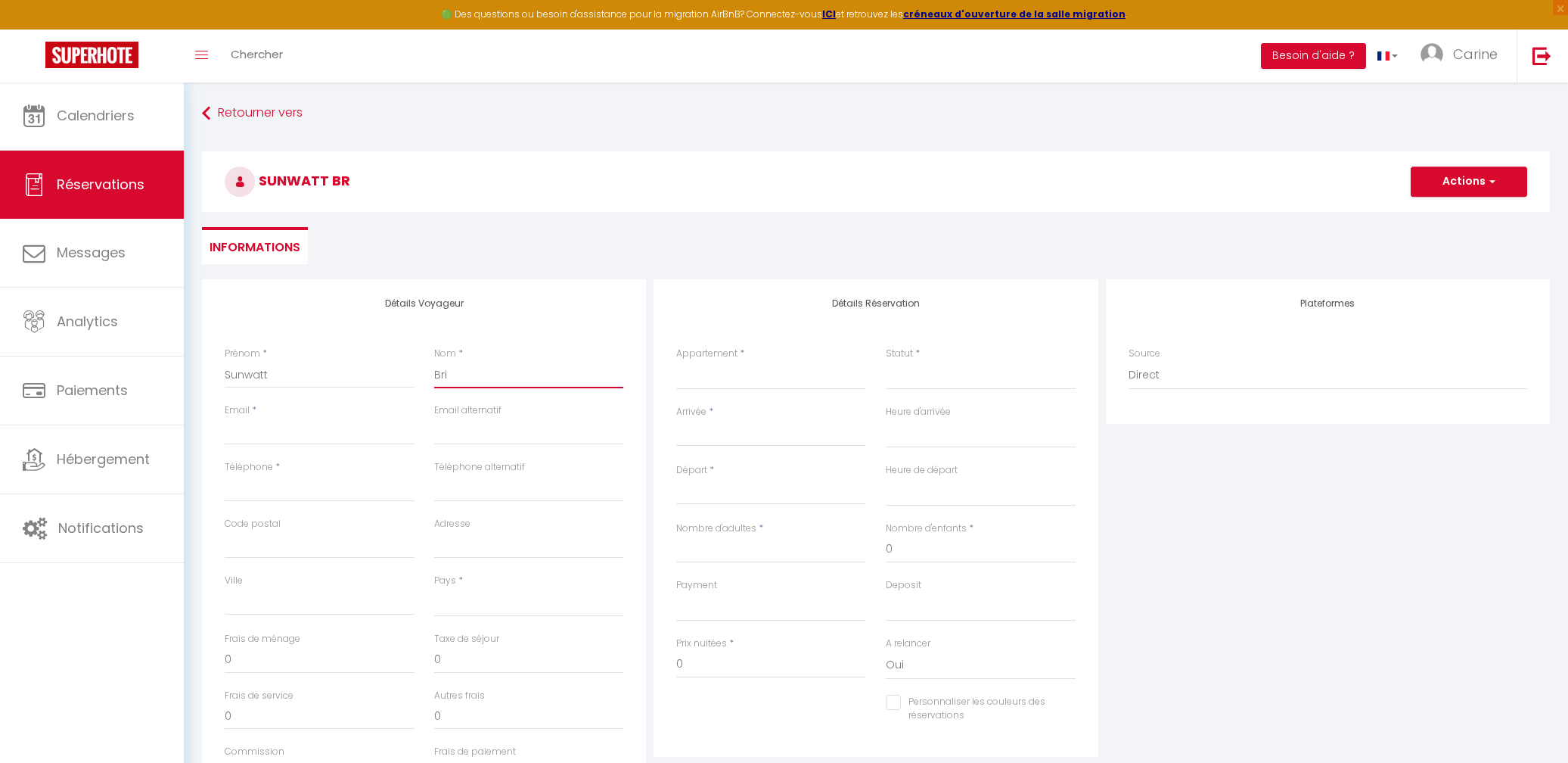
select select
checkbox input "false"
type input "Bria"
select select
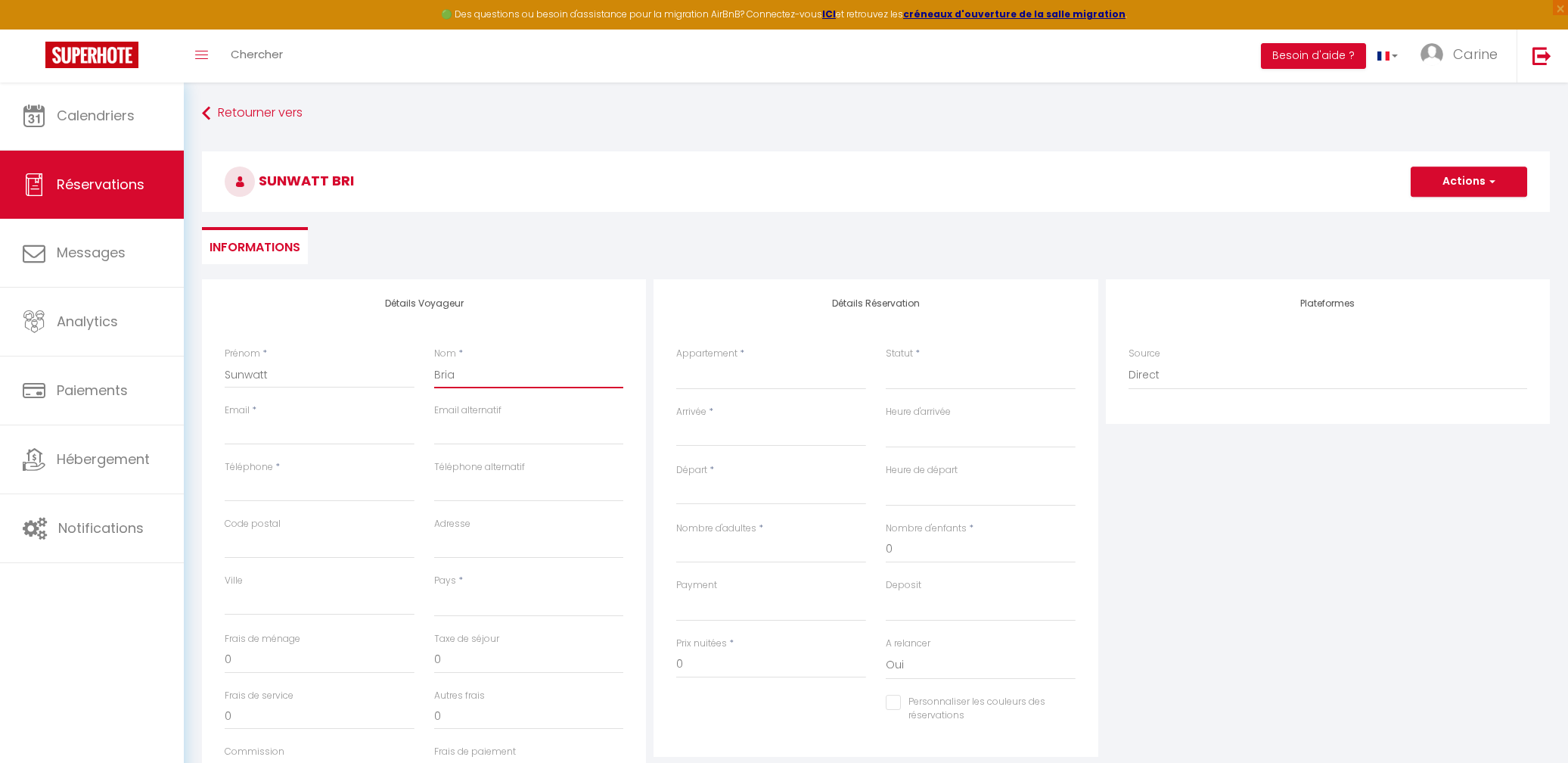
select select
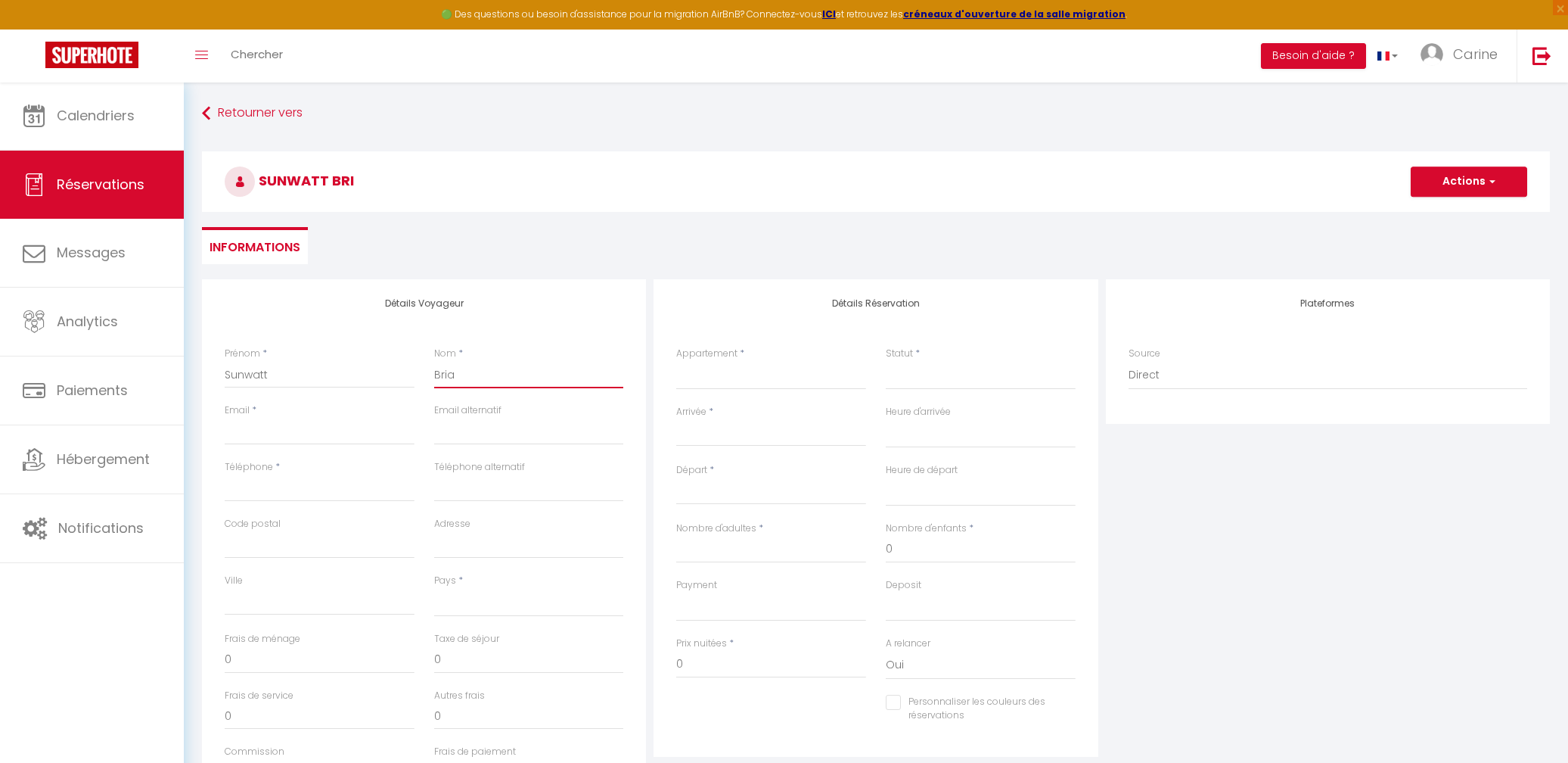
select select
checkbox input "false"
type input "Briar"
drag, startPoint x: 306, startPoint y: 422, endPoint x: 315, endPoint y: 423, distance: 9.1
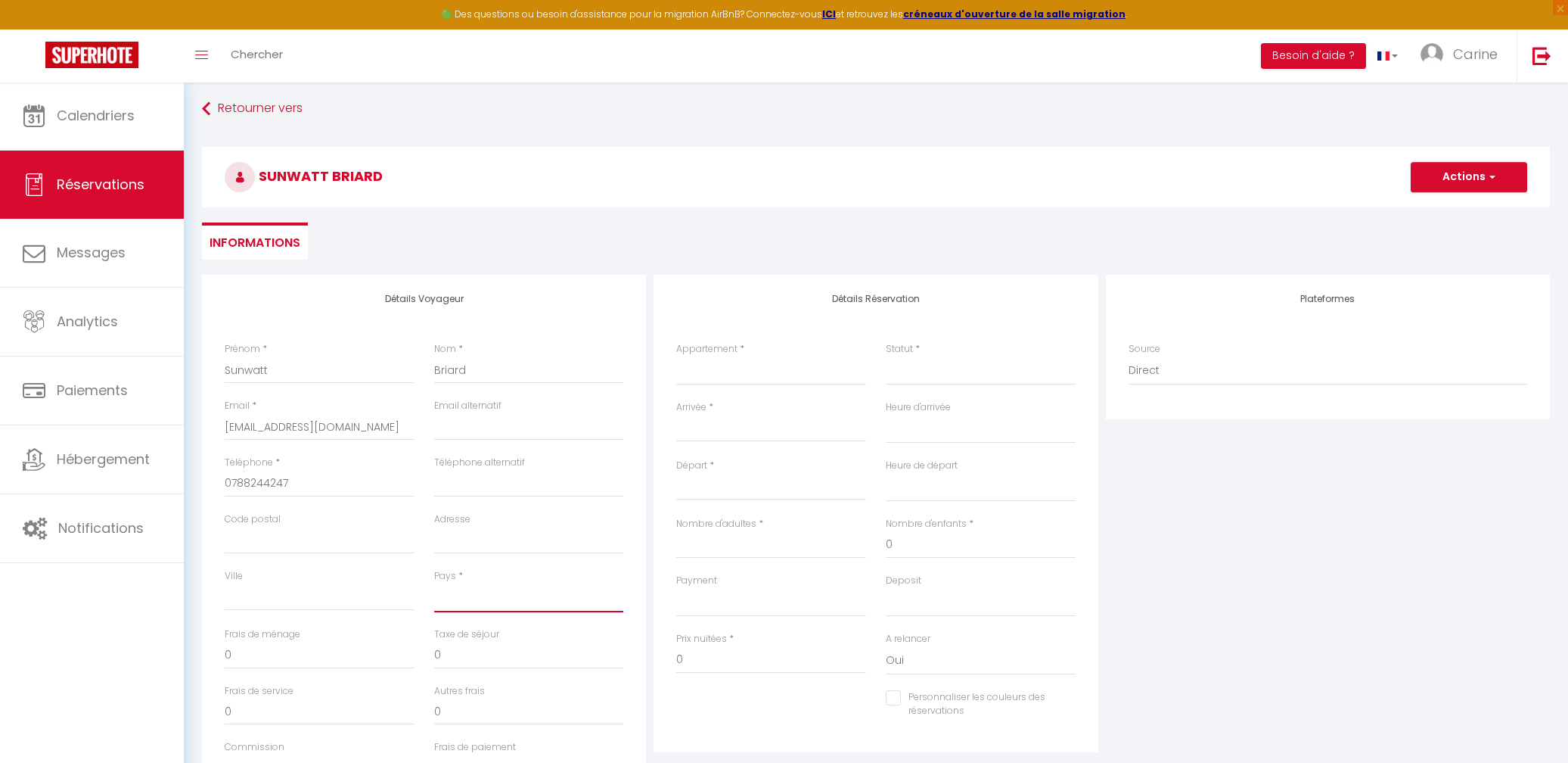
scroll to position [5, 0]
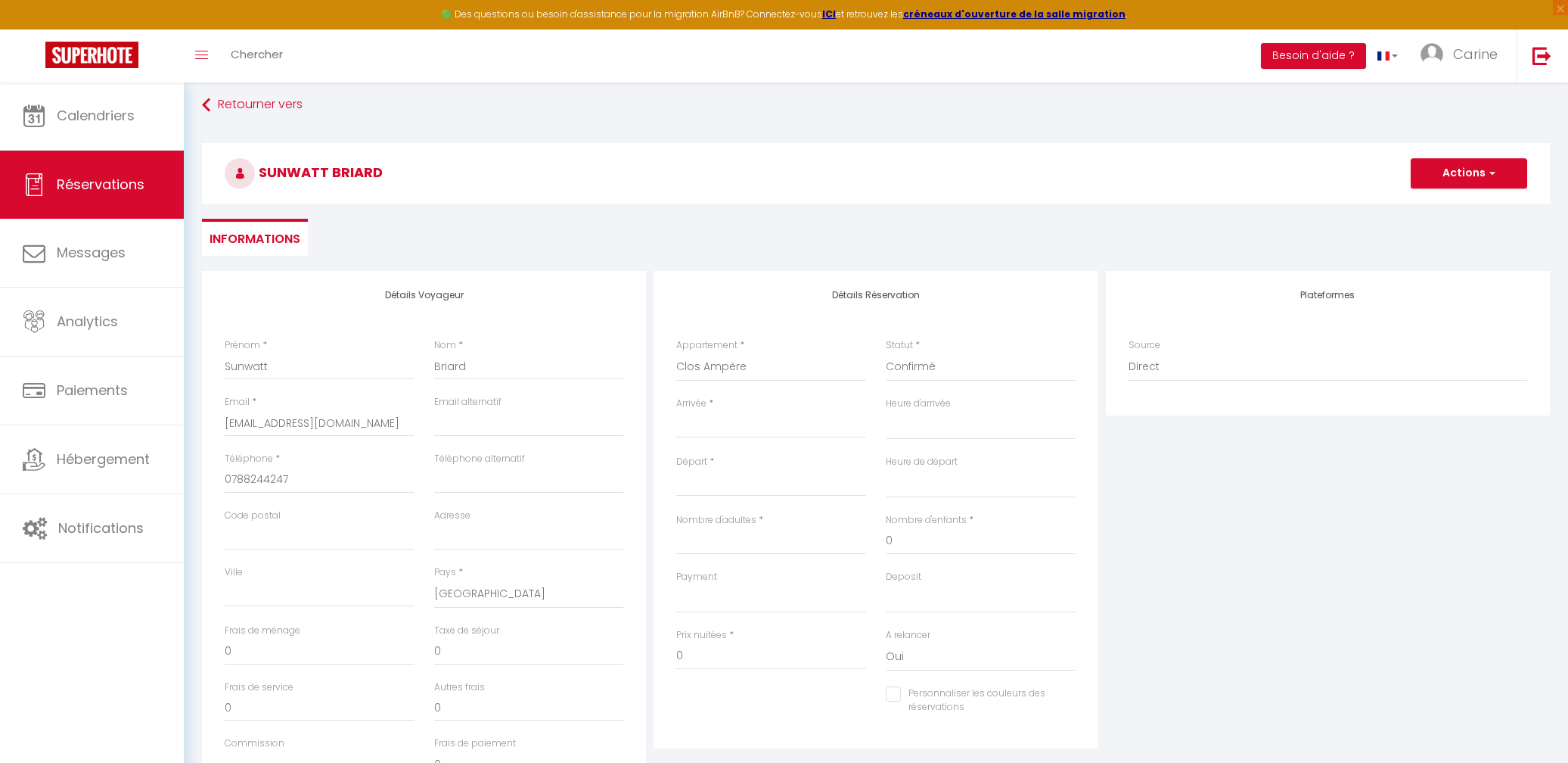
click at [736, 433] on input "Arrivée" at bounding box center [771, 426] width 190 height 19
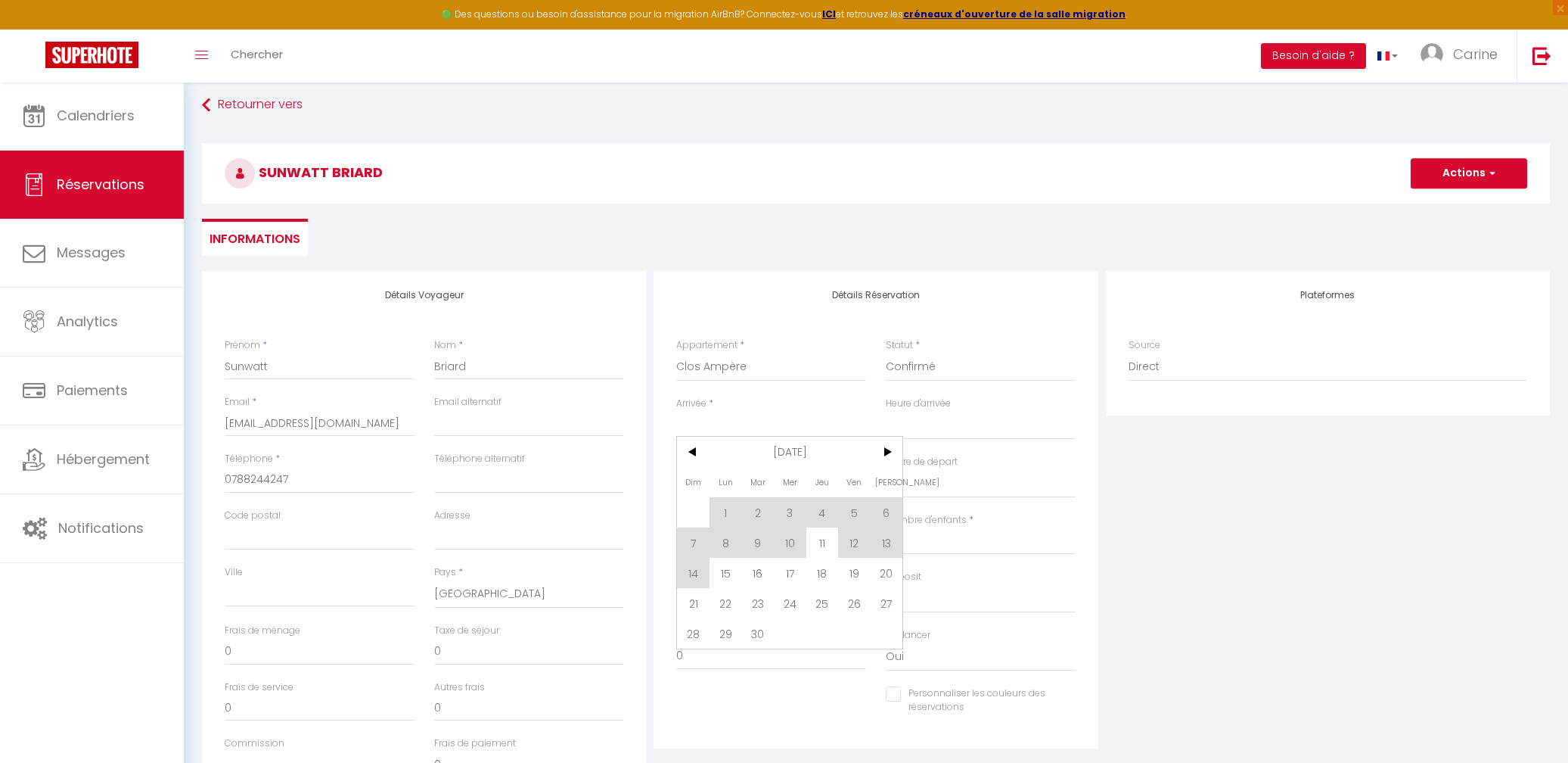
scroll to position [8, 0]
click at [725, 551] on span "8" at bounding box center [725, 541] width 33 height 30
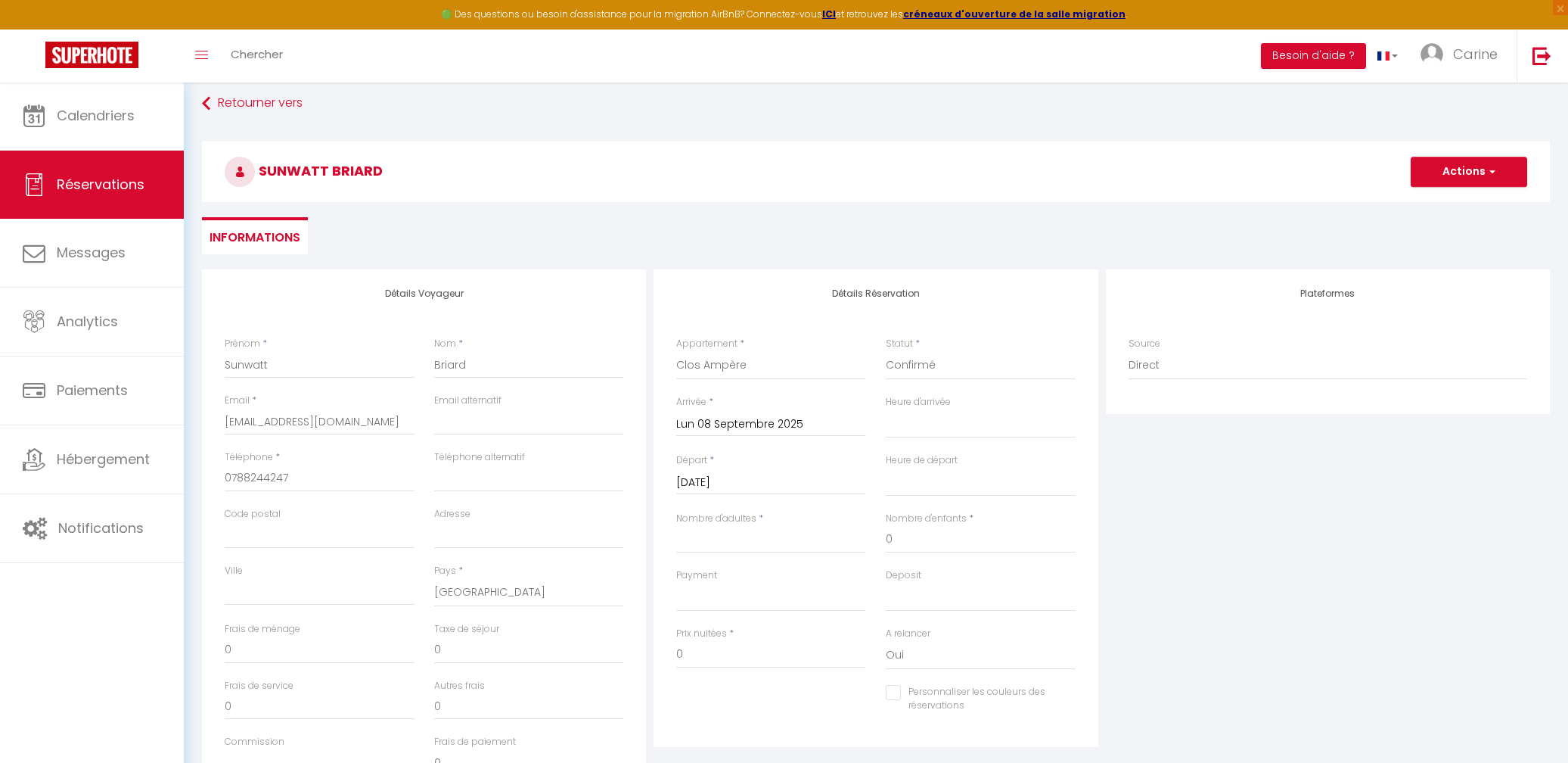
scroll to position [6, 0]
click at [721, 492] on input "[DATE]" at bounding box center [771, 486] width 190 height 19
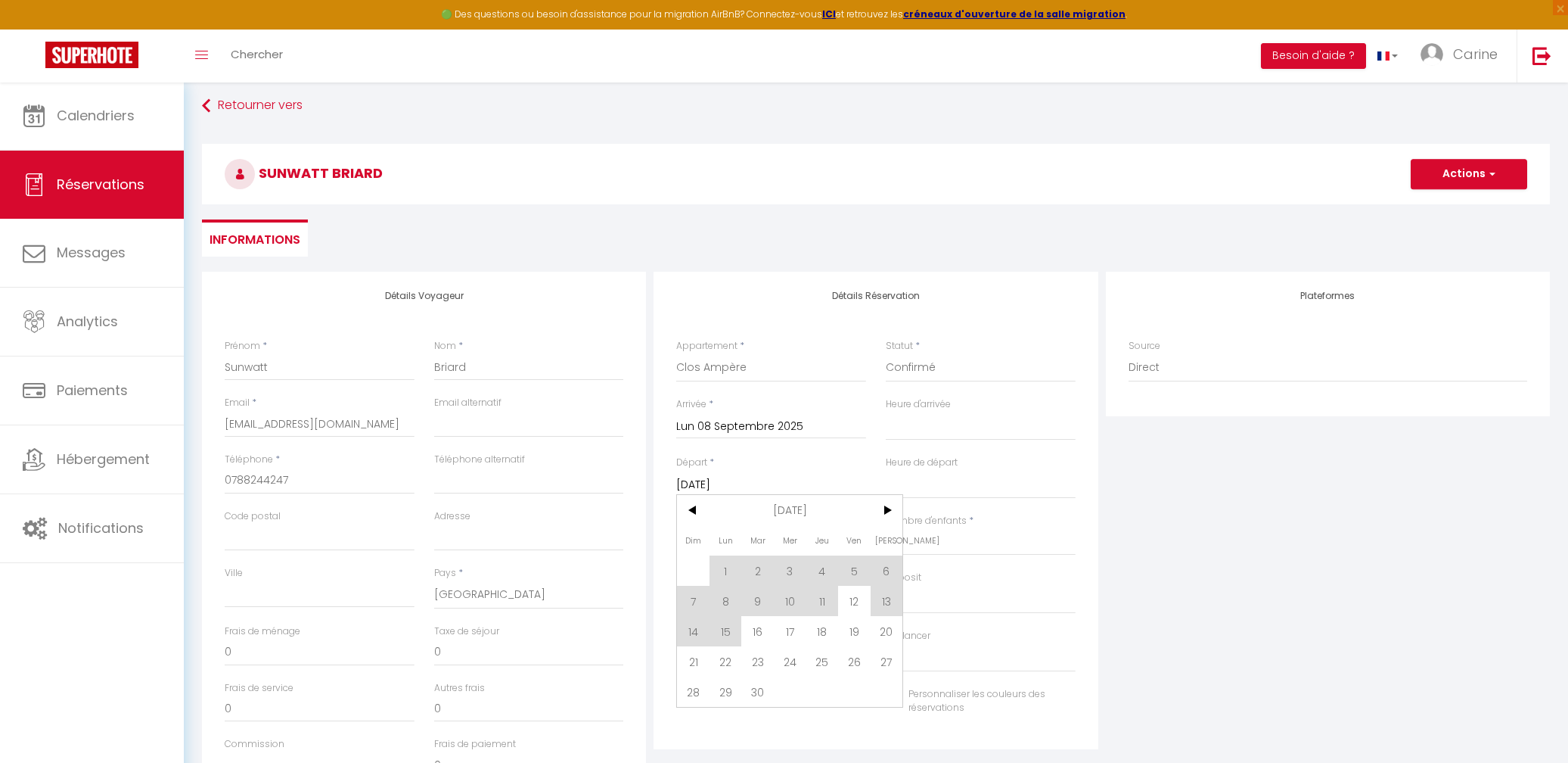
click at [828, 607] on span "11" at bounding box center [822, 601] width 33 height 30
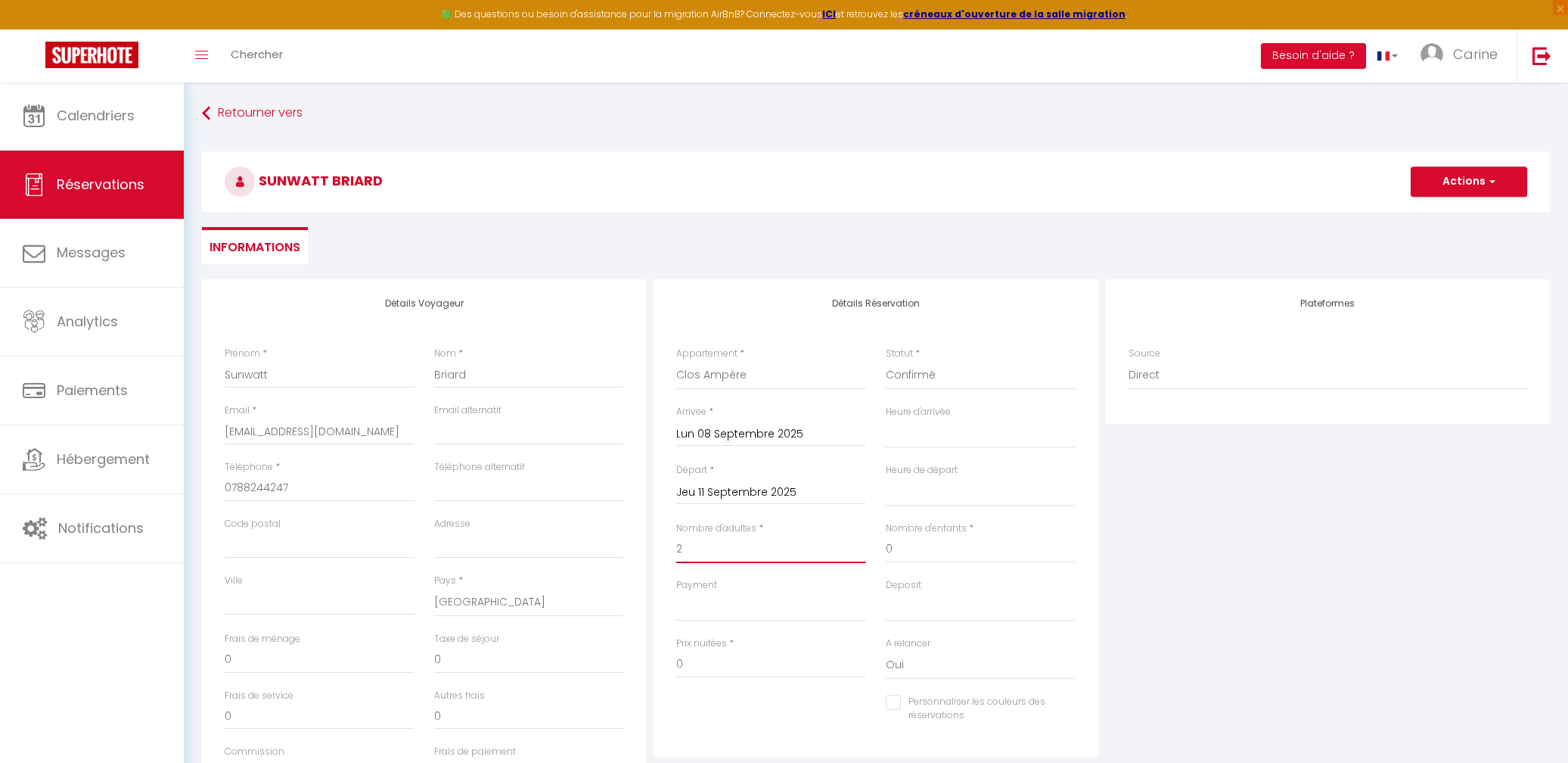
scroll to position [0, 0]
click at [1474, 175] on button "Actions" at bounding box center [1469, 181] width 116 height 30
click at [1445, 214] on link "Enregistrer" at bounding box center [1453, 214] width 120 height 19
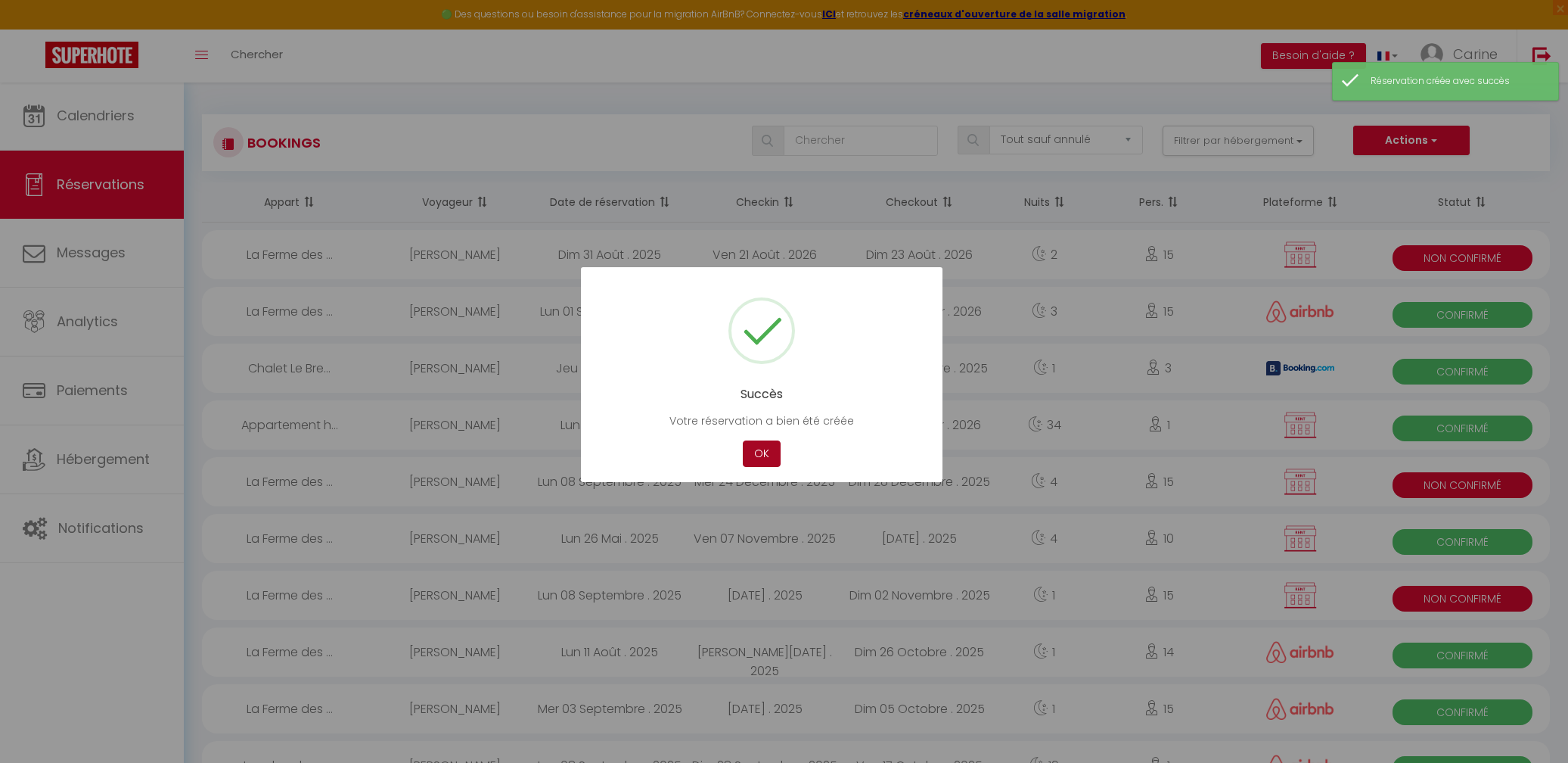
click at [753, 440] on button "OK" at bounding box center [762, 453] width 38 height 26
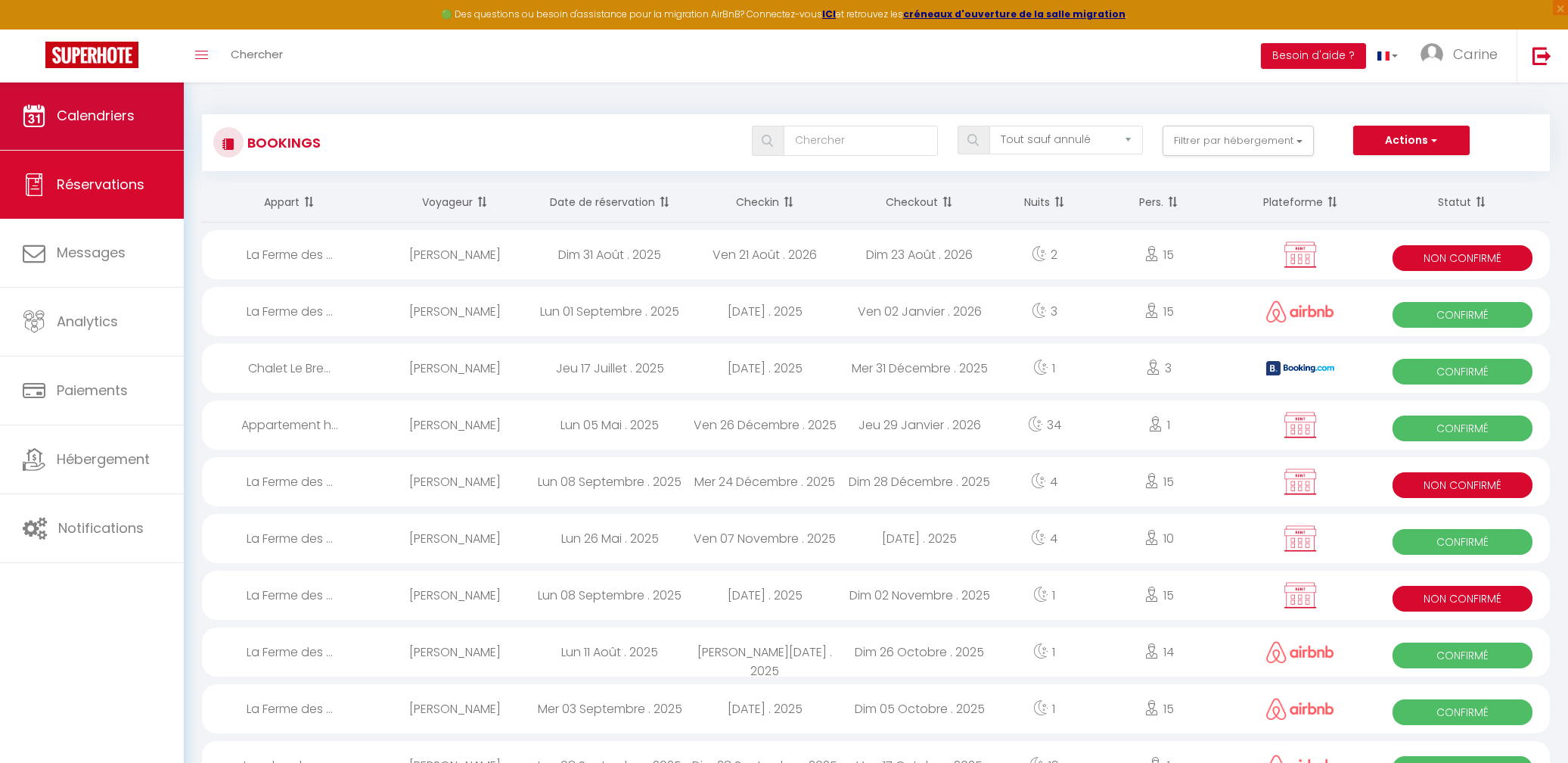
click at [56, 122] on span "Calendriers" at bounding box center [95, 116] width 78 height 19
